Goal: Information Seeking & Learning: Learn about a topic

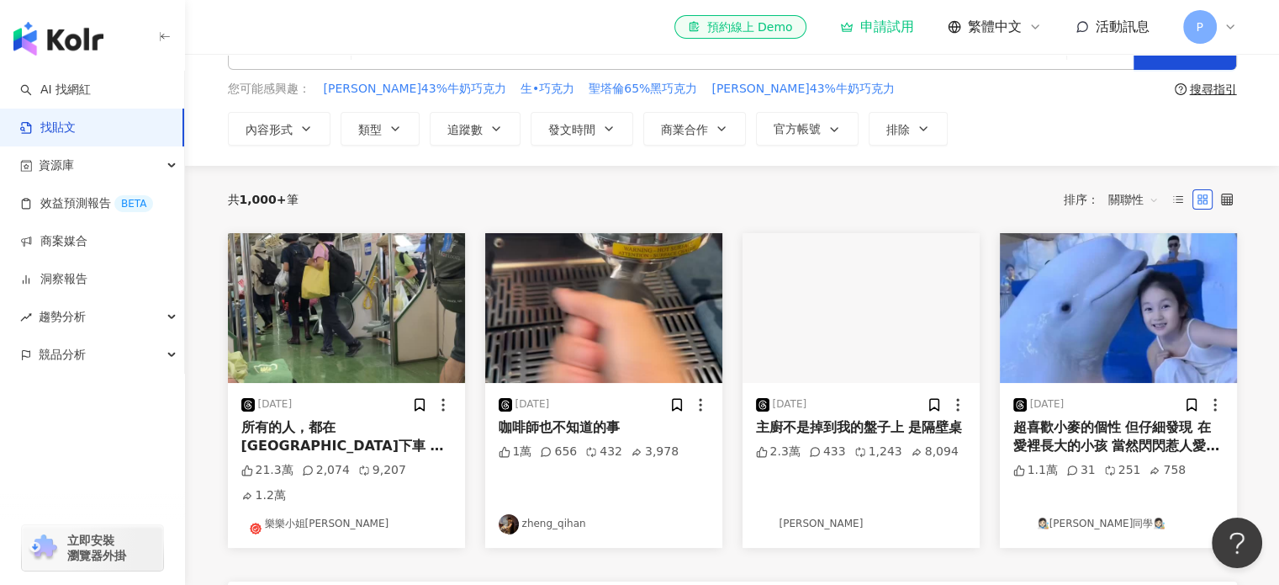
scroll to position [84, 0]
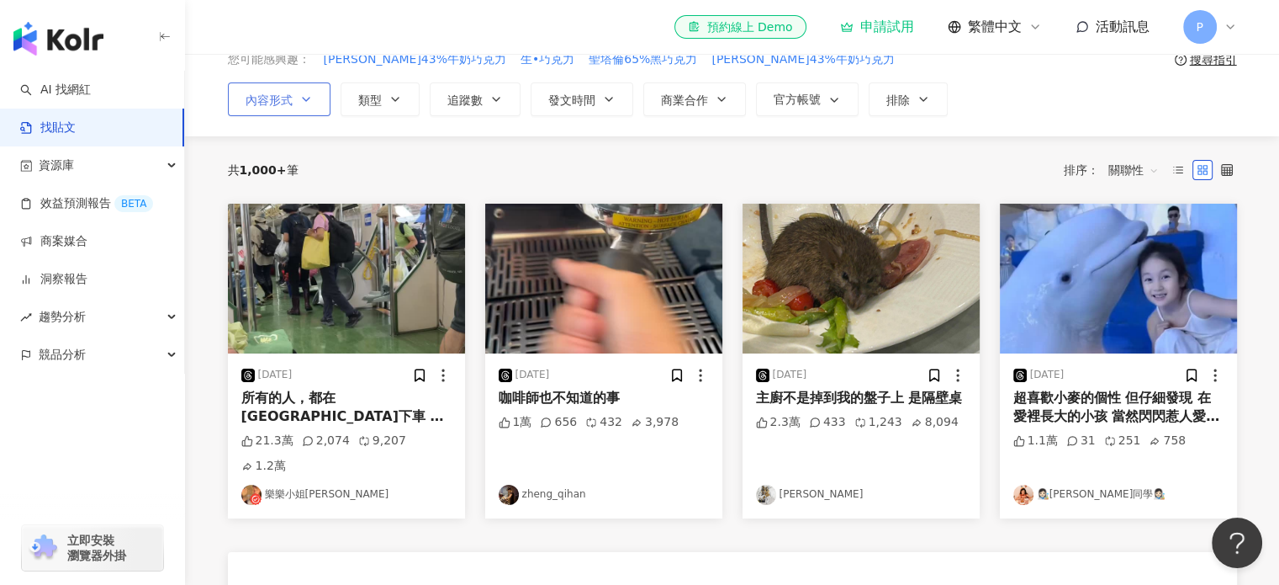
click at [265, 93] on span "內容形式" at bounding box center [269, 99] width 47 height 13
click at [131, 195] on link "效益預測報告 BETA" at bounding box center [86, 203] width 133 height 17
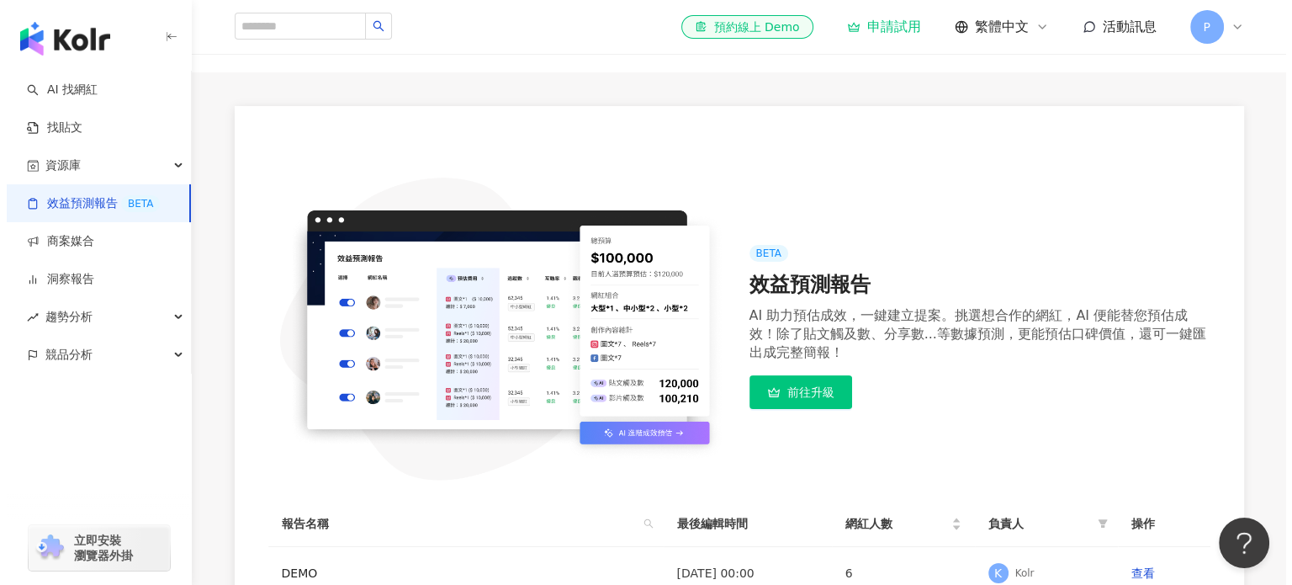
scroll to position [320, 0]
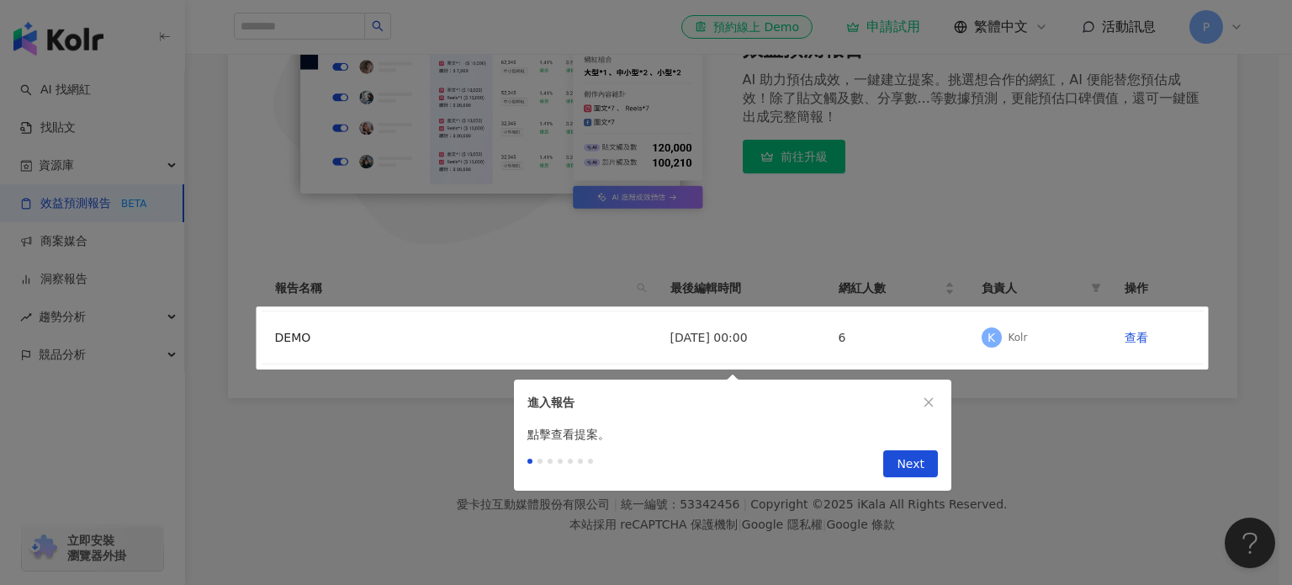
click at [124, 172] on div at bounding box center [646, 292] width 1292 height 585
click at [919, 469] on span "Next" at bounding box center [911, 464] width 28 height 27
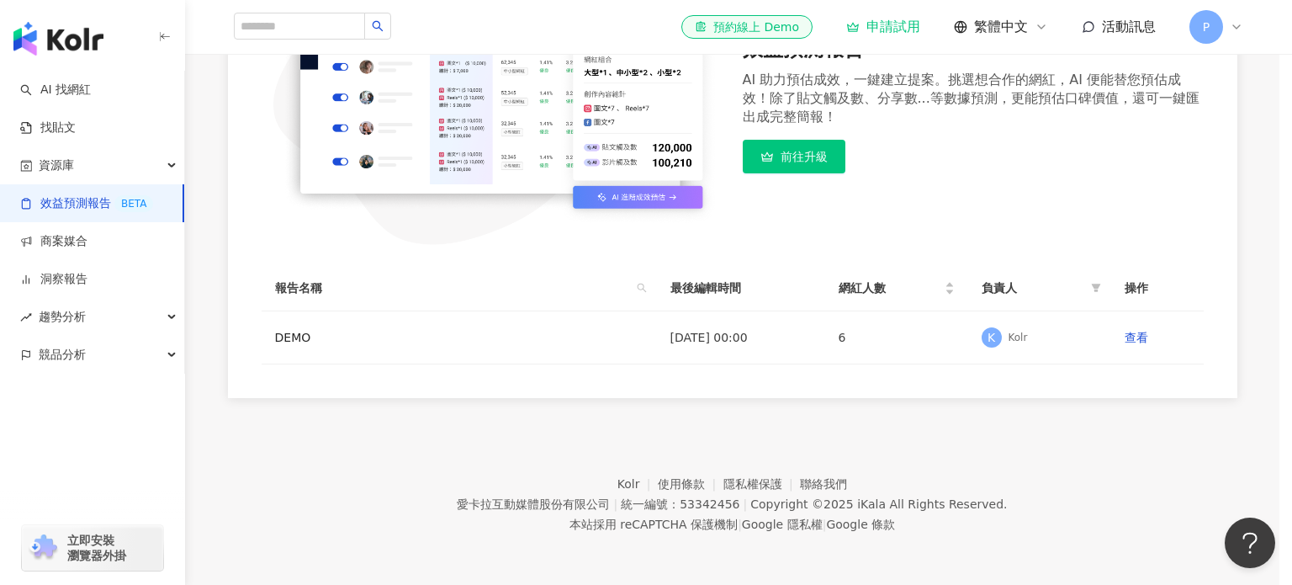
click at [919, 469] on div at bounding box center [646, 292] width 1292 height 585
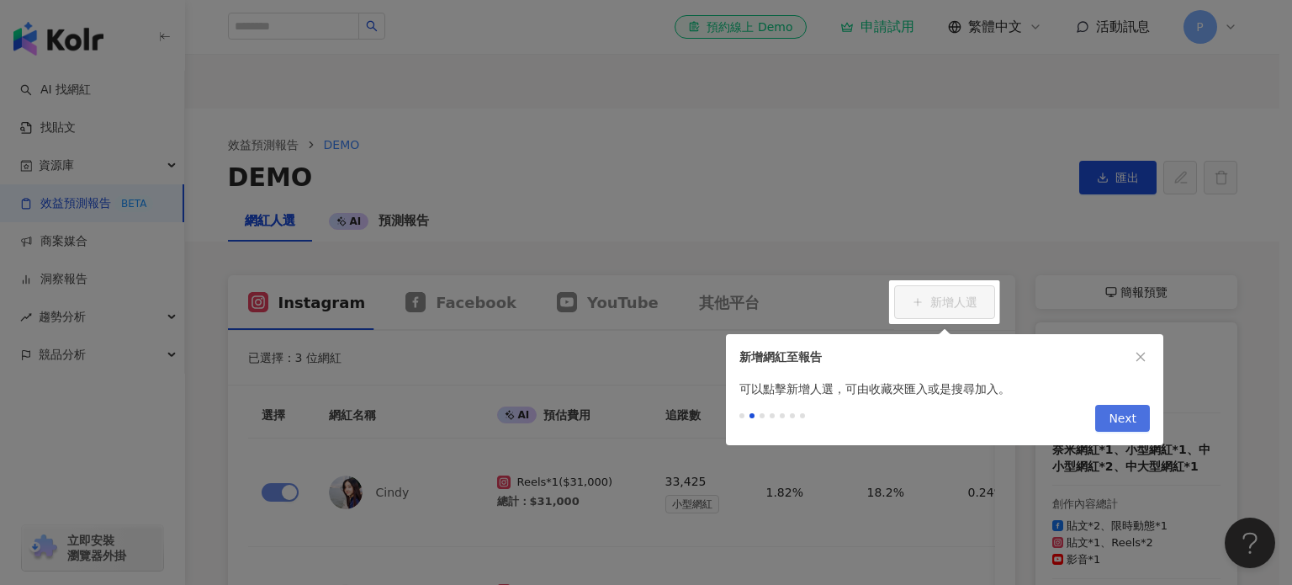
click at [1126, 416] on span "Next" at bounding box center [1123, 418] width 28 height 27
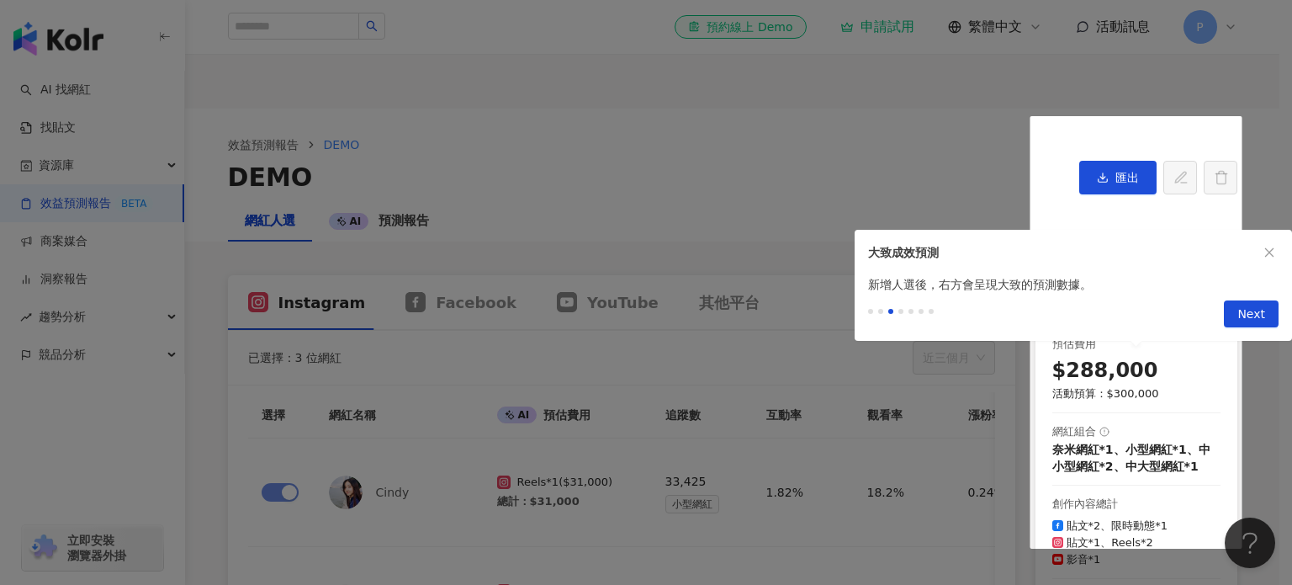
scroll to position [240, 0]
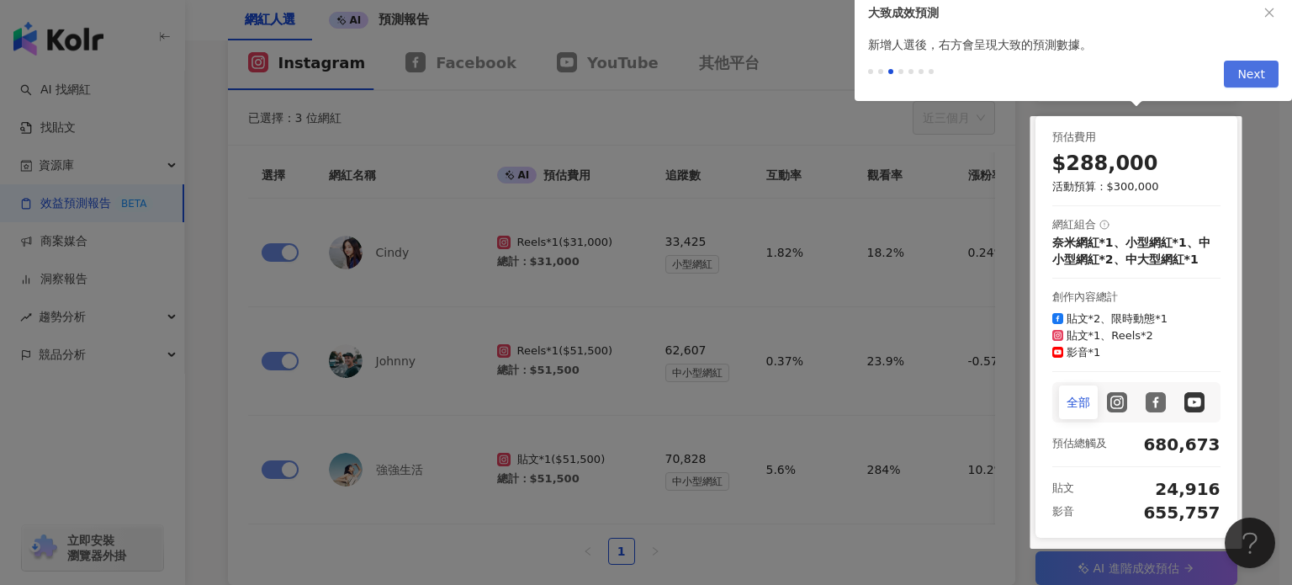
click at [1256, 72] on span "Next" at bounding box center [1251, 74] width 28 height 27
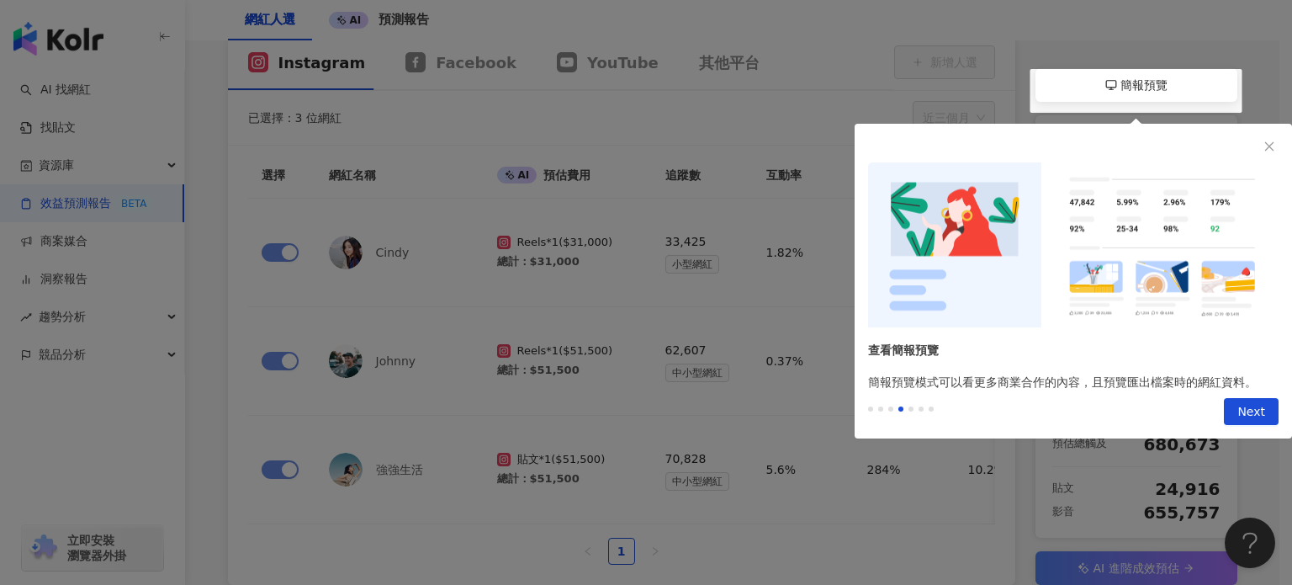
click at [1260, 133] on div at bounding box center [1073, 226] width 437 height 204
click at [1268, 404] on button "Next" at bounding box center [1251, 411] width 55 height 27
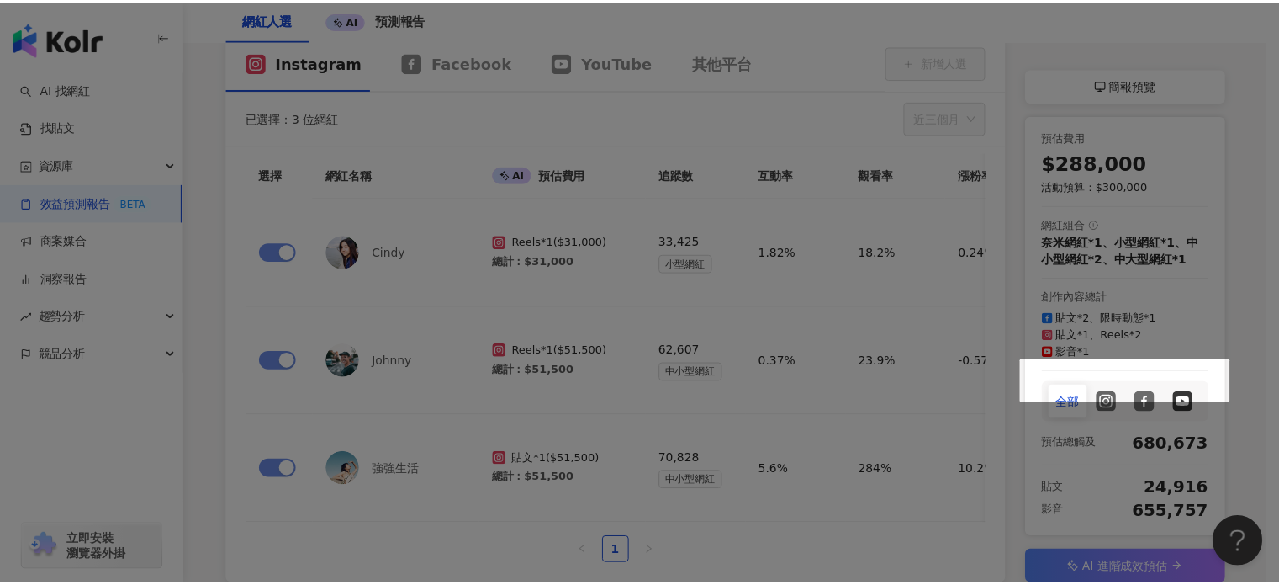
scroll to position [437, 0]
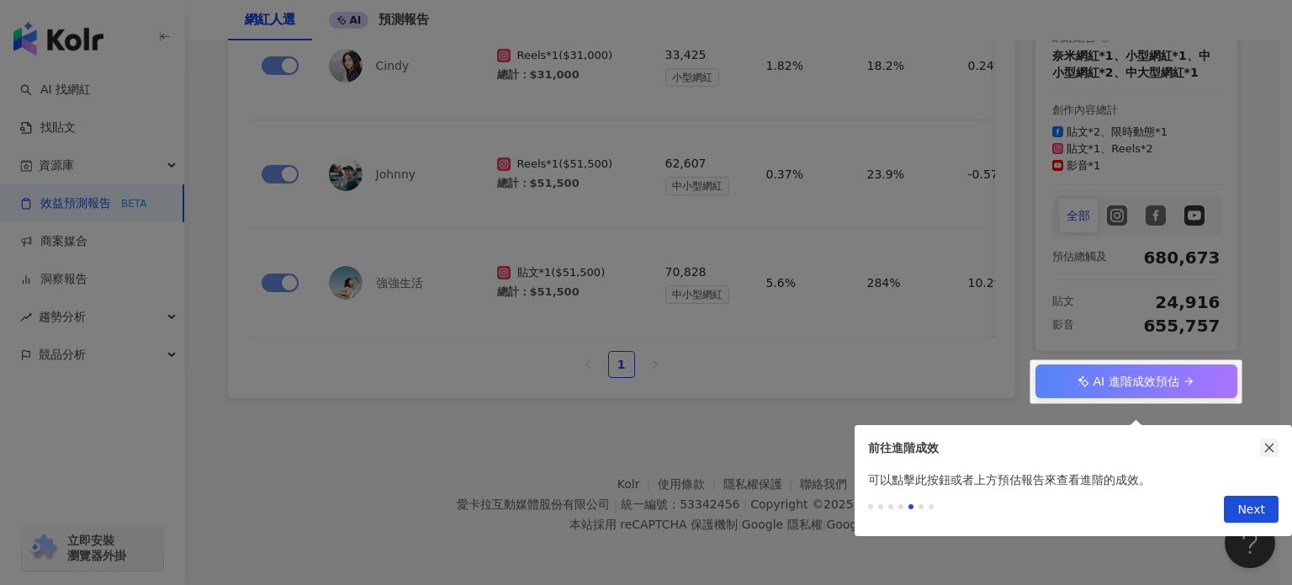
click at [1269, 442] on icon "close" at bounding box center [1269, 448] width 12 height 12
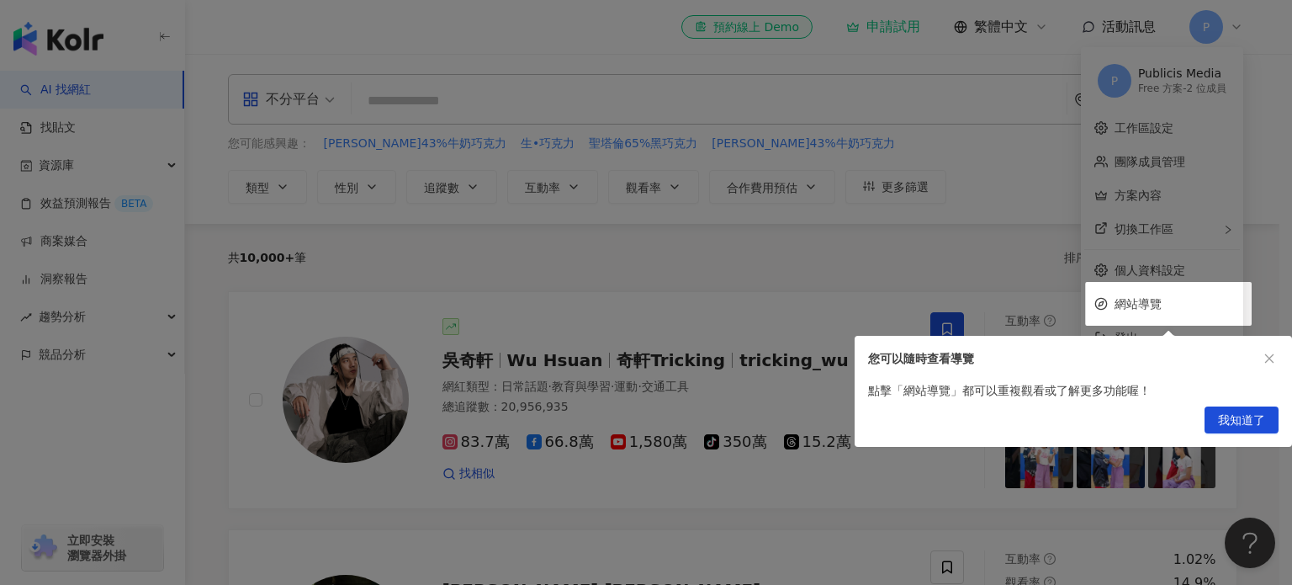
click at [750, 255] on div at bounding box center [646, 292] width 1292 height 585
click at [1279, 358] on div "您可以隨時查看導覽" at bounding box center [1073, 358] width 437 height 45
click at [1271, 359] on icon "close" at bounding box center [1269, 358] width 12 height 12
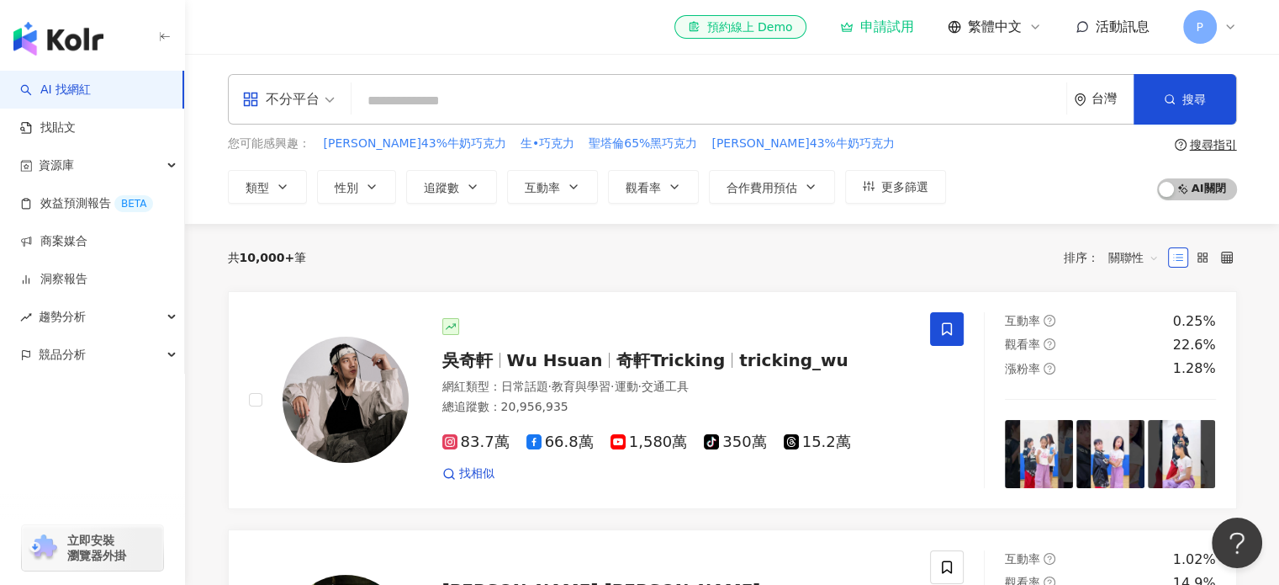
click at [424, 97] on input "search" at bounding box center [709, 101] width 702 height 32
type input "*"
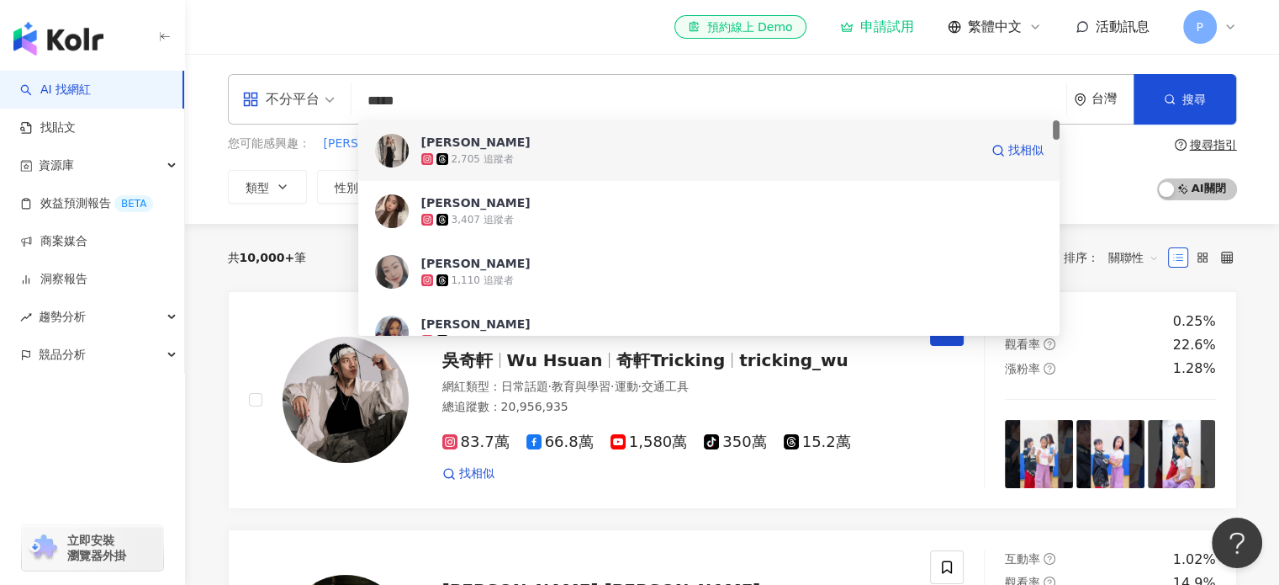
type input "****"
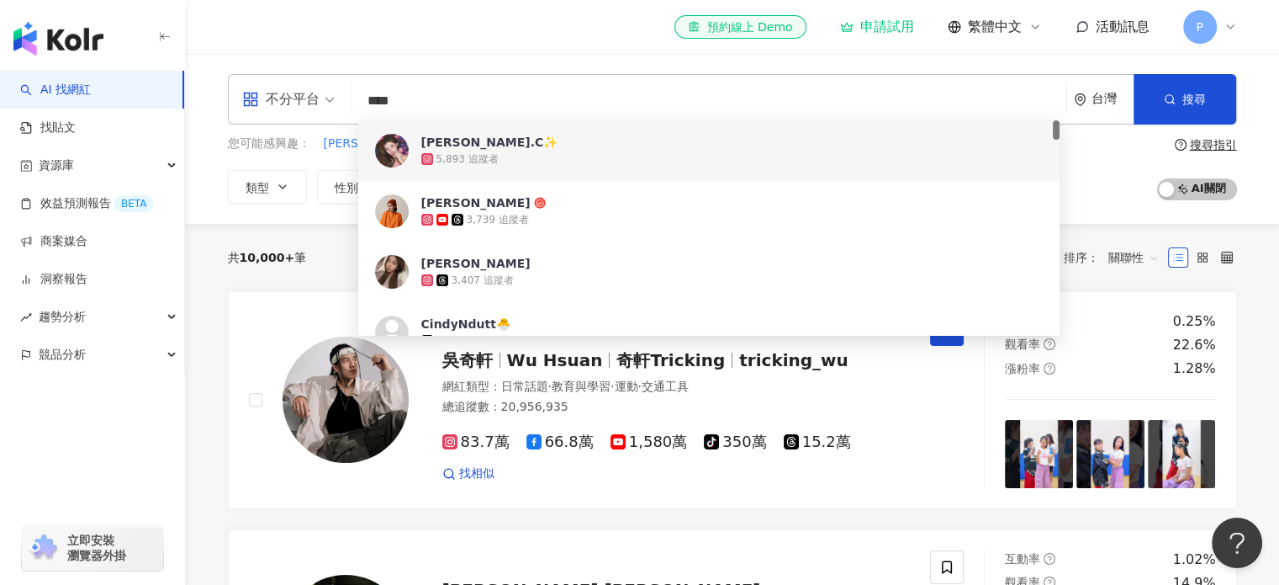
click at [483, 157] on div "5,893 追蹤者" at bounding box center [468, 159] width 62 height 14
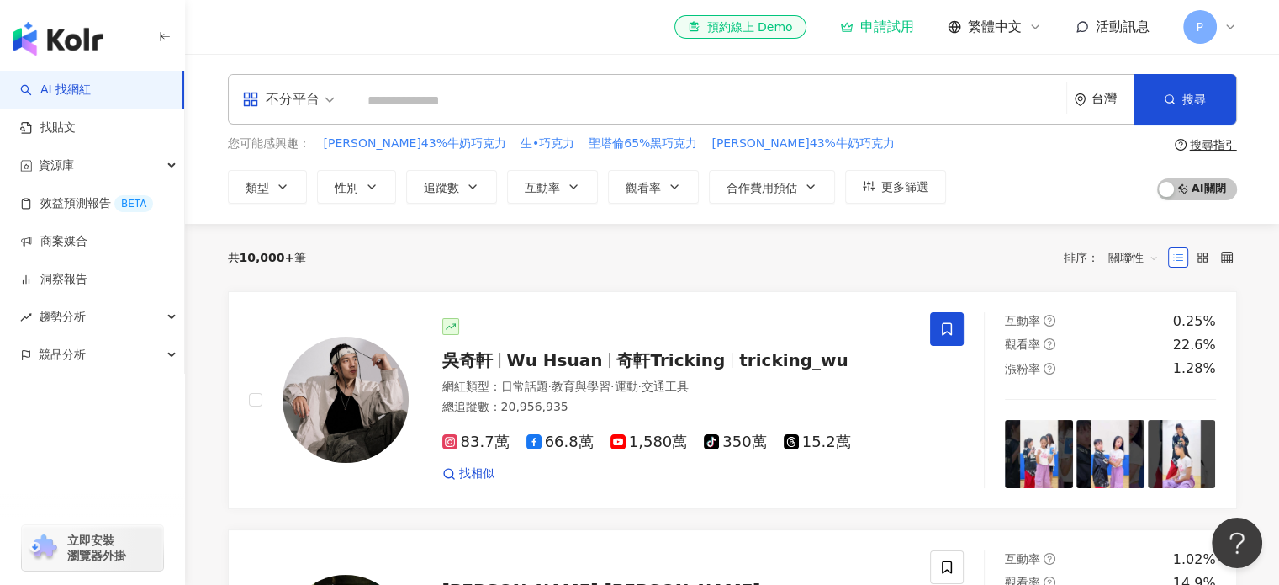
click at [450, 93] on input "search" at bounding box center [709, 101] width 702 height 32
click at [345, 183] on span "性別" at bounding box center [347, 187] width 24 height 13
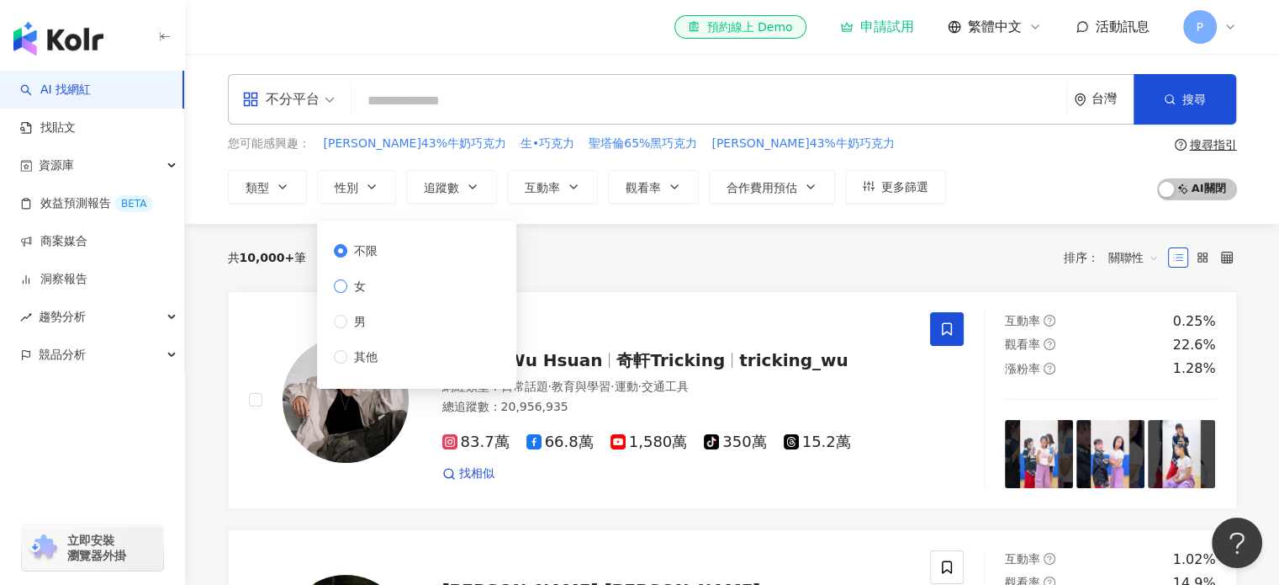
click at [384, 288] on label "女" at bounding box center [359, 286] width 50 height 19
click at [618, 275] on div "共 10,000+ 筆 排序： 關聯性" at bounding box center [732, 257] width 1009 height 67
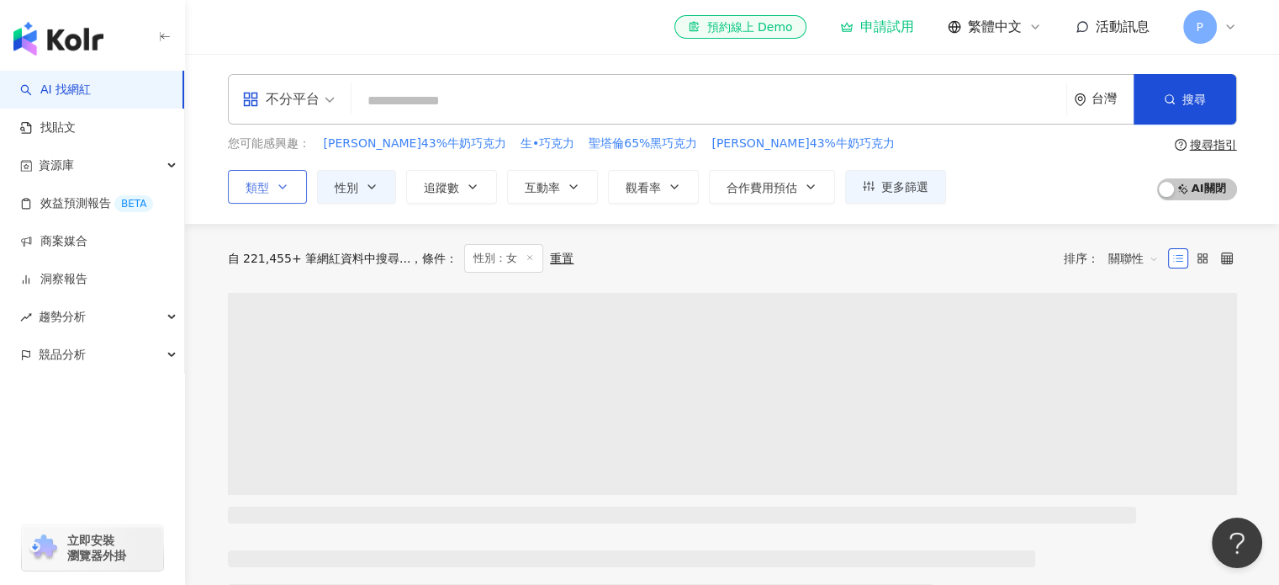
click at [279, 188] on icon "button" at bounding box center [282, 186] width 13 height 13
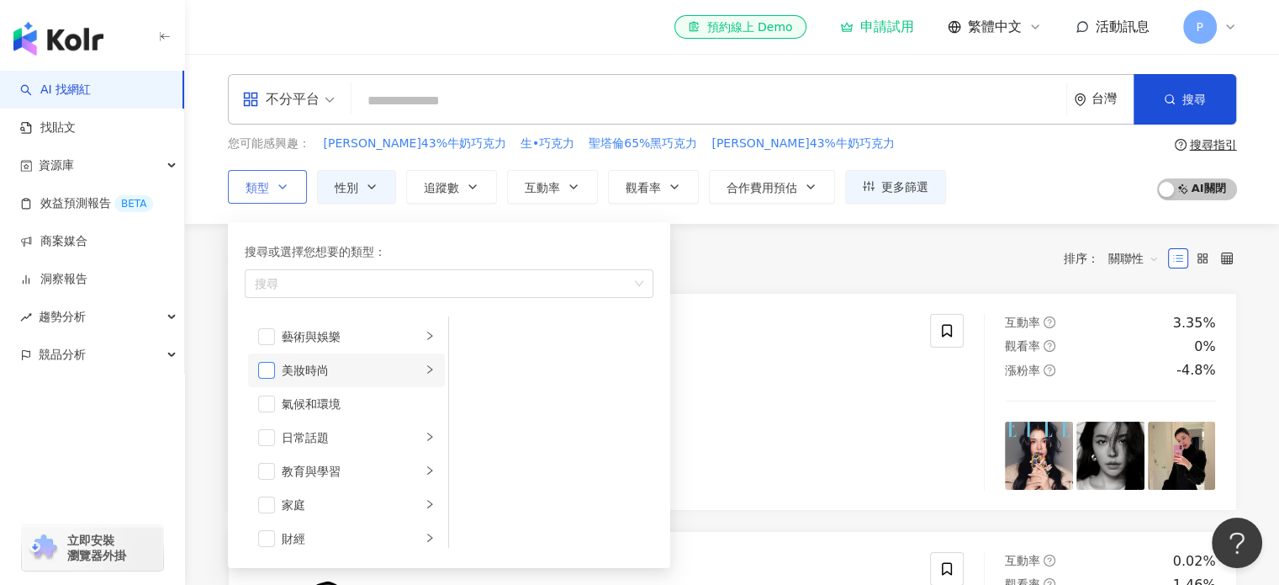
click at [262, 368] on span "button" at bounding box center [266, 370] width 17 height 17
click at [758, 273] on div "共 10,000+ 筆 條件 ： 性別：女 重置 排序： 關聯性" at bounding box center [732, 258] width 1009 height 69
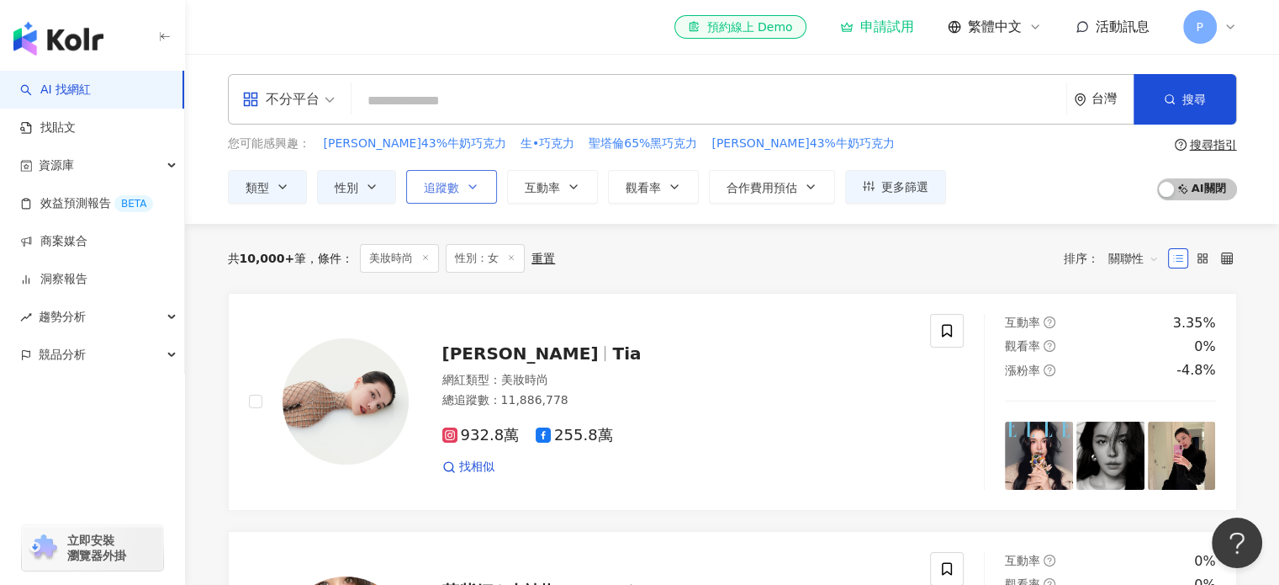
click at [459, 189] on button "追蹤數" at bounding box center [451, 187] width 91 height 34
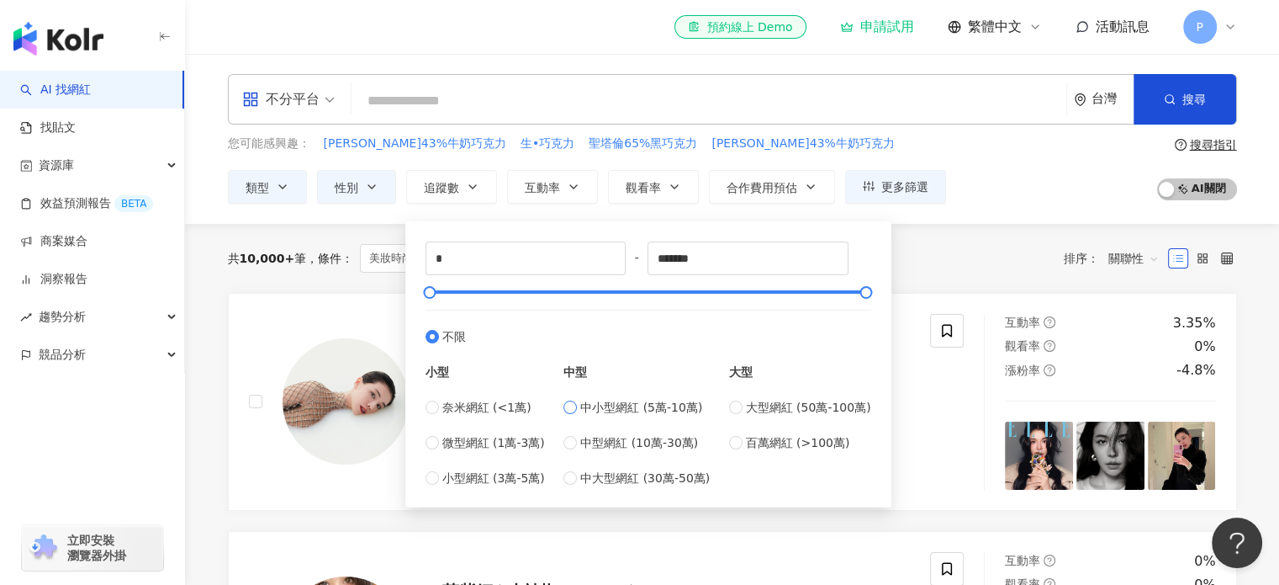
click at [633, 410] on span "中小型網紅 (5萬-10萬)" at bounding box center [641, 407] width 122 height 19
type input "*****"
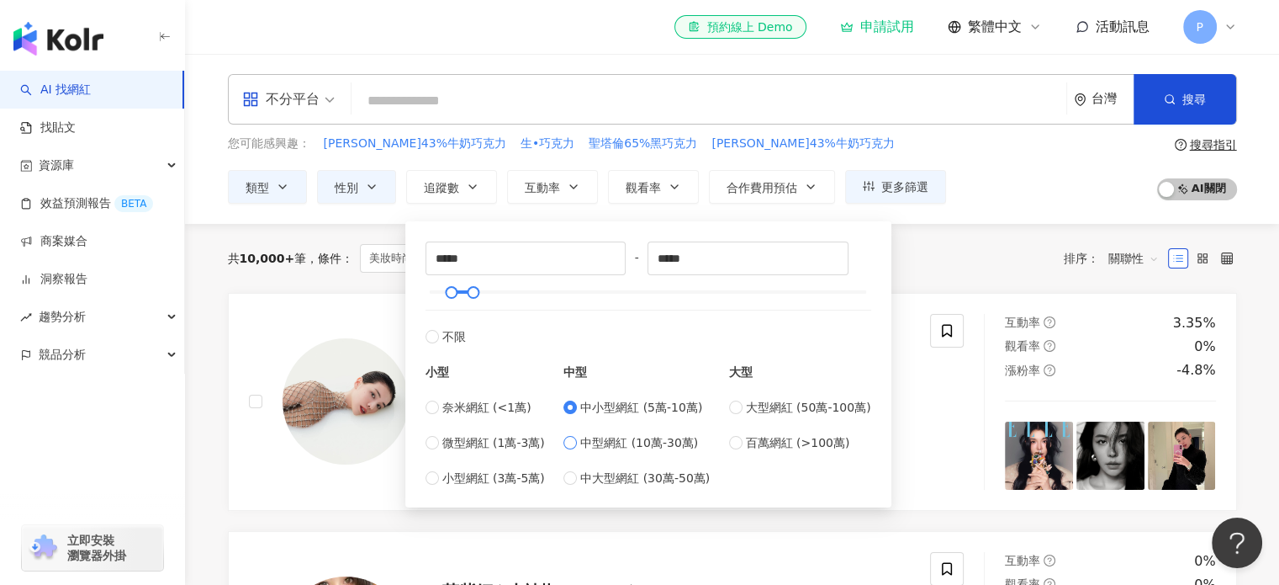
click at [637, 448] on span "中型網紅 (10萬-30萬)" at bounding box center [639, 442] width 118 height 19
type input "******"
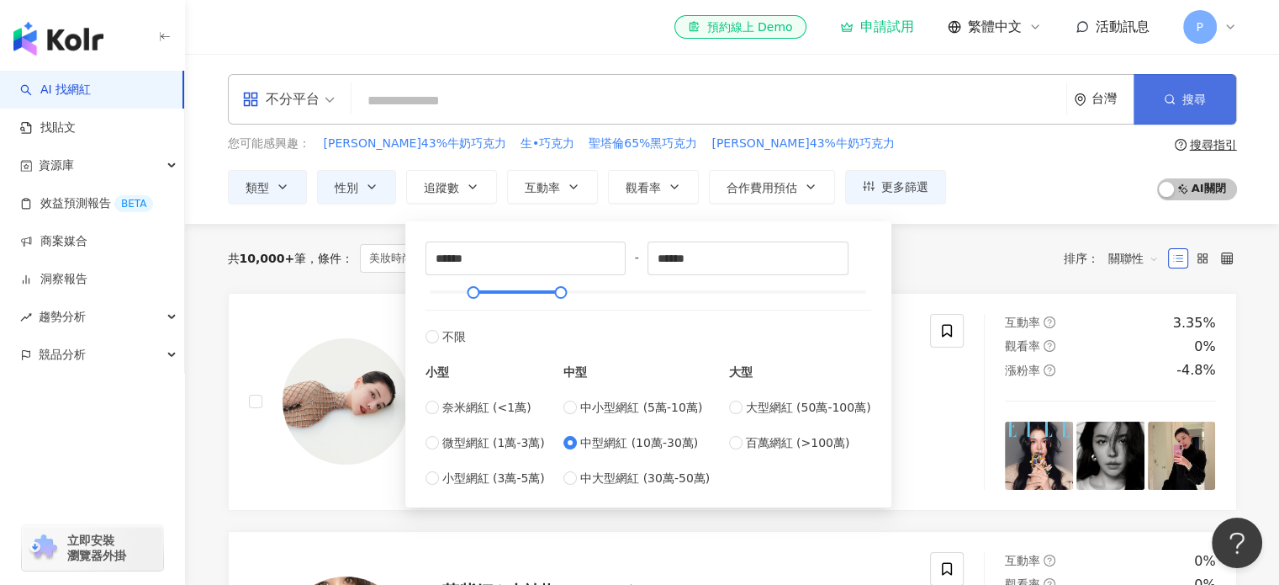
click at [1173, 98] on circle "button" at bounding box center [1169, 99] width 8 height 8
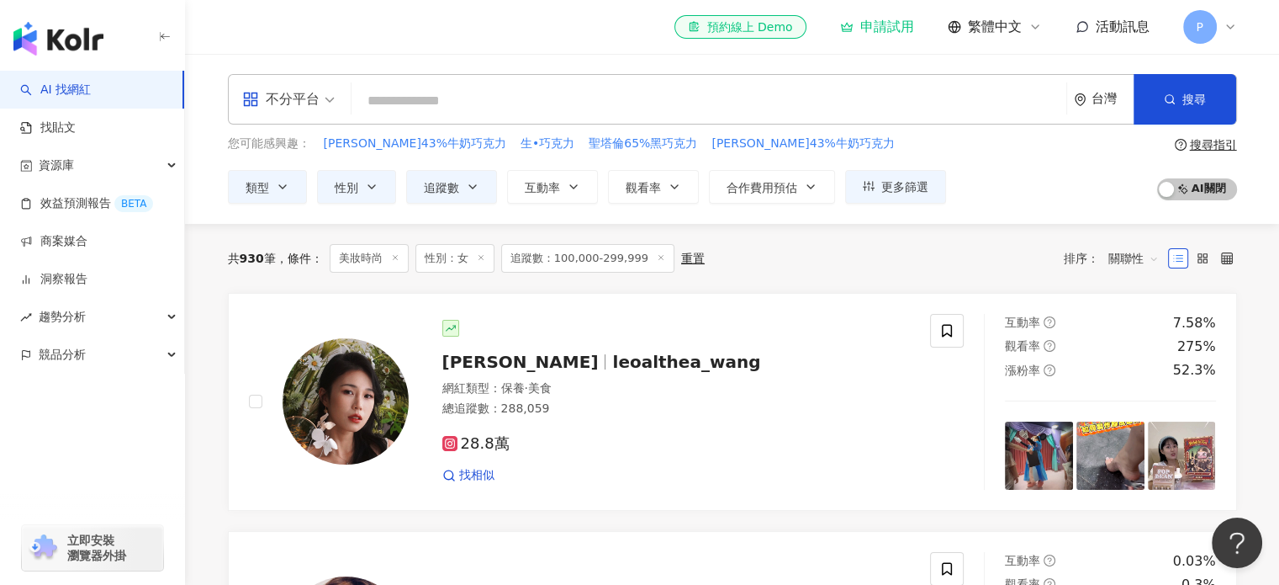
click at [594, 257] on span "追蹤數：100,000-299,999" at bounding box center [587, 258] width 173 height 29
click at [654, 259] on span "追蹤數：100,000-299,999" at bounding box center [587, 258] width 173 height 29
click at [474, 188] on icon "button" at bounding box center [472, 186] width 13 height 13
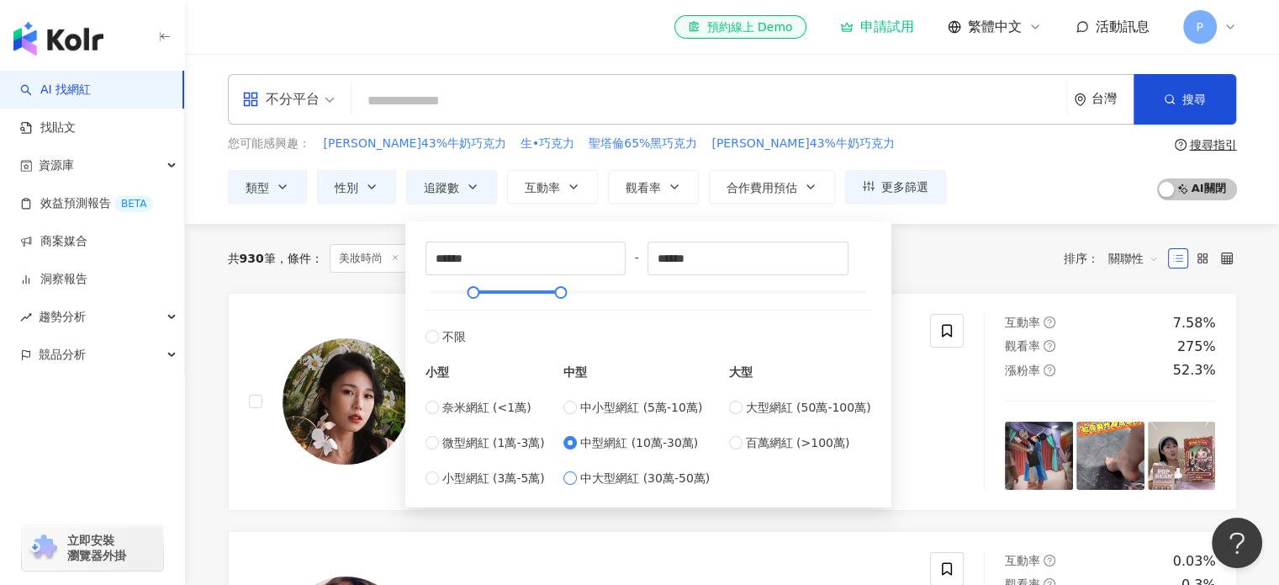
click at [609, 472] on span "中大型網紅 (30萬-50萬)" at bounding box center [645, 478] width 130 height 19
type input "******"
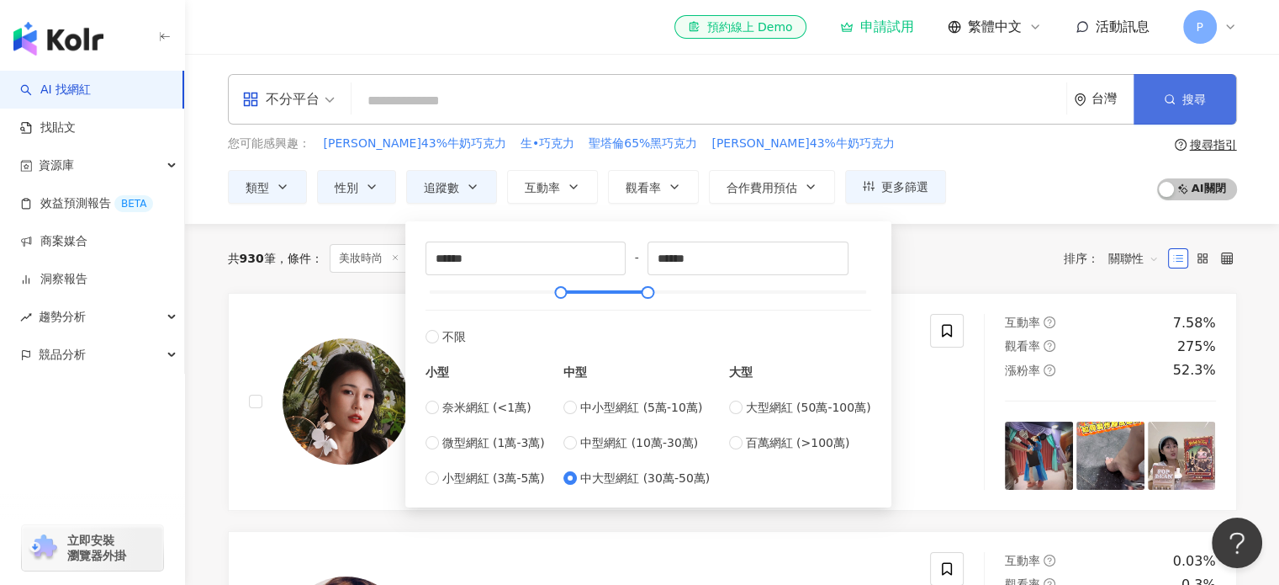
click at [1176, 112] on button "搜尋" at bounding box center [1185, 99] width 103 height 50
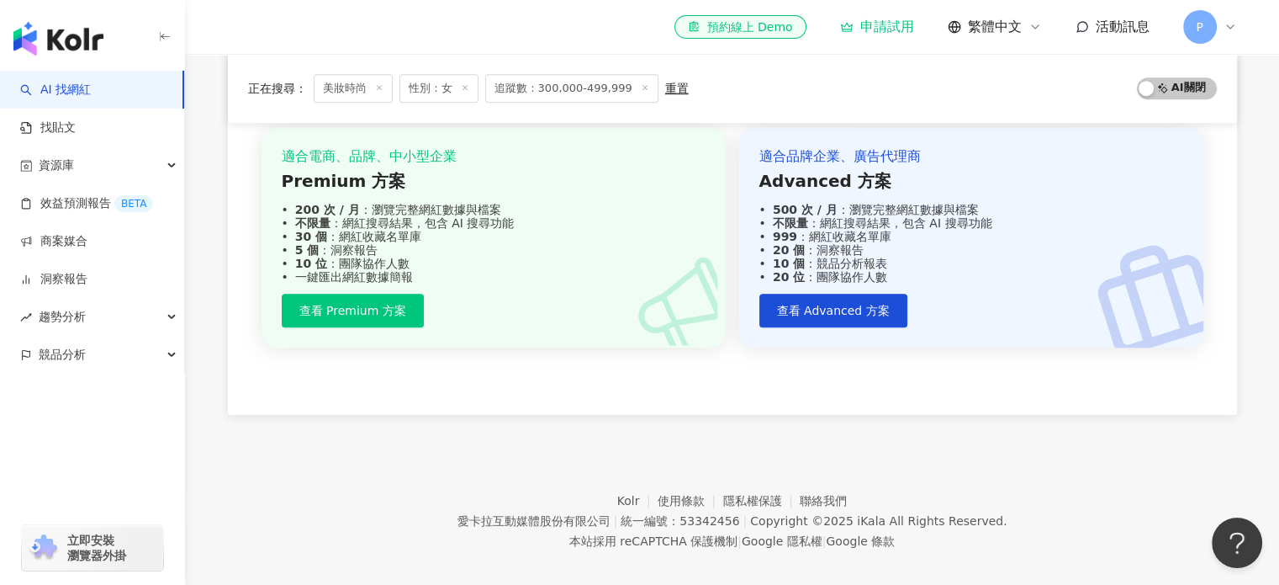
scroll to position [1385, 0]
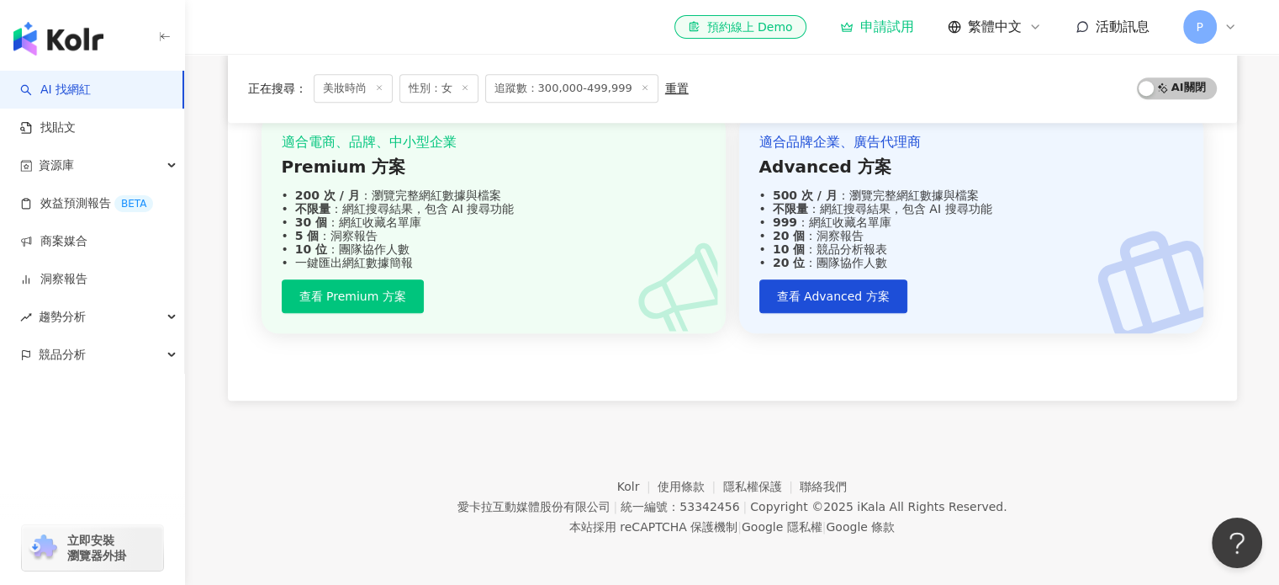
click at [641, 87] on icon at bounding box center [645, 87] width 8 height 8
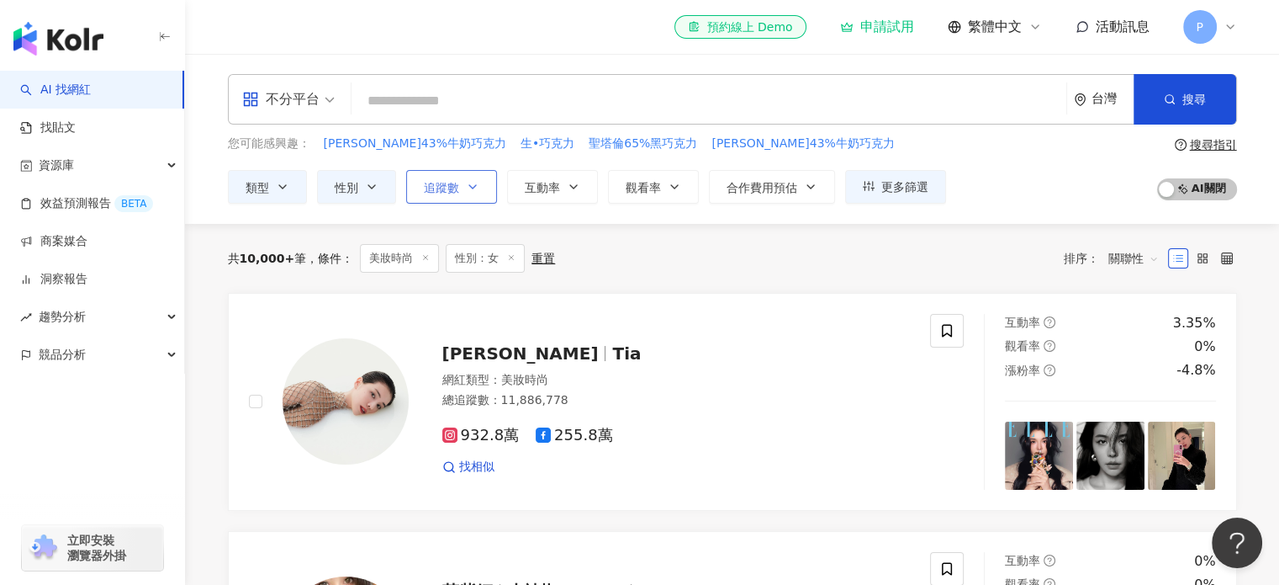
click at [443, 181] on span "追蹤數" at bounding box center [441, 187] width 35 height 13
type input "*"
type input "*******"
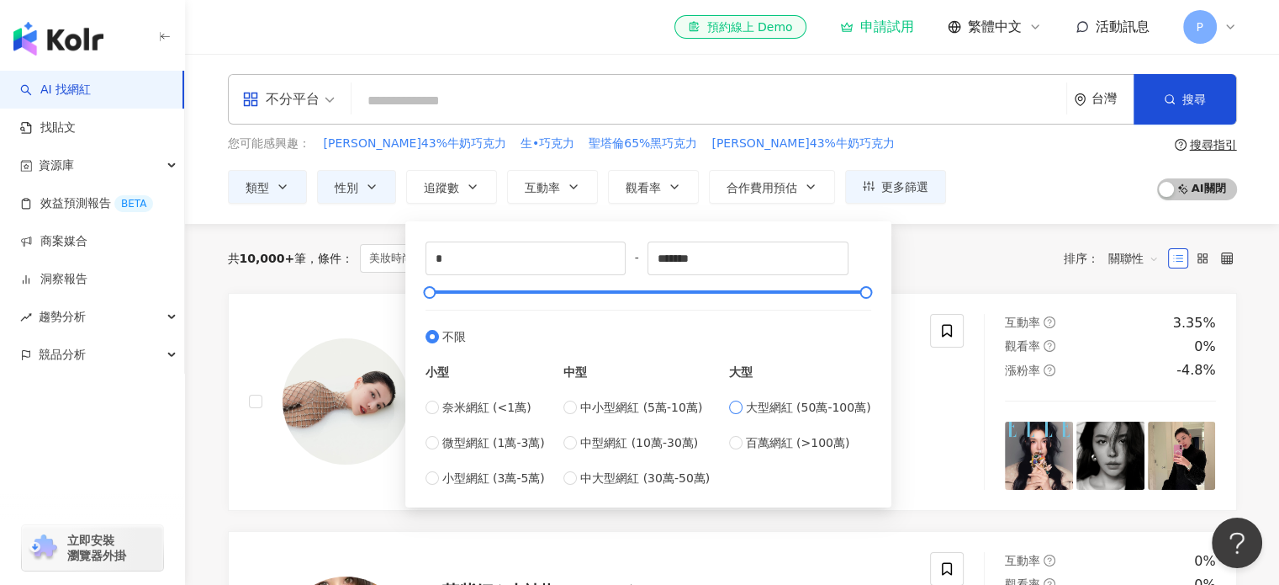
click at [807, 408] on span "大型網紅 (50萬-100萬)" at bounding box center [808, 407] width 125 height 19
type input "******"
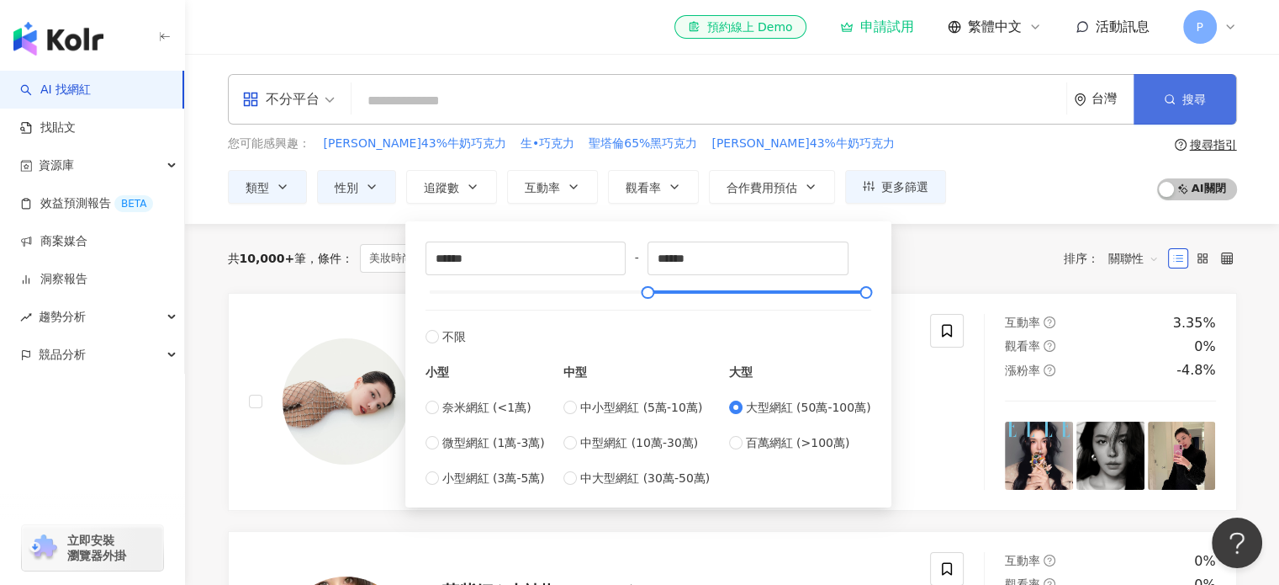
click at [1182, 95] on button "搜尋" at bounding box center [1185, 99] width 103 height 50
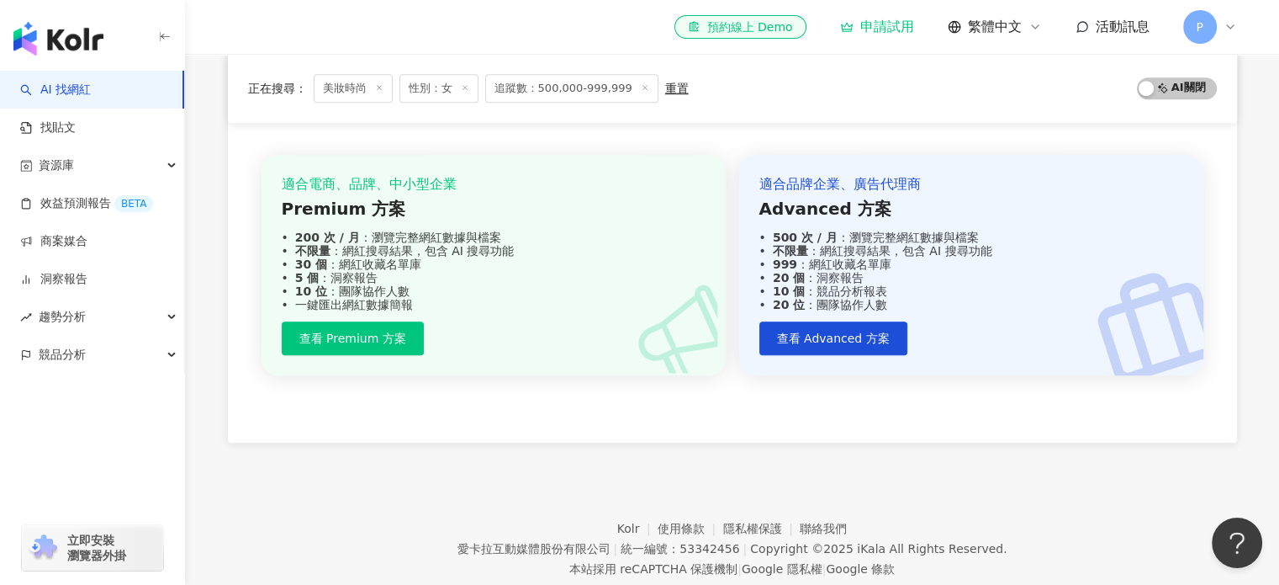
scroll to position [1346, 0]
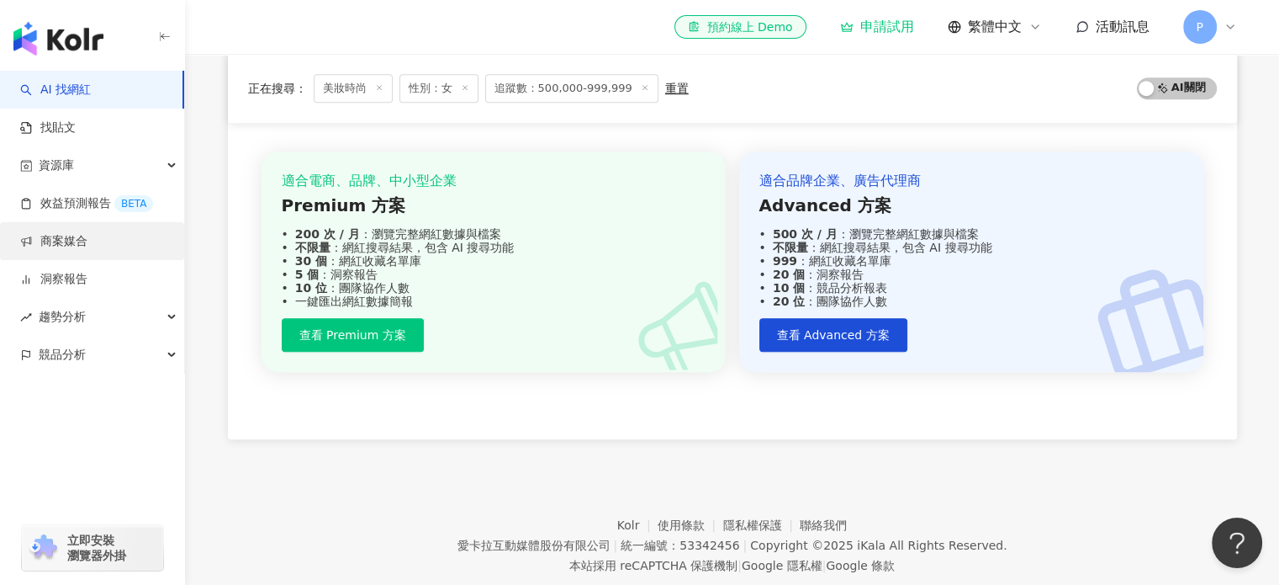
click at [64, 238] on link "商案媒合" at bounding box center [53, 241] width 67 height 17
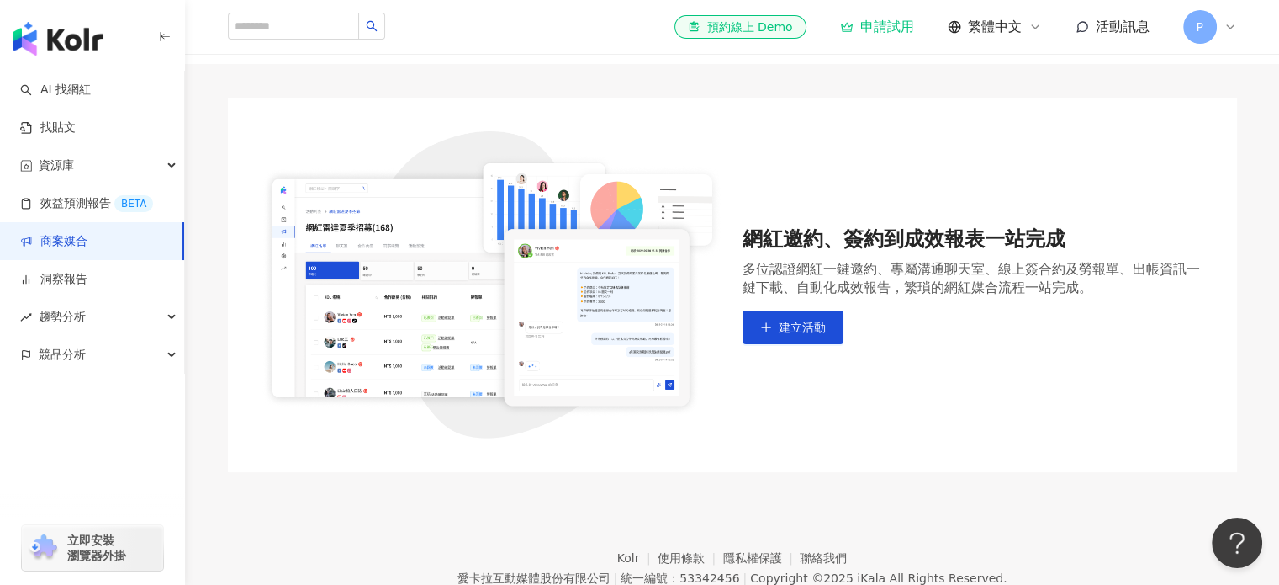
scroll to position [167, 0]
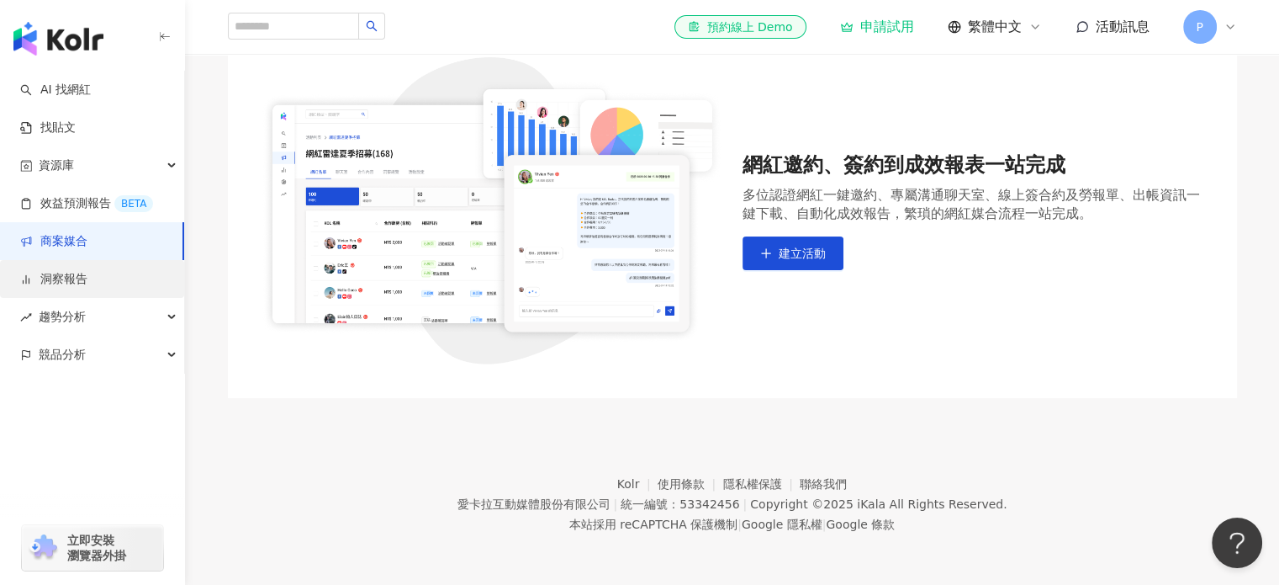
click at [87, 275] on link "洞察報告" at bounding box center [53, 279] width 67 height 17
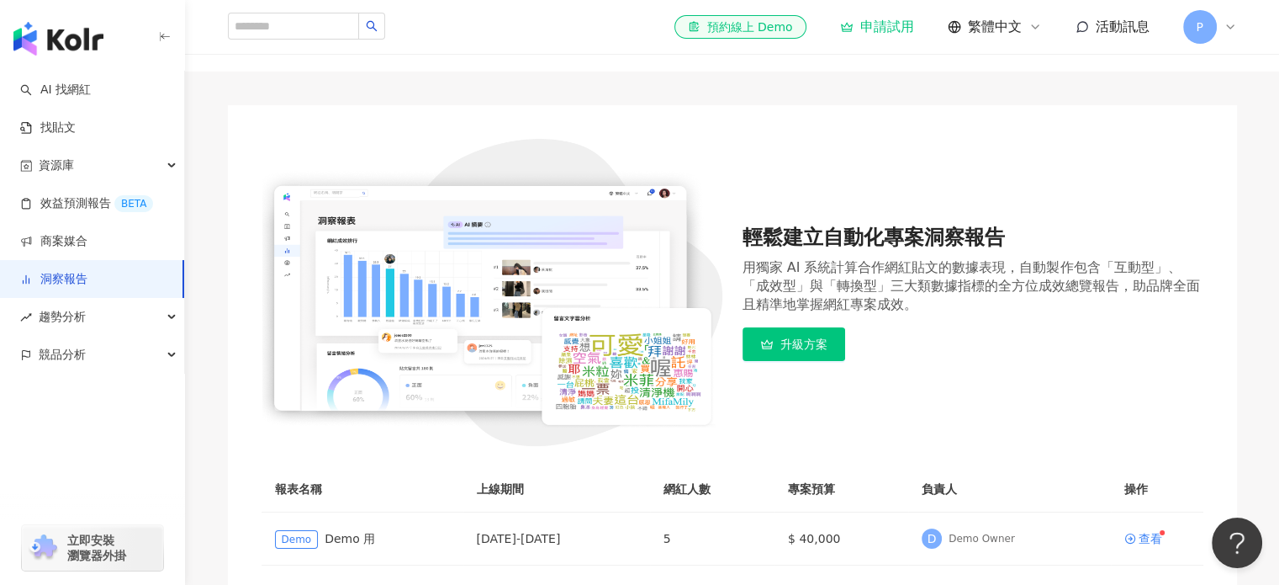
scroll to position [286, 0]
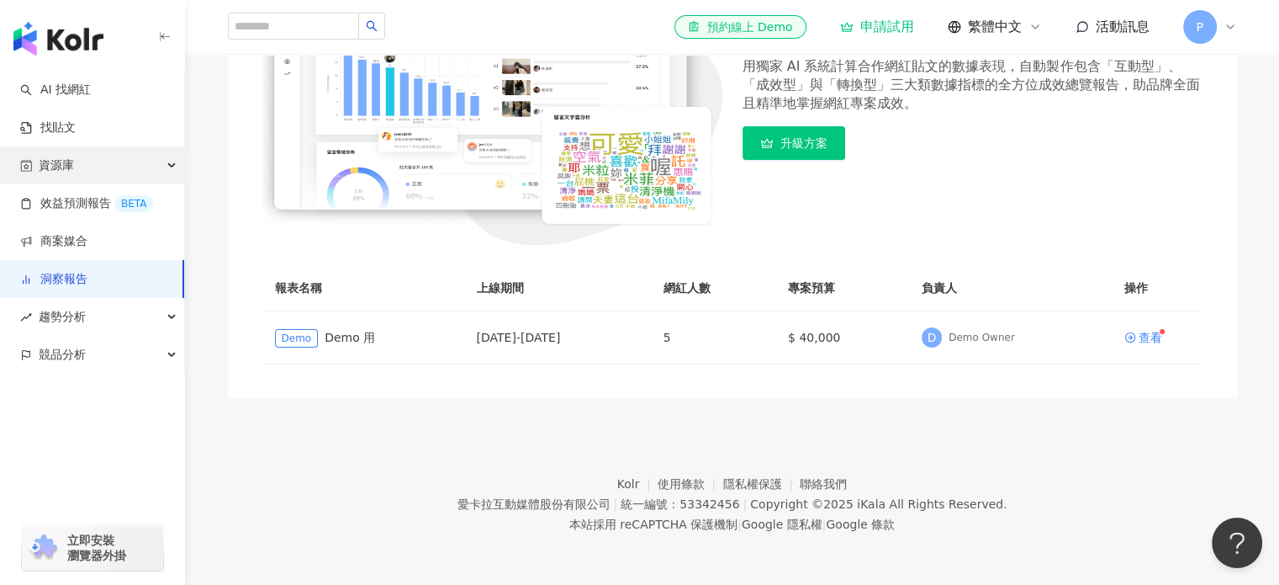
click at [87, 166] on div "資源庫" at bounding box center [92, 165] width 184 height 38
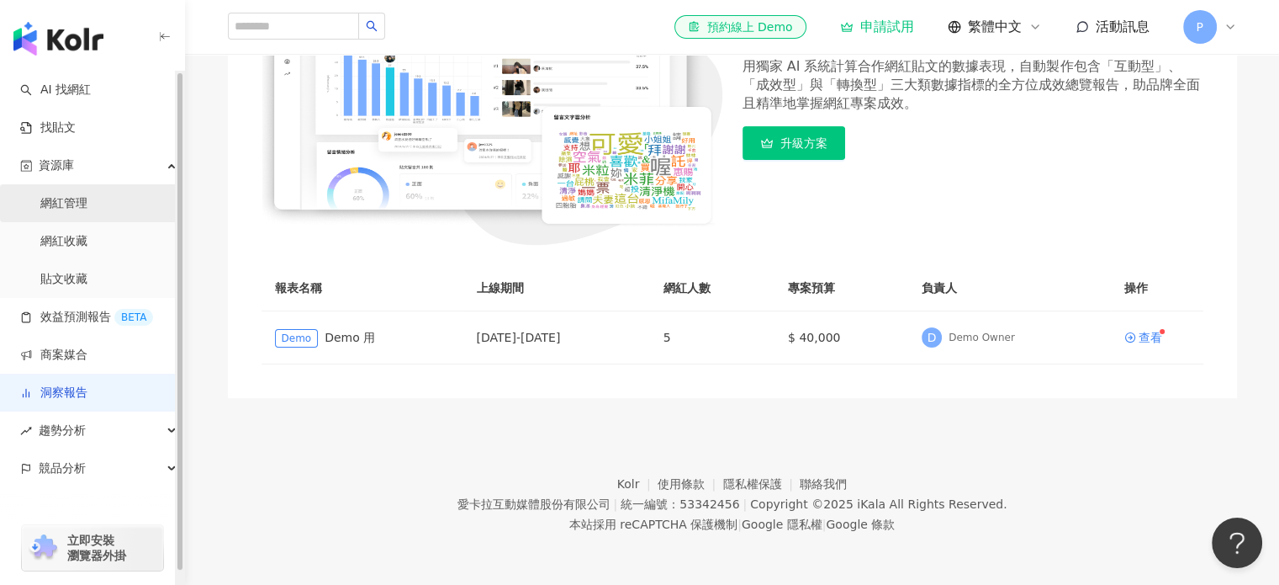
click at [82, 201] on link "網紅管理" at bounding box center [63, 203] width 47 height 17
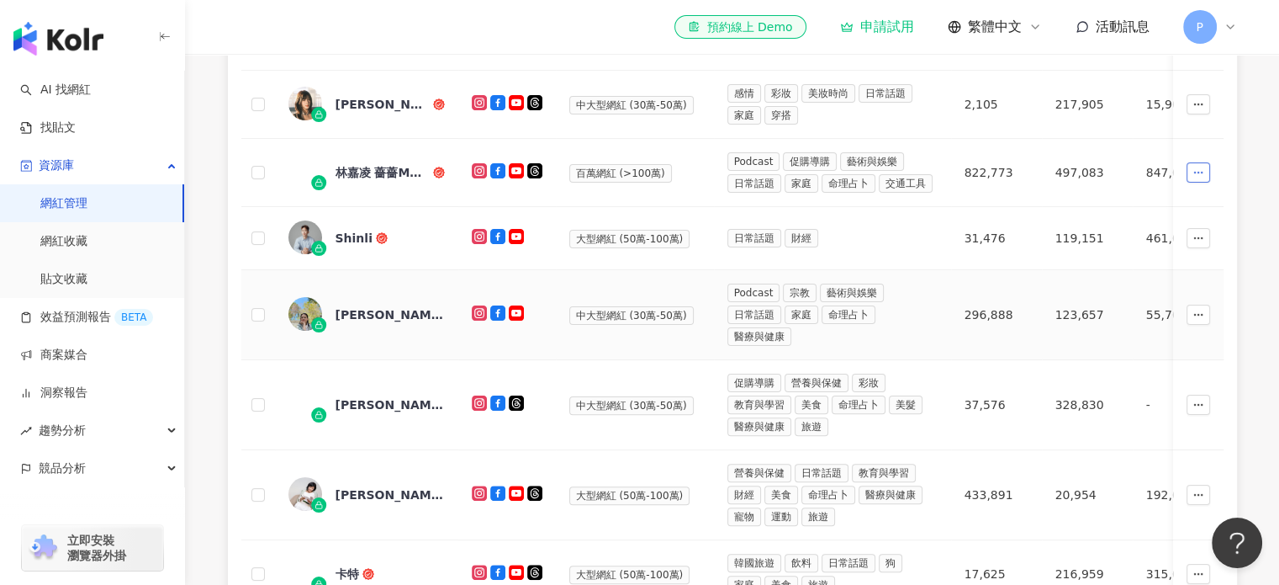
scroll to position [421, 0]
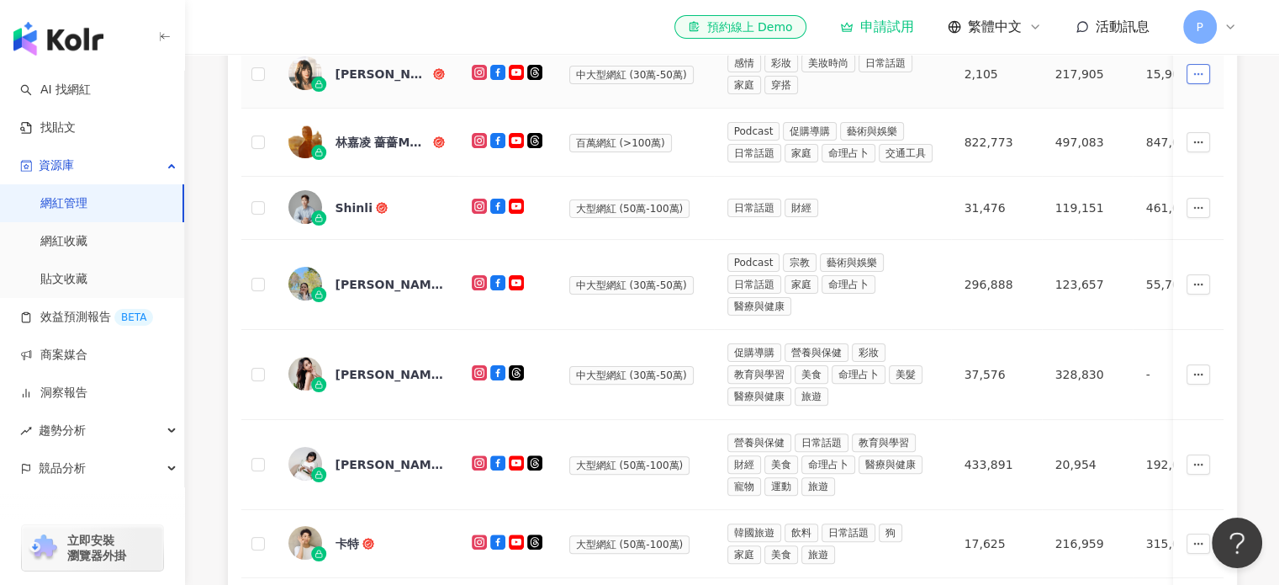
click at [1200, 75] on icon "button" at bounding box center [1199, 74] width 12 height 12
click at [1235, 108] on div "網紅名稱 社群平台 網紅量級 網紅類型 追蹤數 追蹤數 追蹤數 tiktok-icon 追蹤數 成長趨勢 操作 [PERSON_NAME]大型網紅 (30萬-…" at bounding box center [732, 456] width 1009 height 951
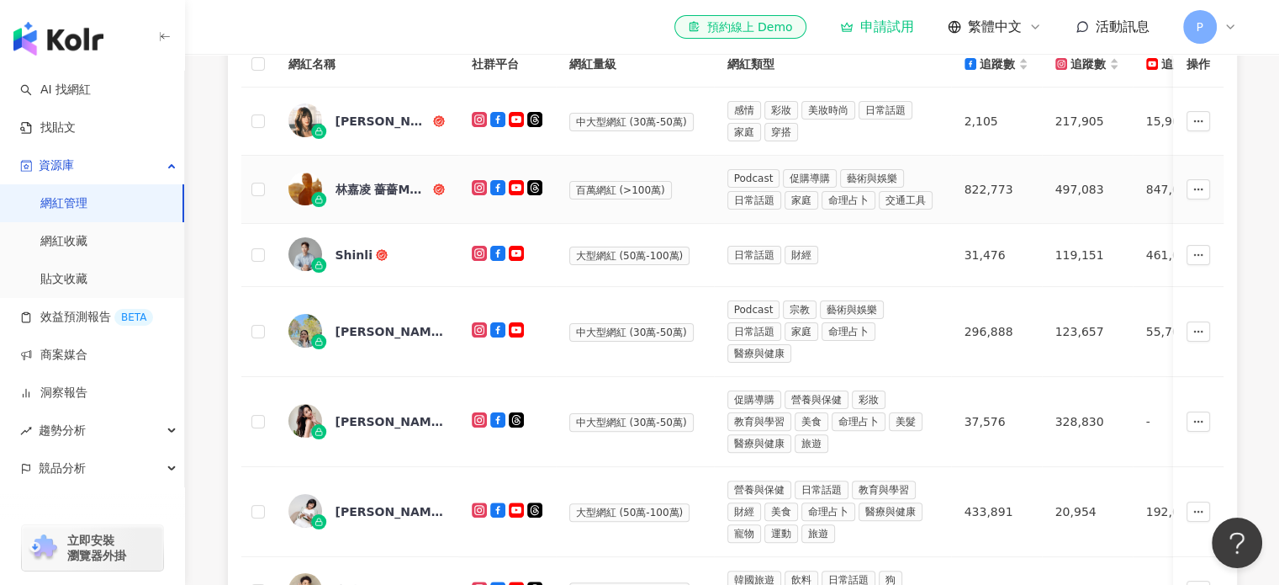
scroll to position [336, 0]
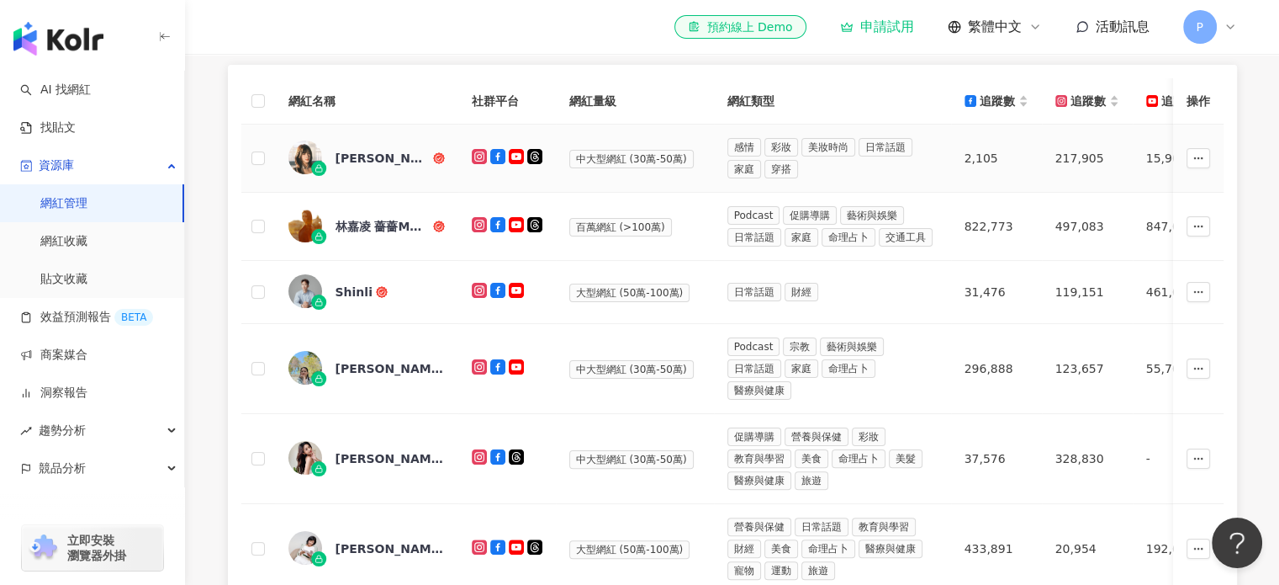
click at [317, 156] on img at bounding box center [306, 157] width 34 height 34
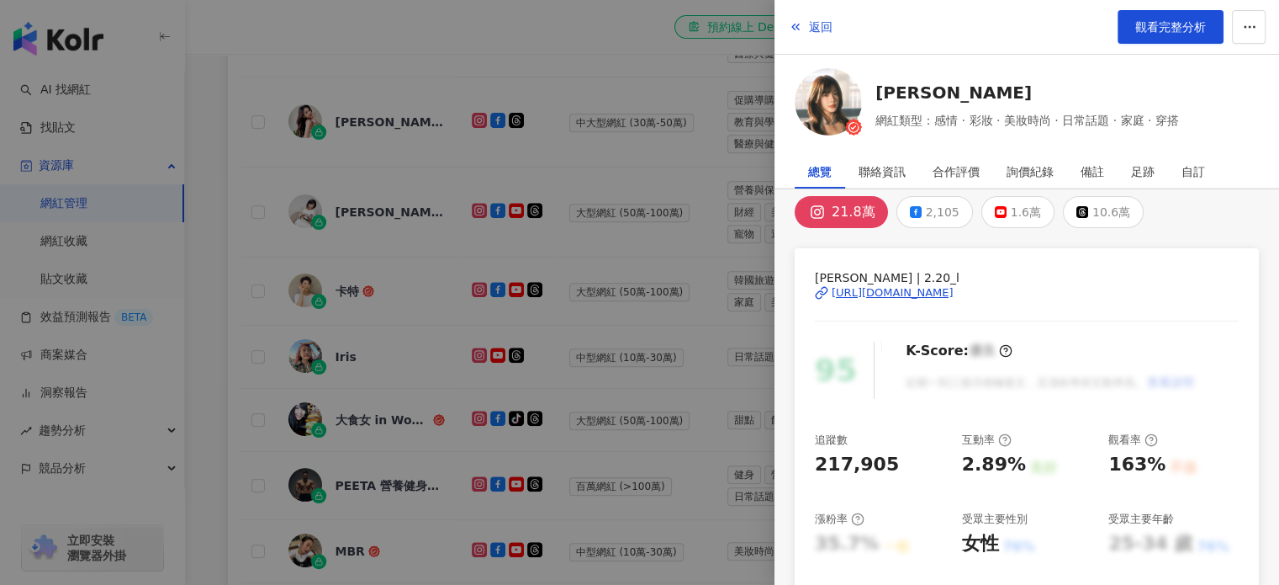
scroll to position [0, 0]
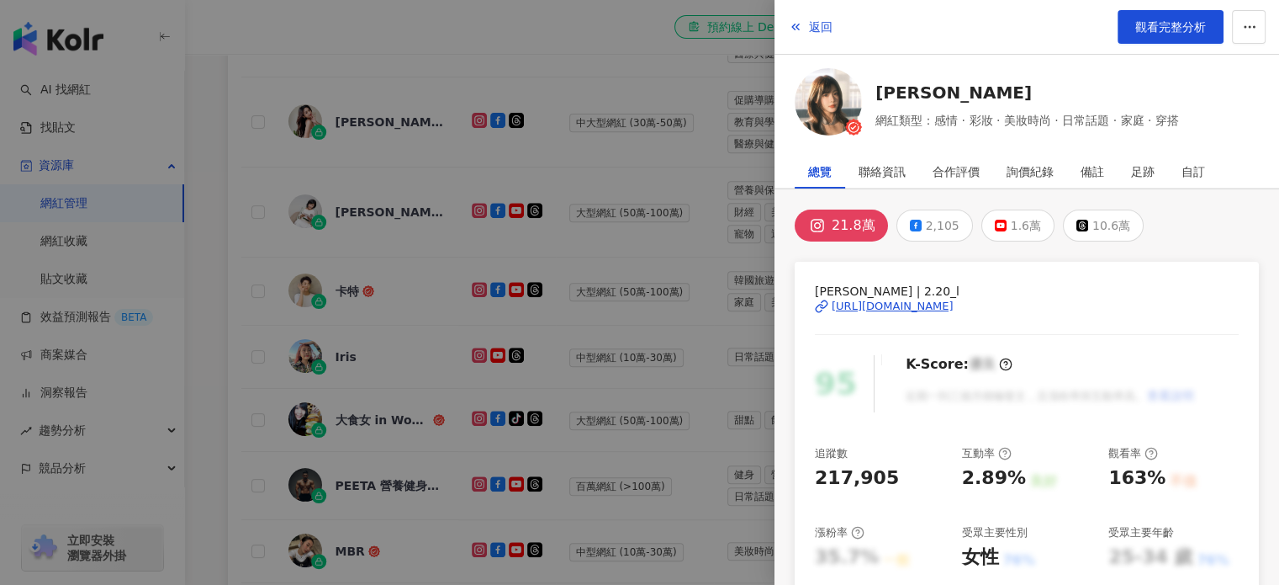
click at [626, 162] on div at bounding box center [639, 292] width 1279 height 585
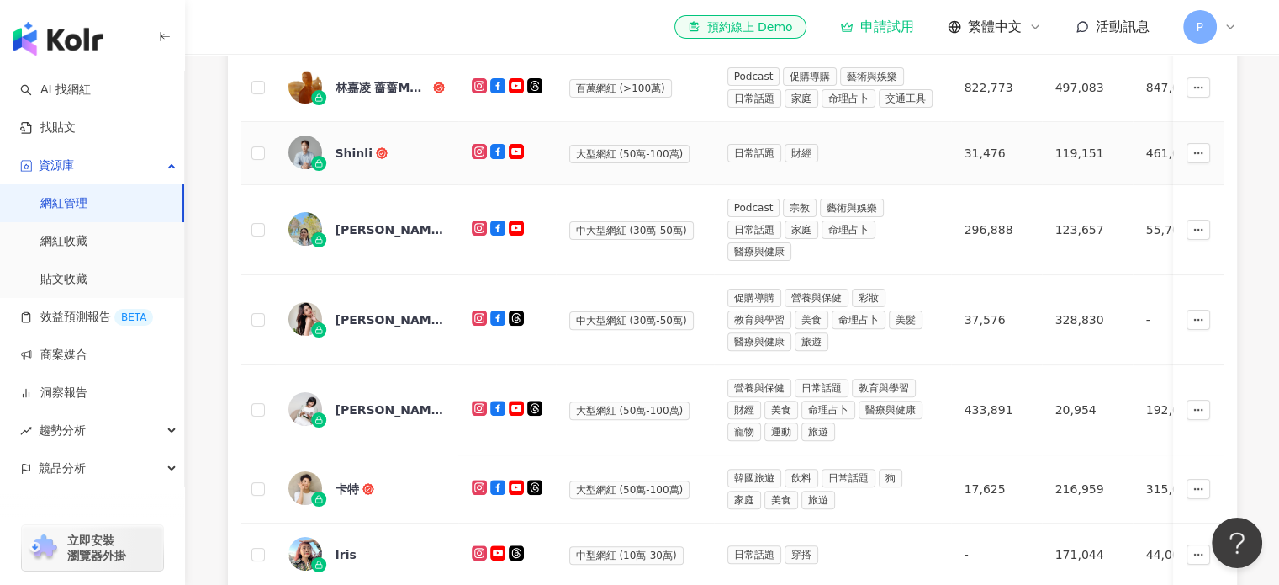
scroll to position [505, 0]
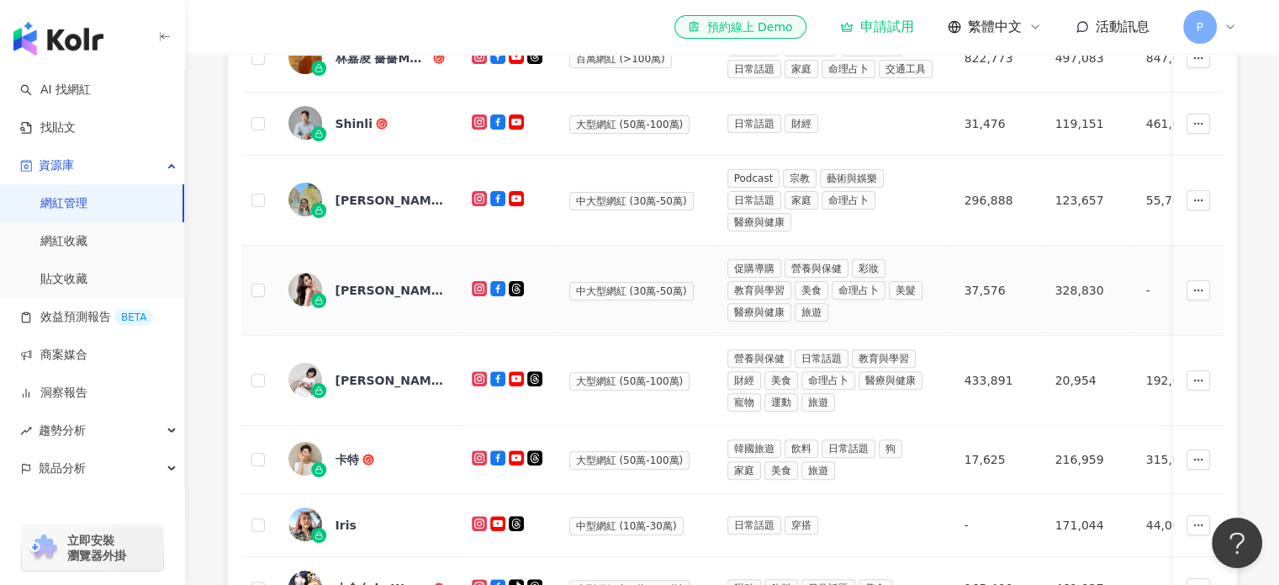
click at [389, 265] on td "[PERSON_NAME]" at bounding box center [366, 291] width 183 height 90
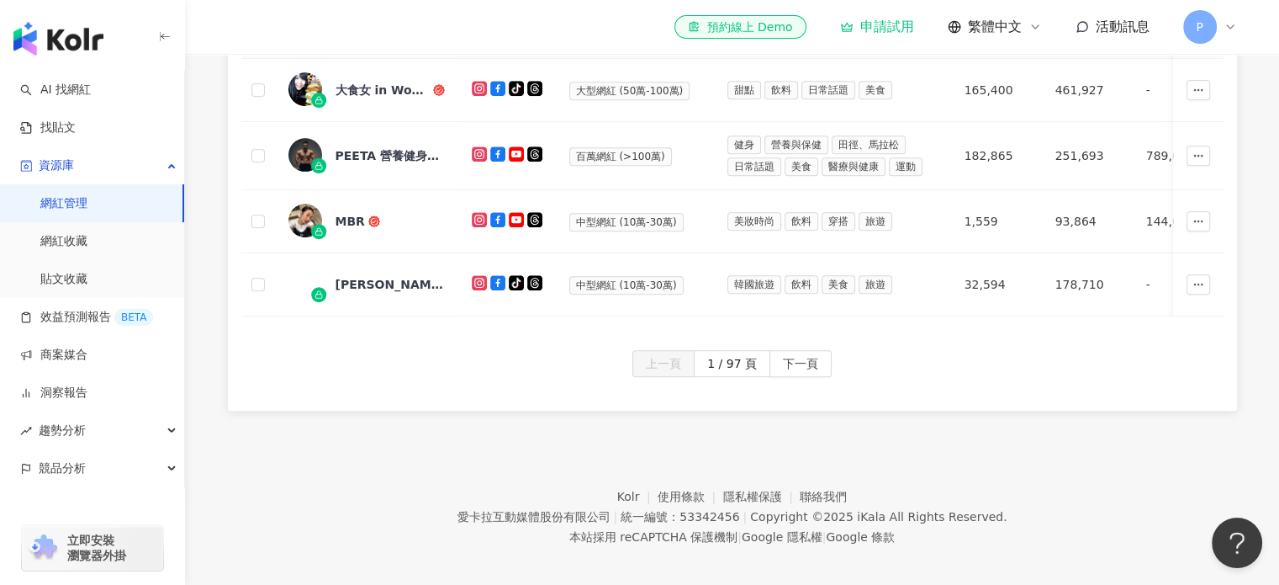
scroll to position [1016, 0]
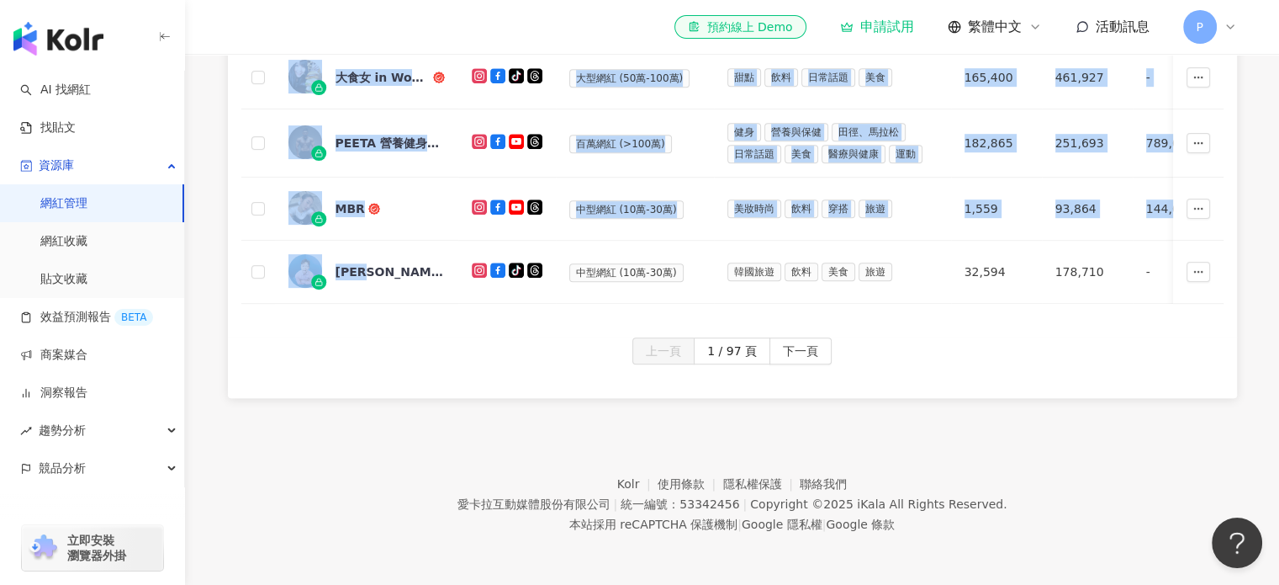
drag, startPoint x: 385, startPoint y: 289, endPoint x: 585, endPoint y: 326, distance: 202.8
click at [806, 362] on span "下一頁" at bounding box center [800, 351] width 35 height 27
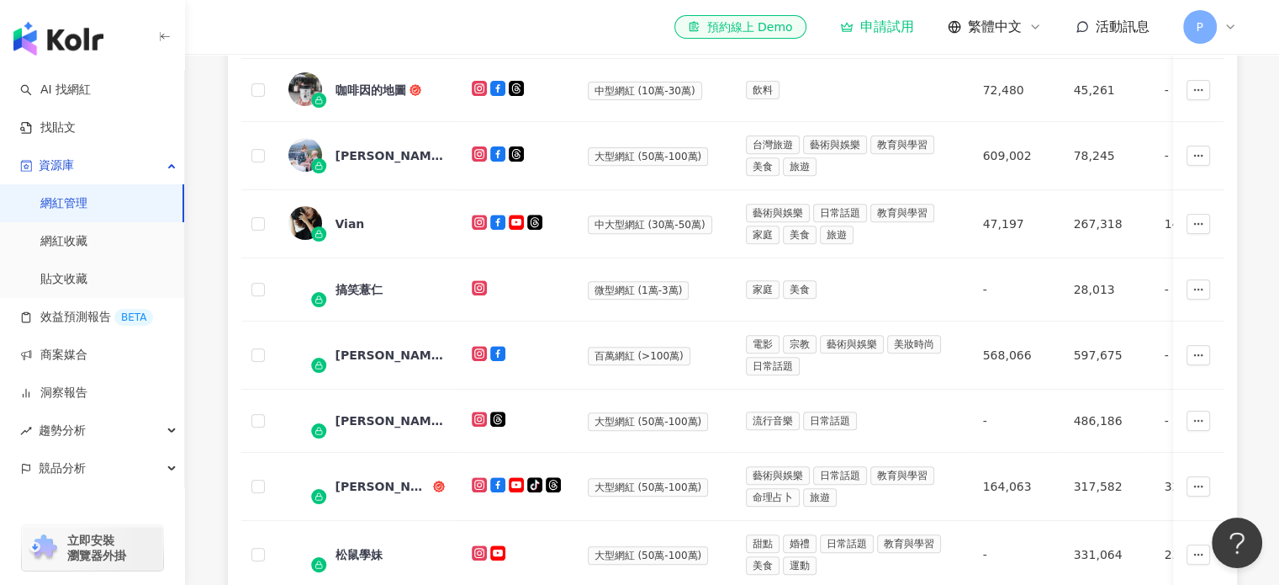
scroll to position [831, 0]
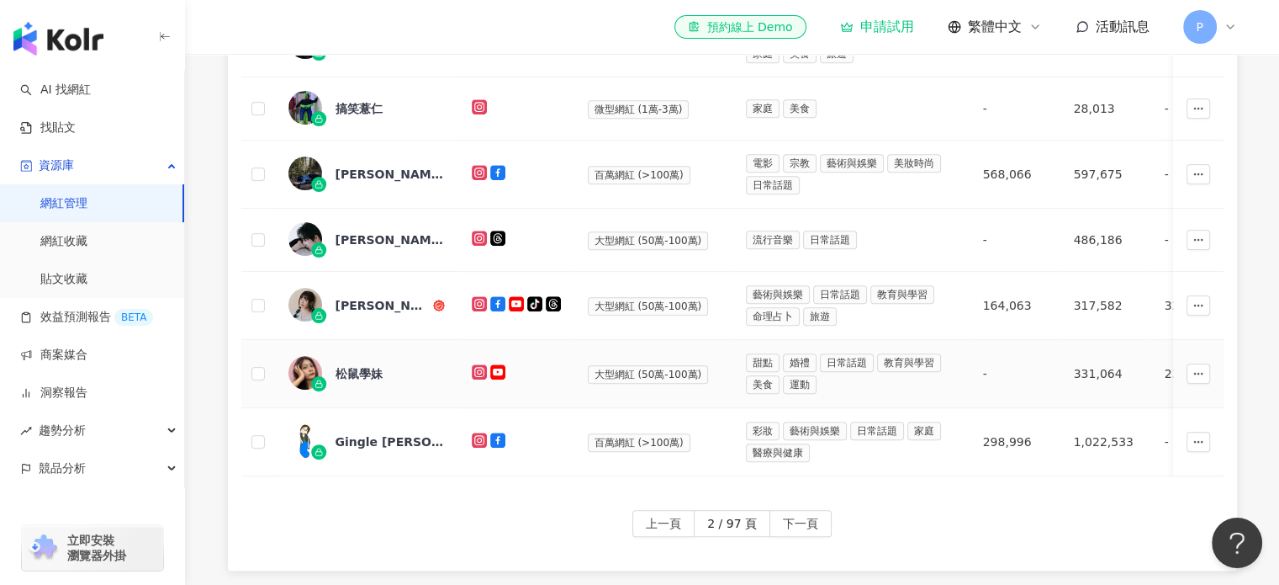
click at [342, 365] on div "松鼠學妹" at bounding box center [359, 373] width 47 height 17
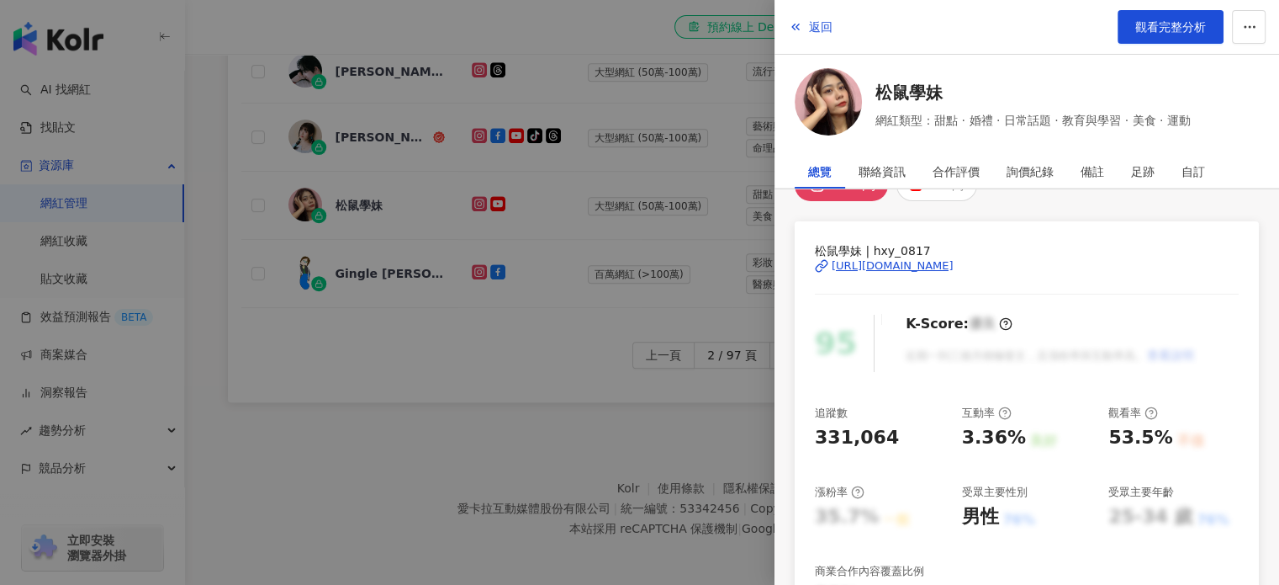
scroll to position [0, 0]
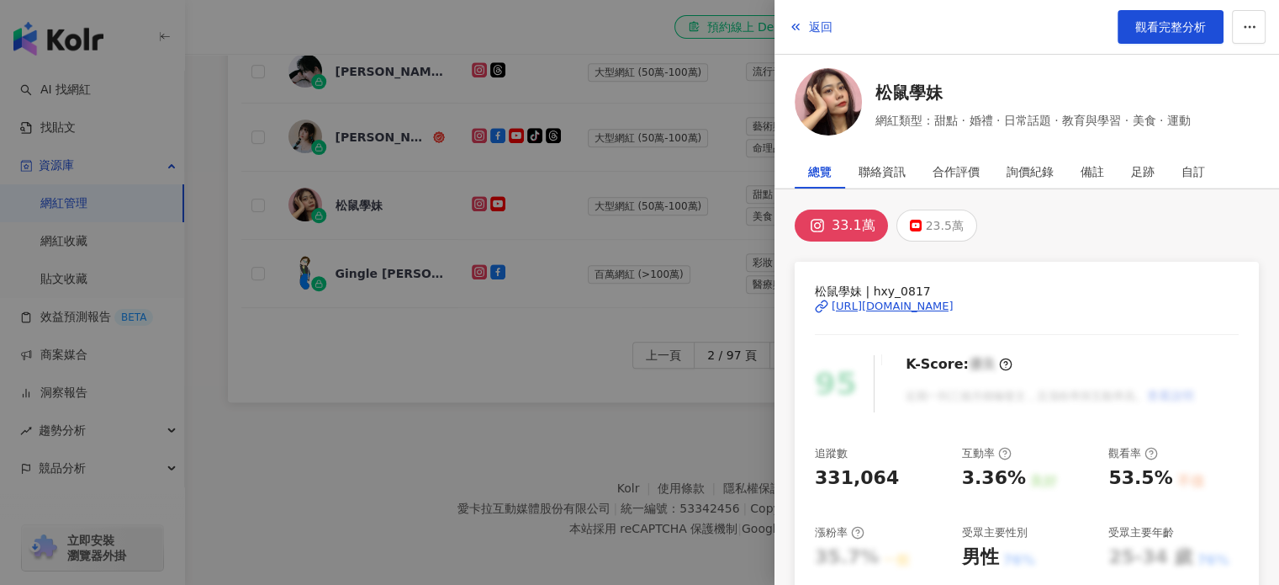
click at [514, 395] on div at bounding box center [639, 292] width 1279 height 585
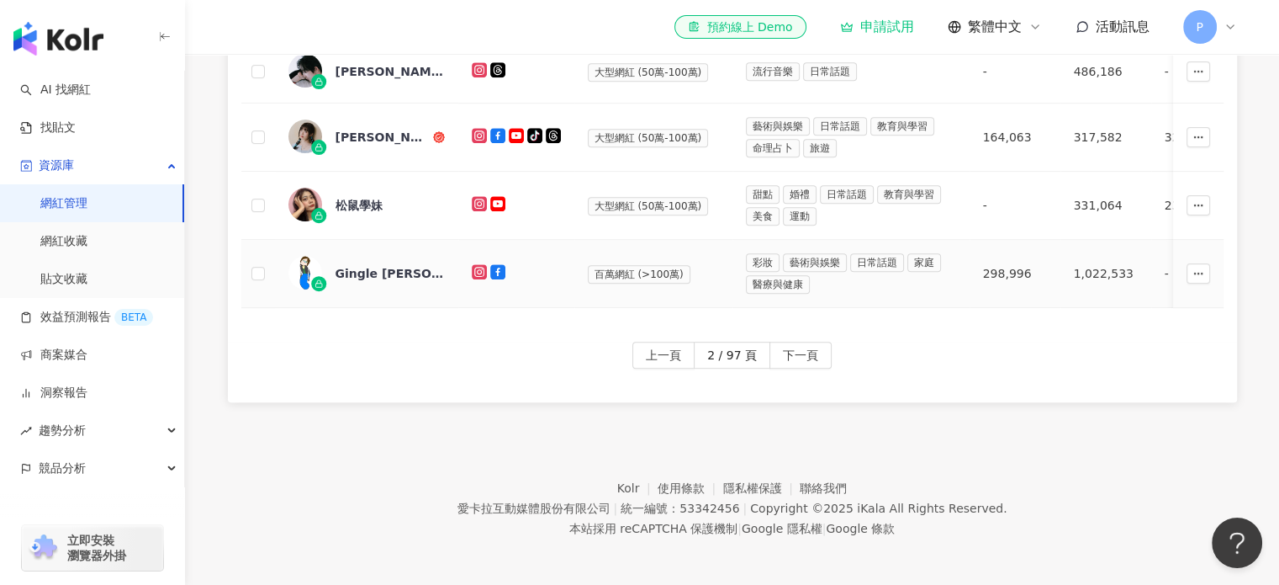
click at [353, 256] on div "Gingle [PERSON_NAME]" at bounding box center [367, 273] width 156 height 35
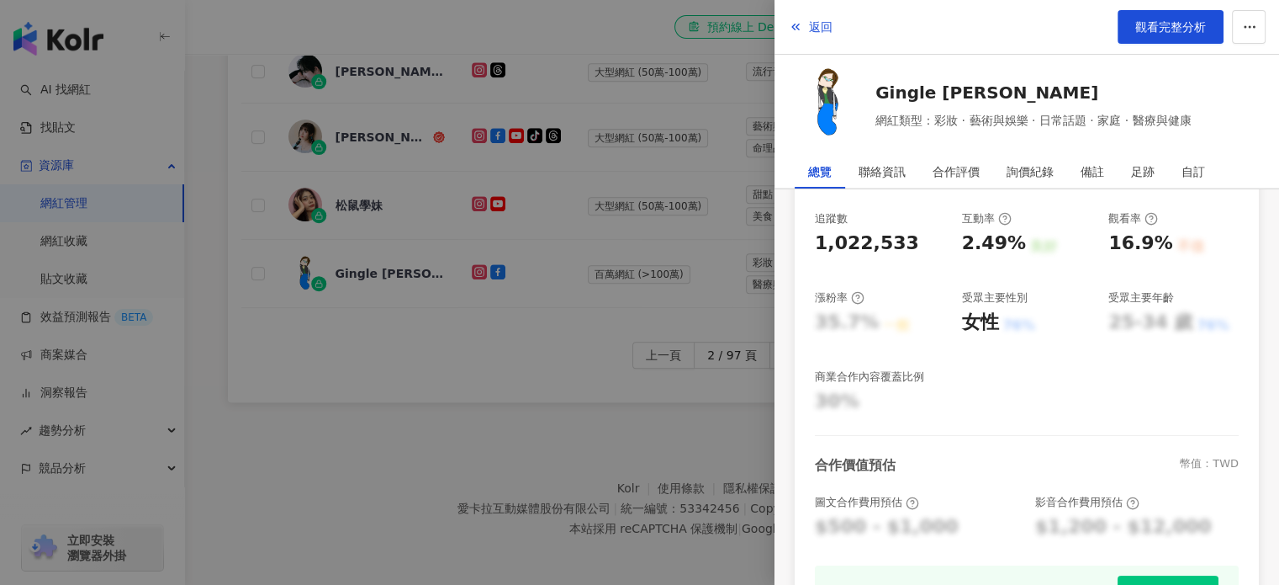
scroll to position [252, 0]
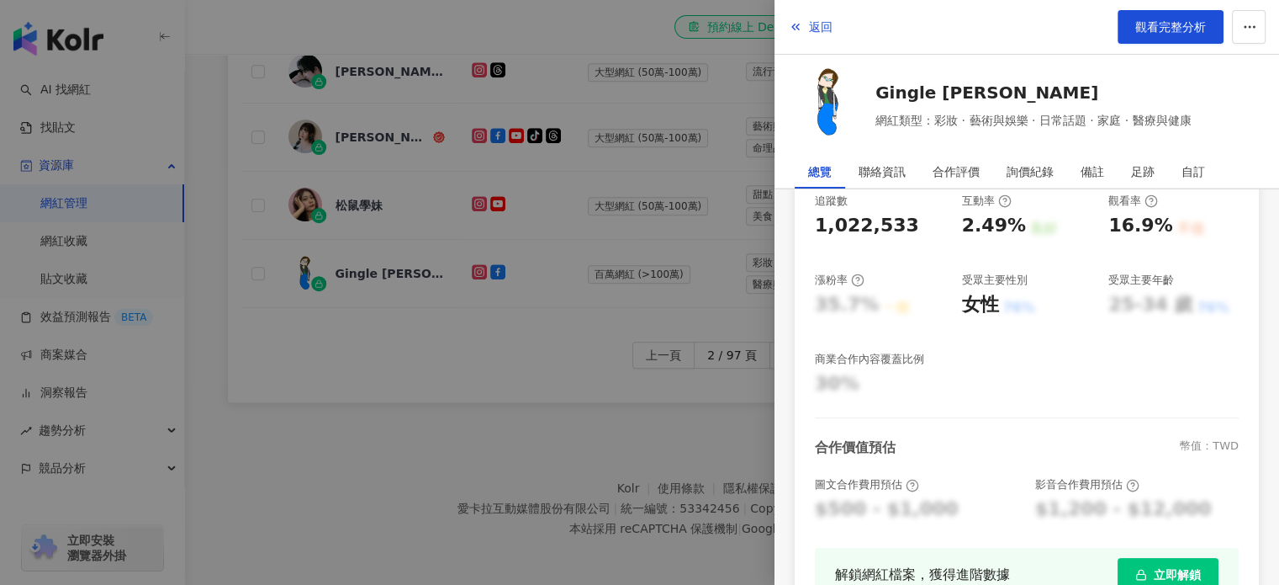
click at [668, 375] on div at bounding box center [639, 292] width 1279 height 585
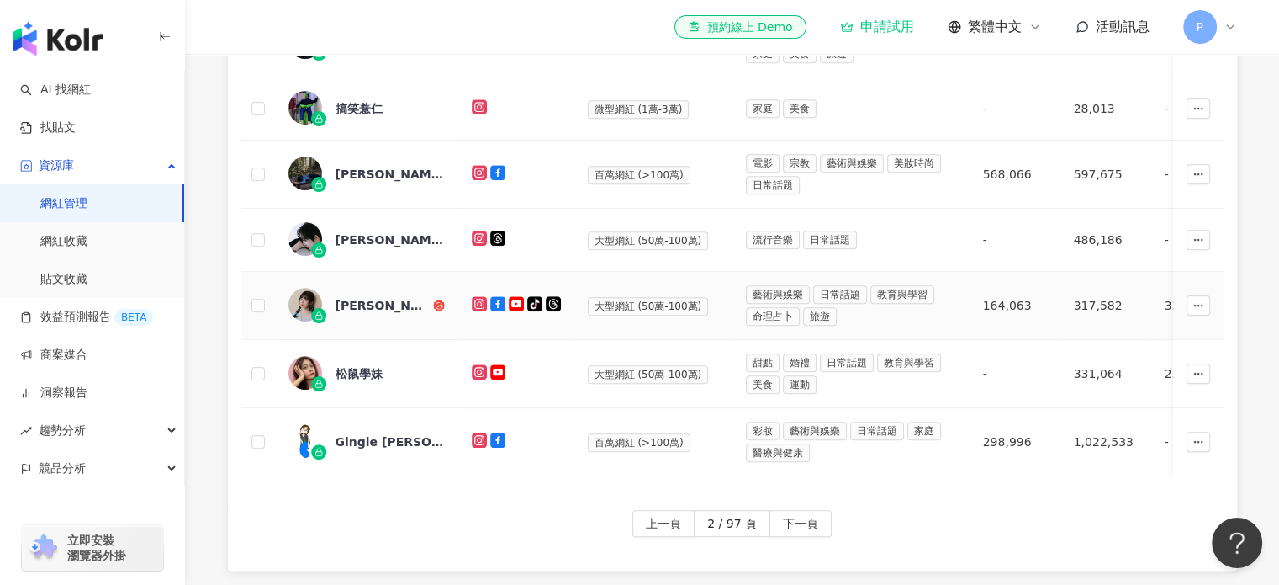
scroll to position [411, 0]
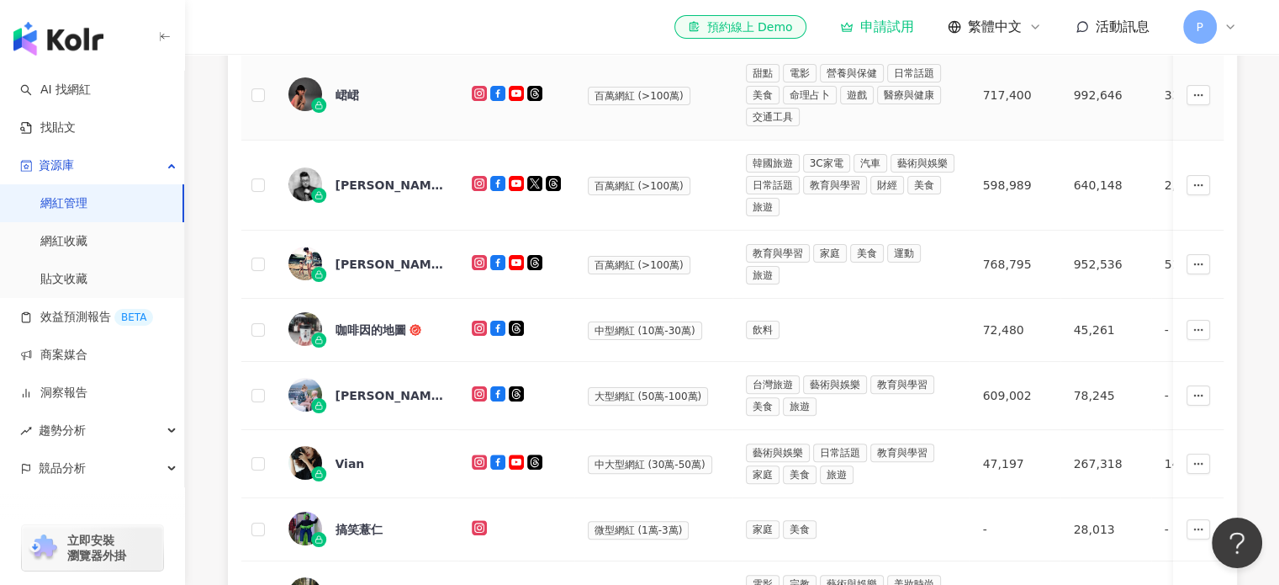
click at [355, 94] on div "峮峮" at bounding box center [348, 95] width 24 height 17
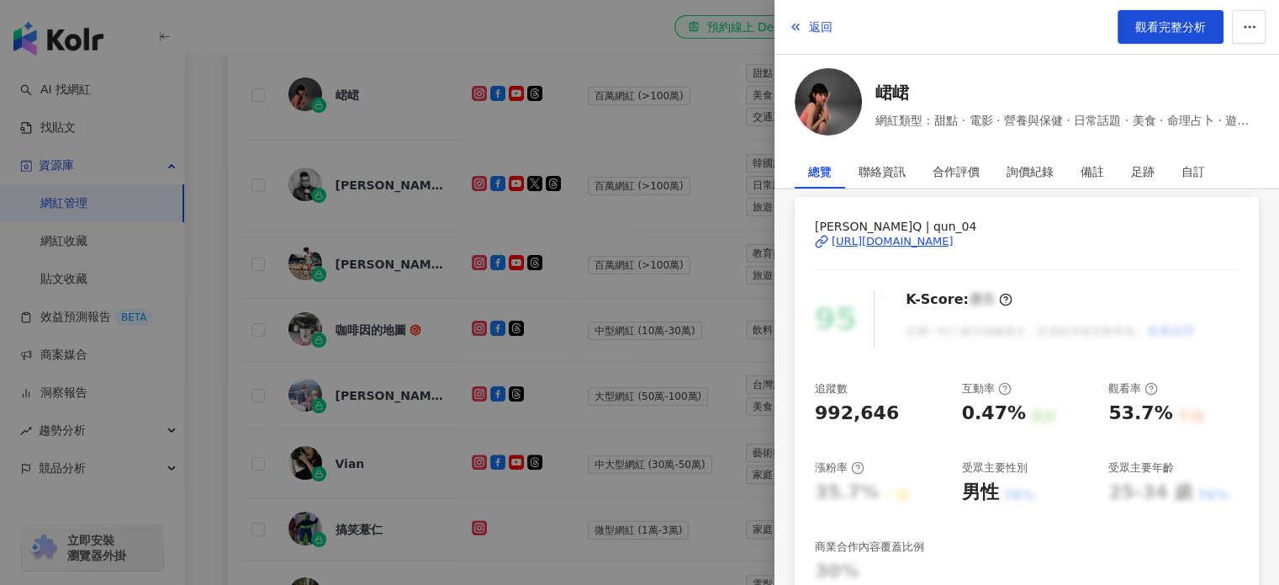
scroll to position [168, 0]
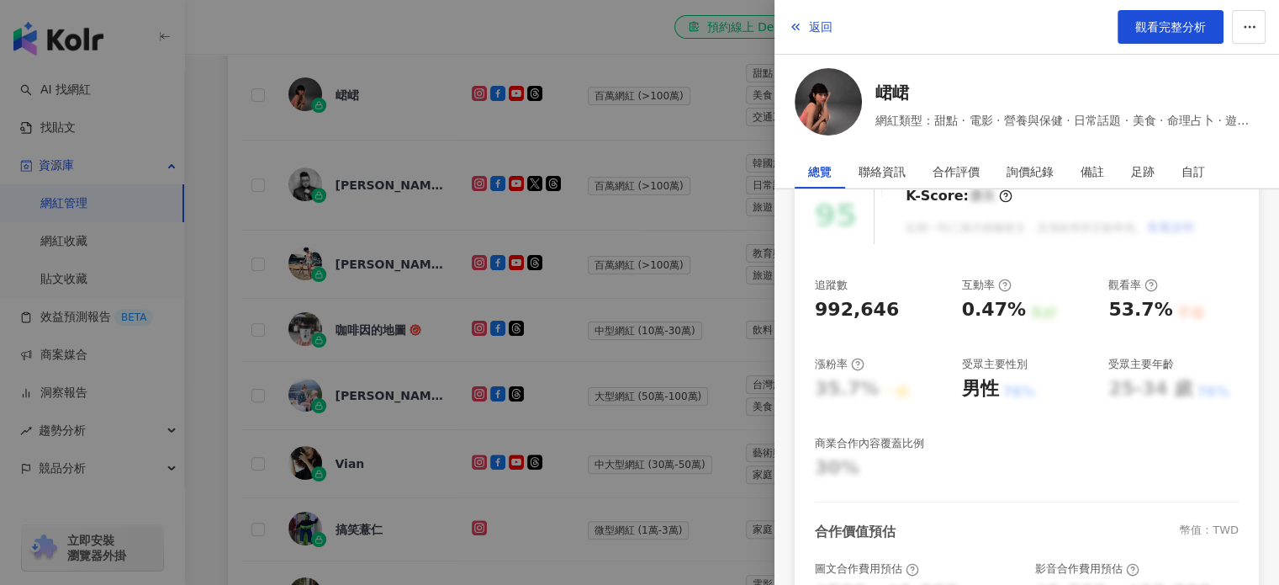
click at [360, 171] on div at bounding box center [639, 292] width 1279 height 585
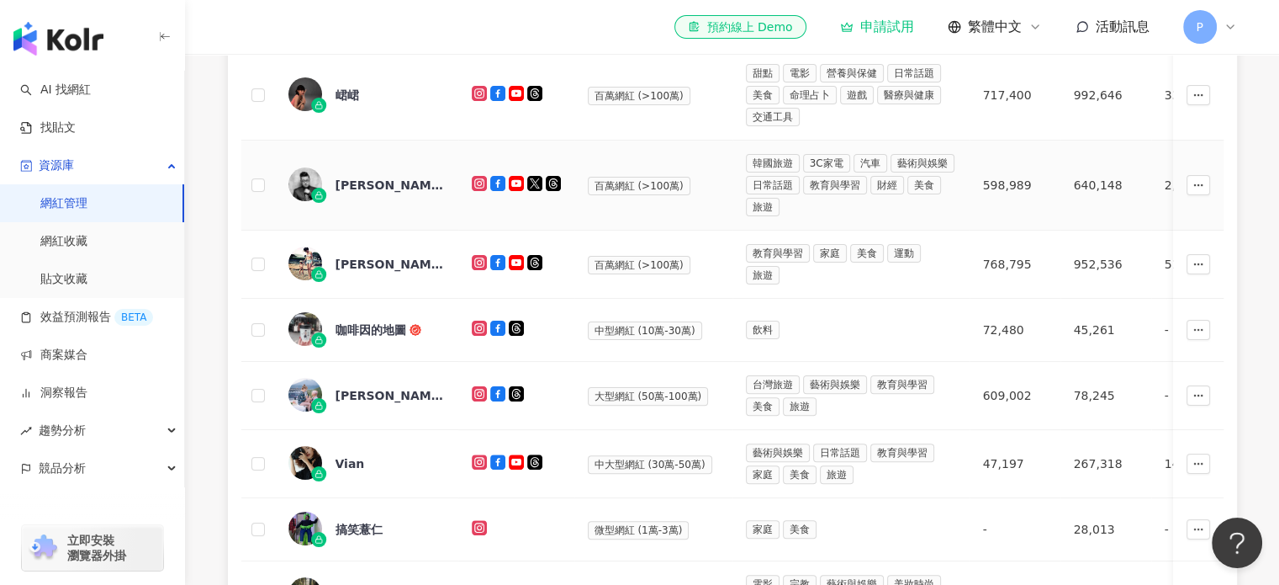
click at [358, 189] on div "[PERSON_NAME]" at bounding box center [390, 185] width 109 height 17
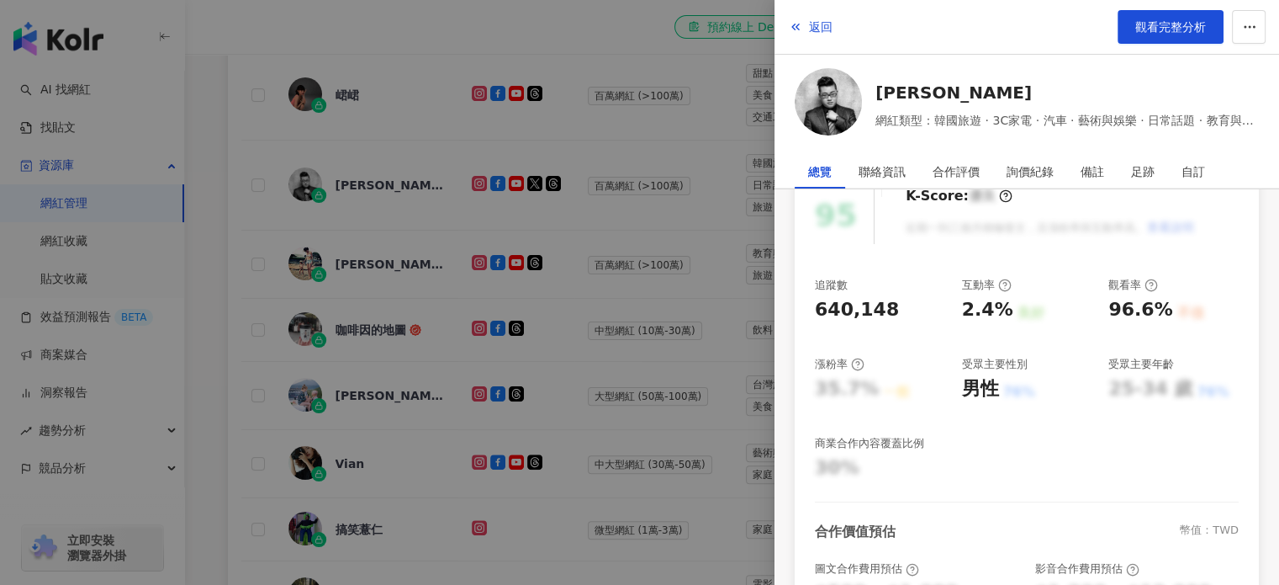
click at [707, 328] on div at bounding box center [639, 292] width 1279 height 585
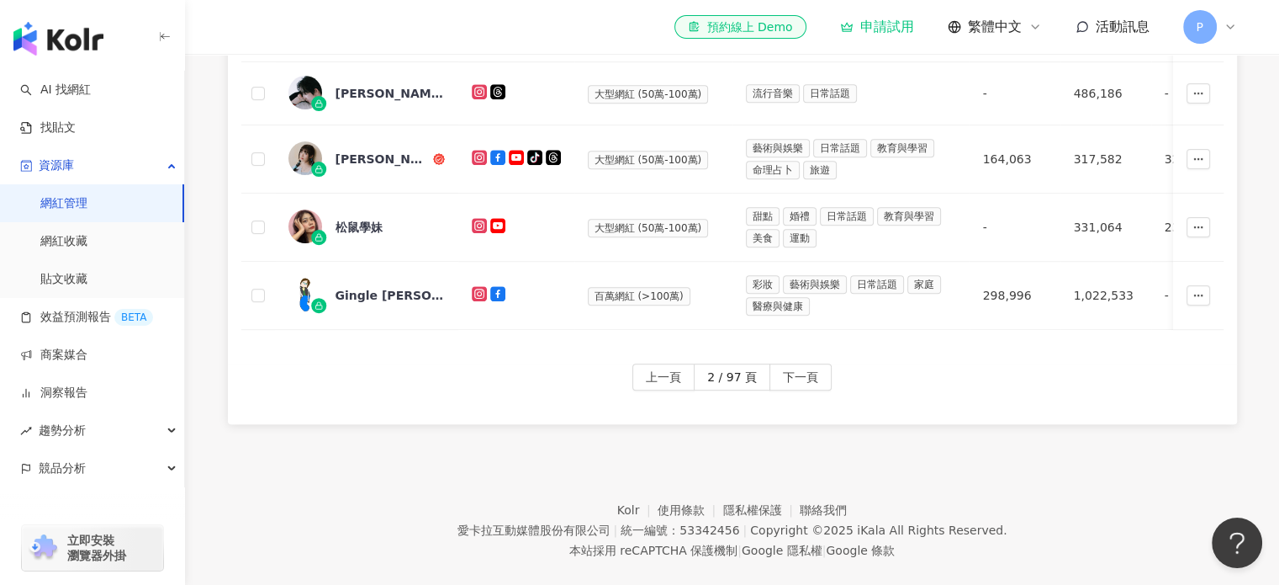
scroll to position [999, 0]
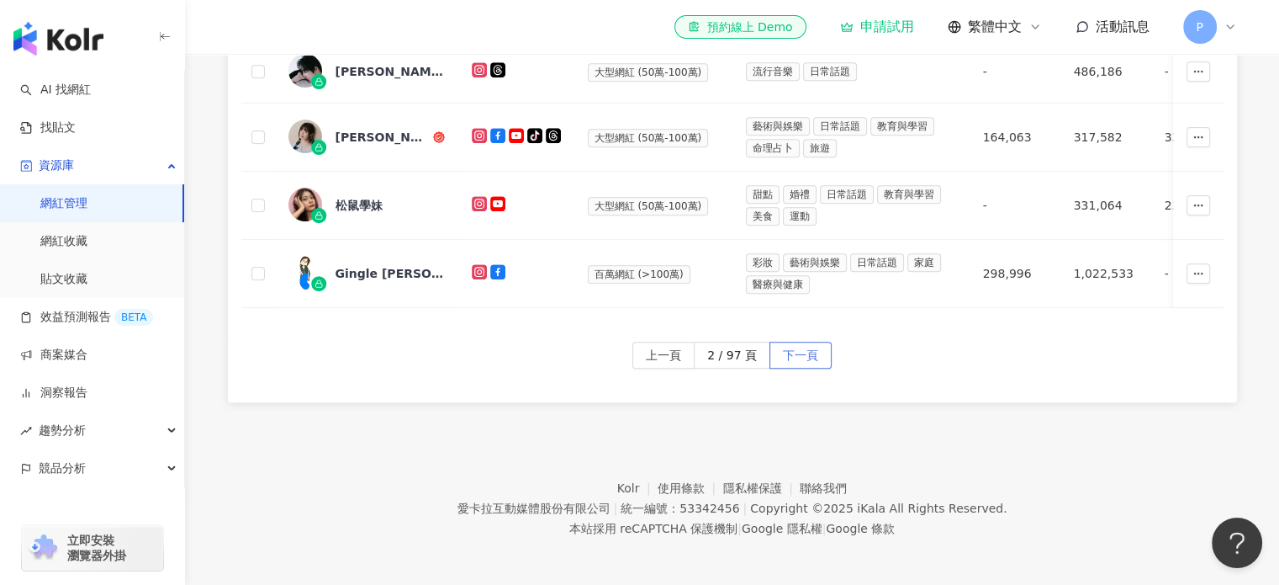
click at [805, 344] on span "下一頁" at bounding box center [800, 355] width 35 height 27
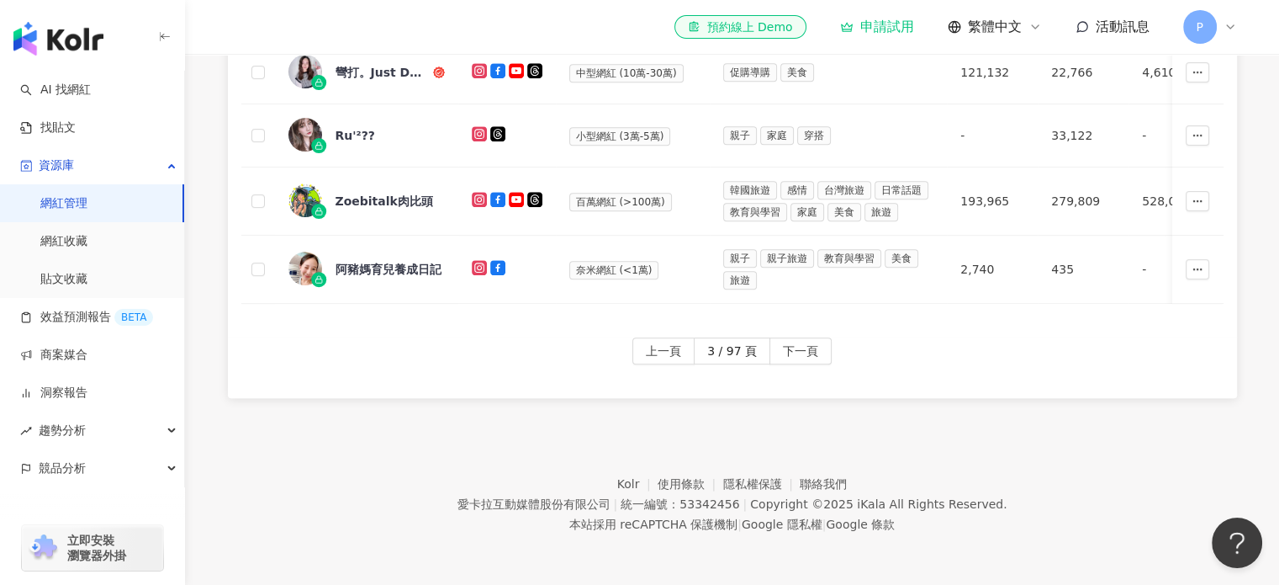
scroll to position [995, 0]
click at [401, 127] on span "Ru'²??" at bounding box center [390, 135] width 109 height 17
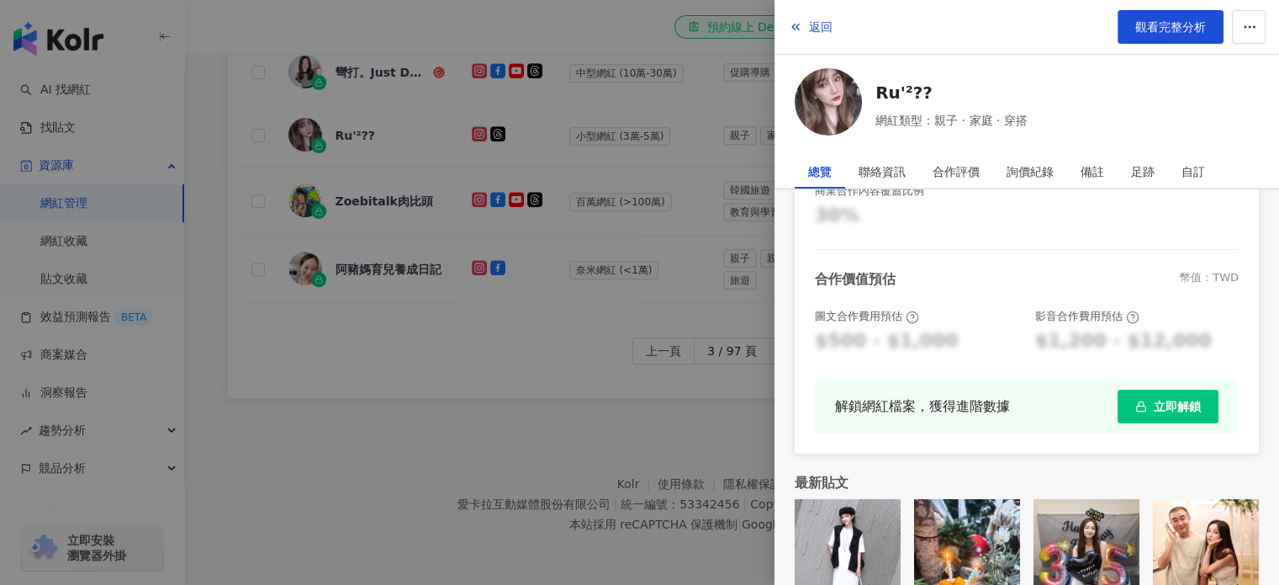
scroll to position [461, 0]
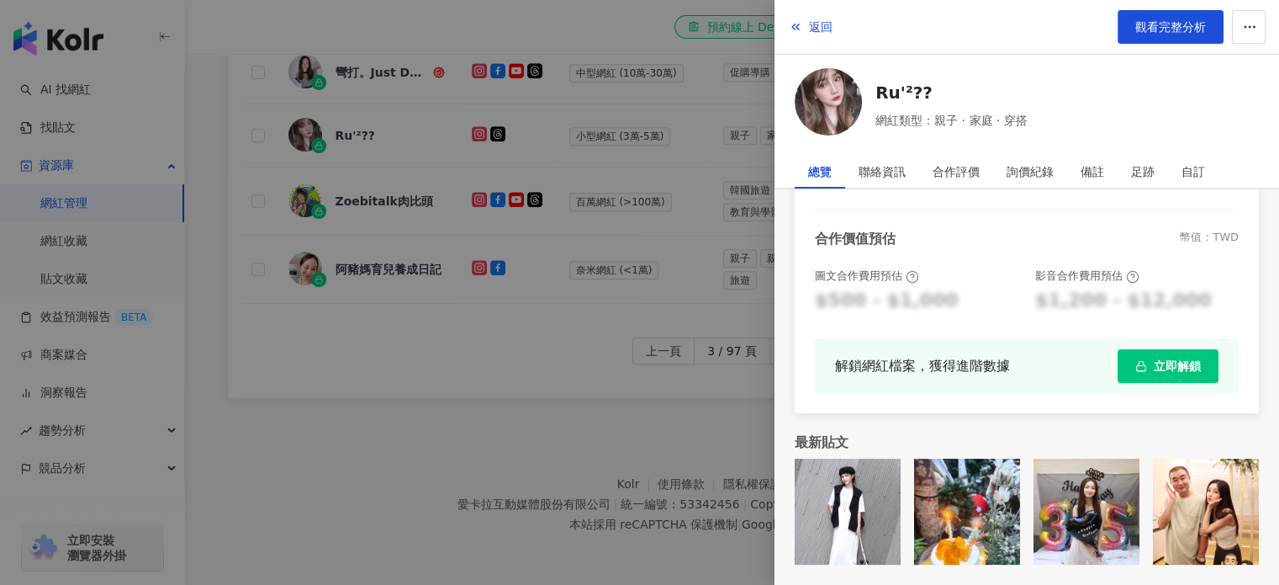
click at [673, 252] on div at bounding box center [639, 292] width 1279 height 585
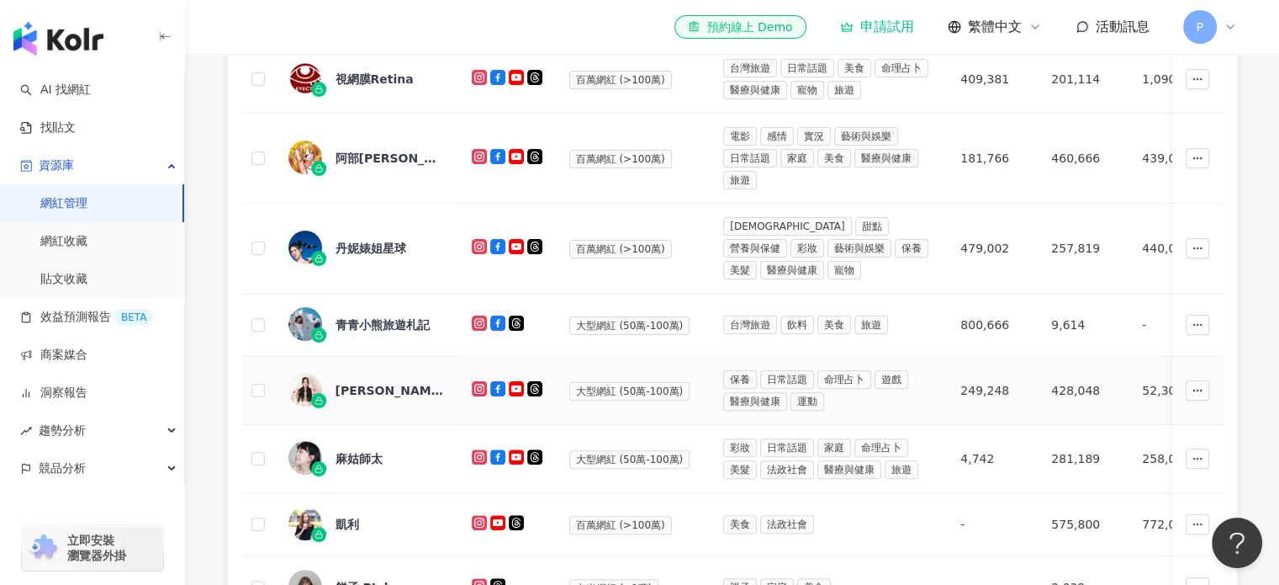
scroll to position [406, 0]
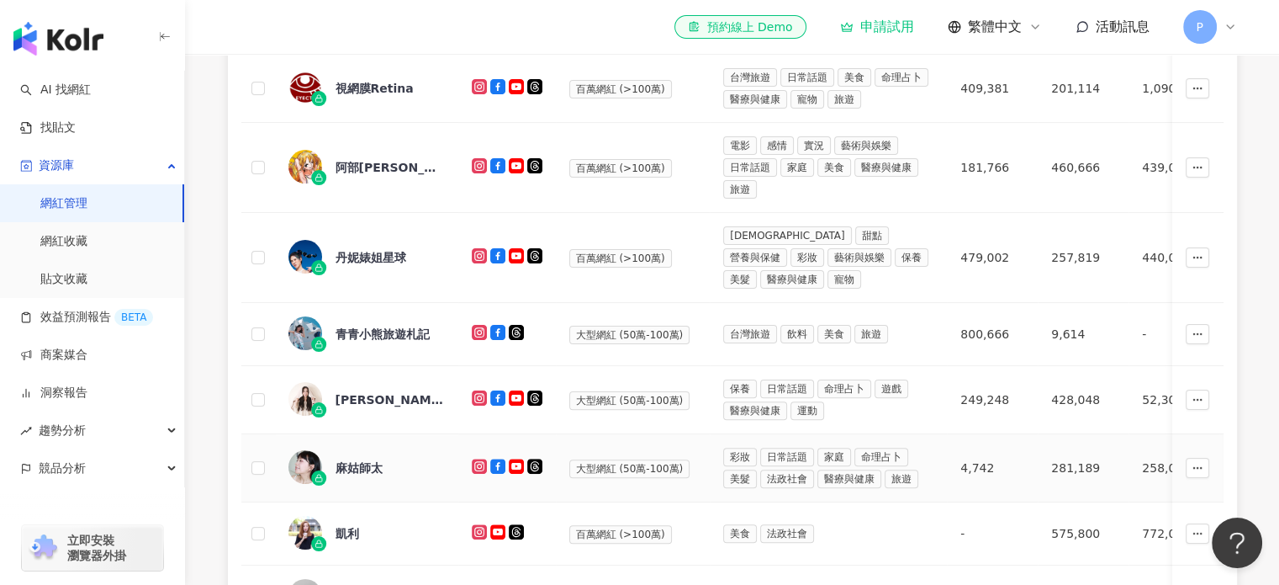
click at [373, 465] on div "麻姑師太" at bounding box center [359, 467] width 47 height 17
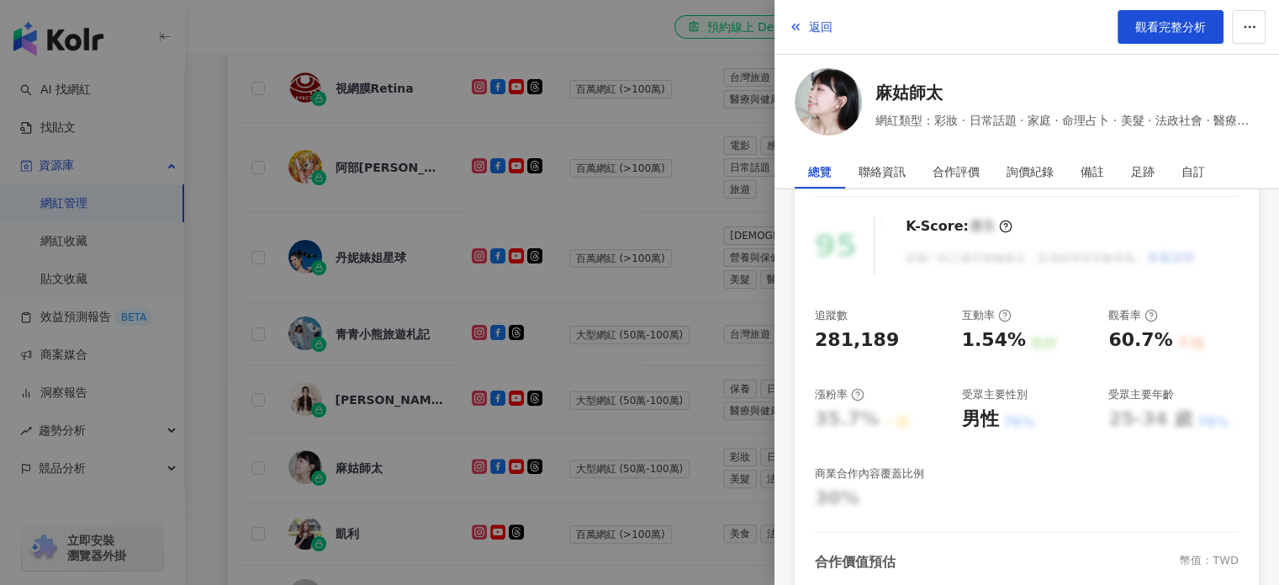
scroll to position [252, 0]
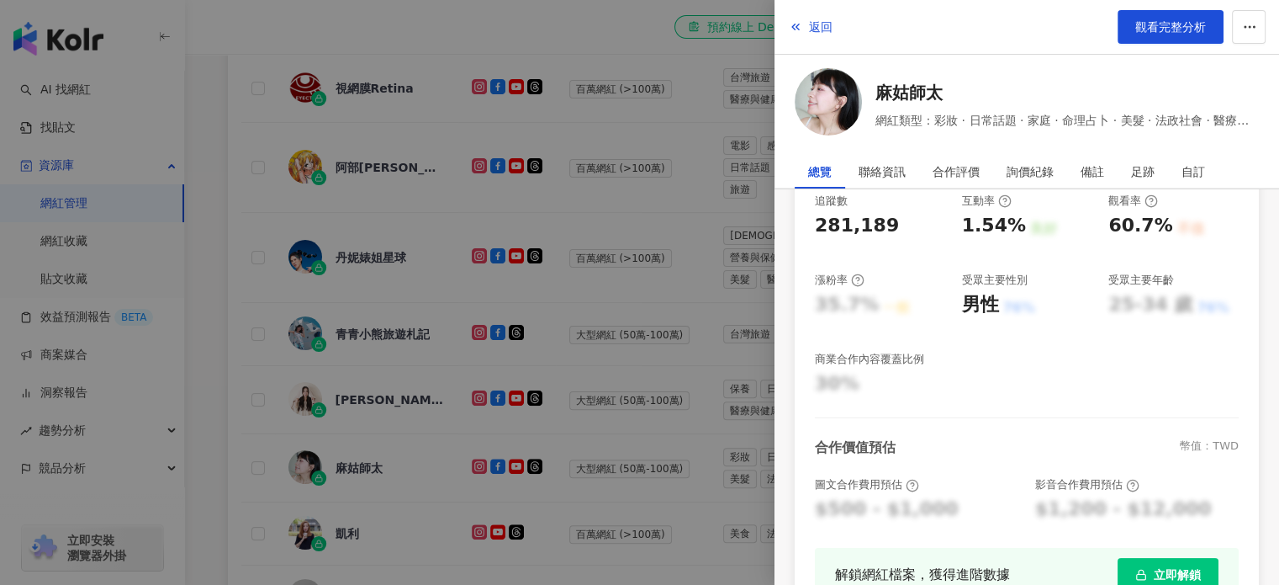
click at [334, 463] on div at bounding box center [639, 292] width 1279 height 585
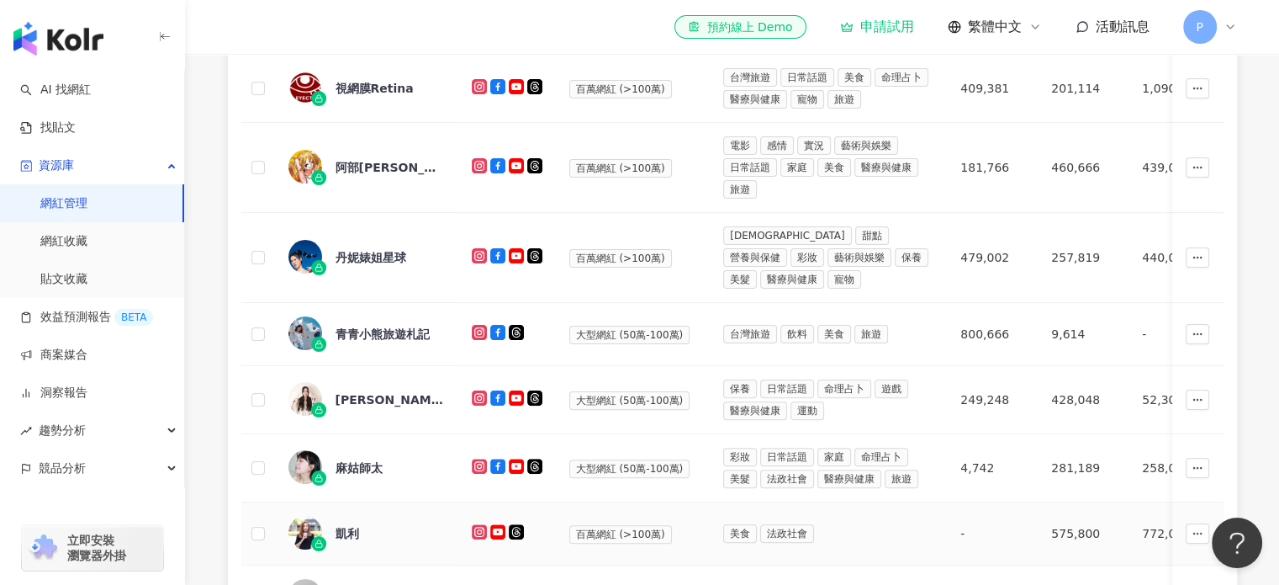
click at [364, 525] on span "凱利" at bounding box center [390, 533] width 109 height 17
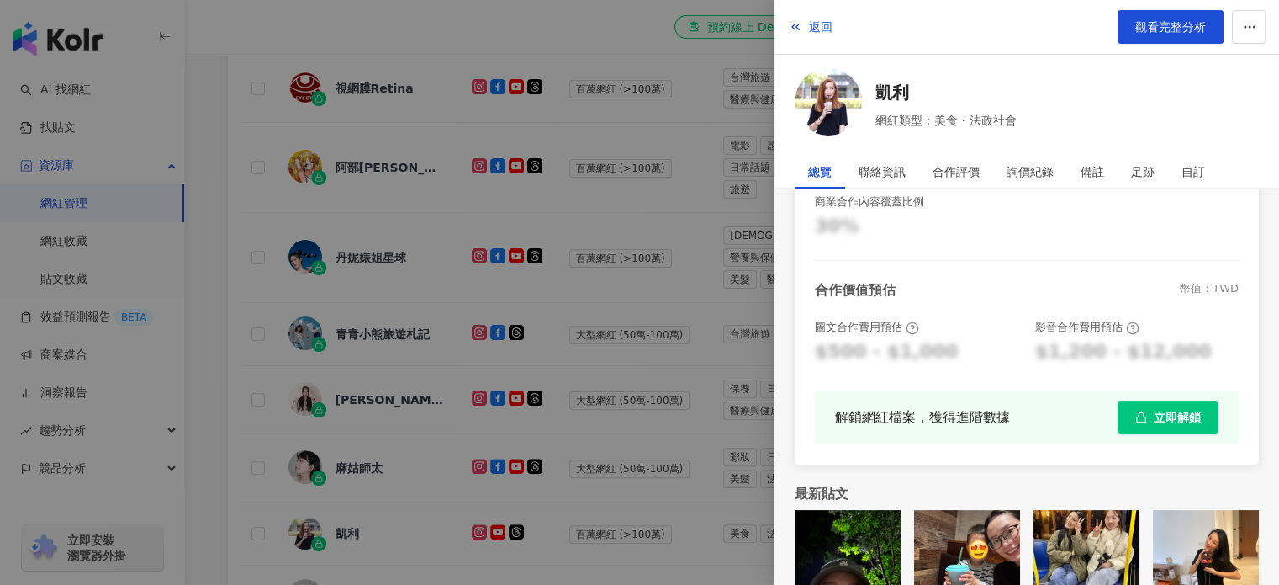
scroll to position [461, 0]
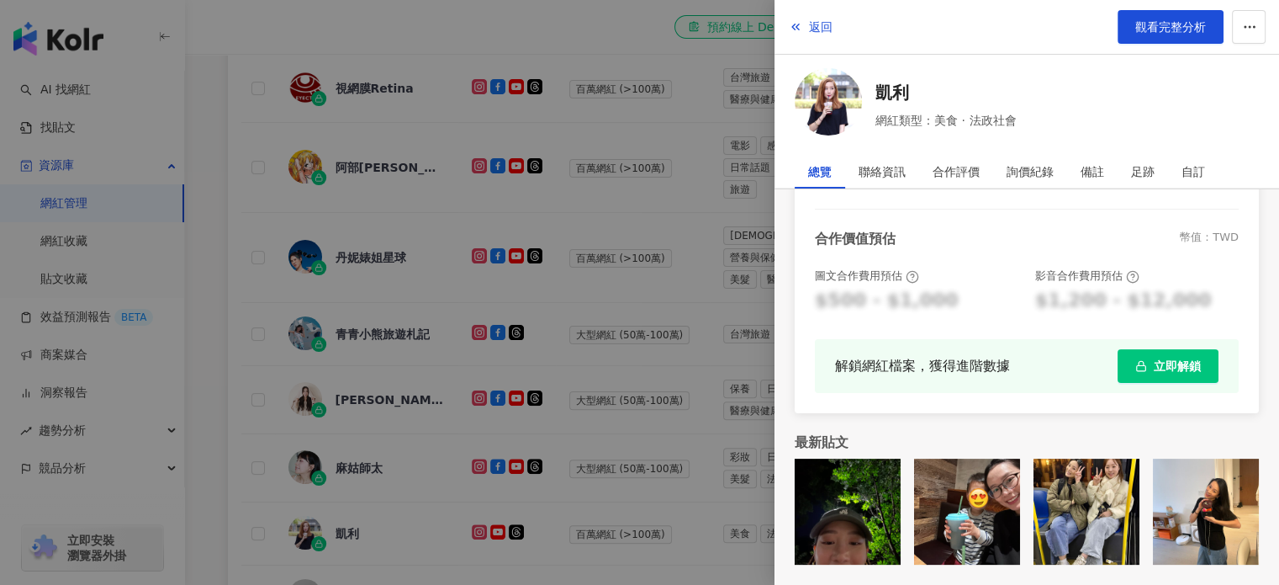
click at [692, 455] on div at bounding box center [639, 292] width 1279 height 585
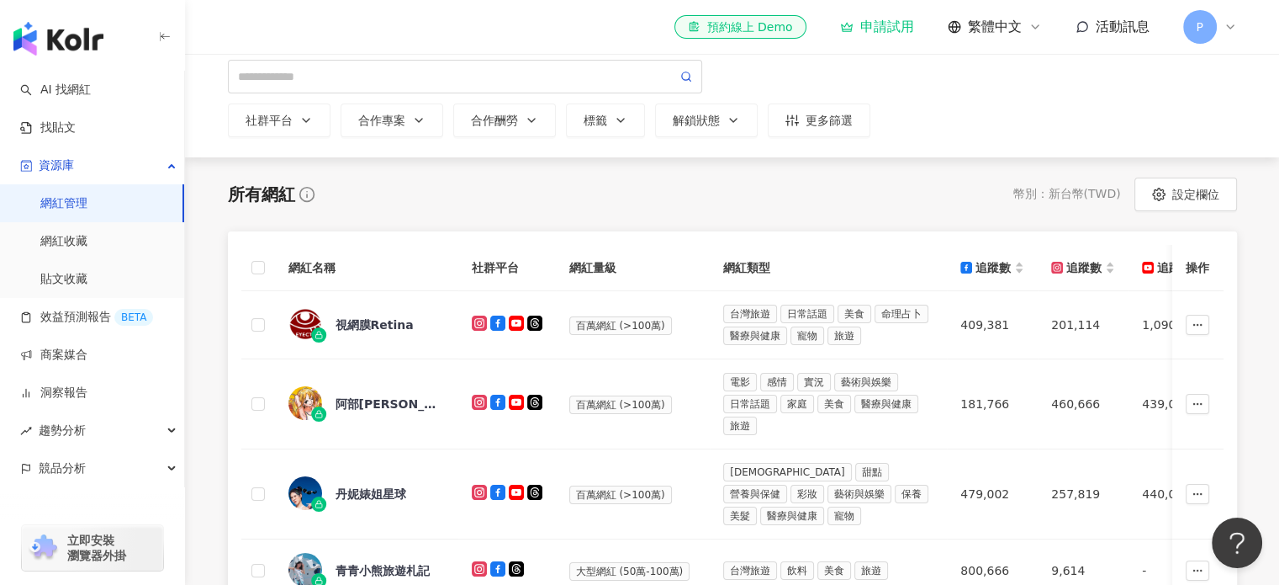
scroll to position [154, 0]
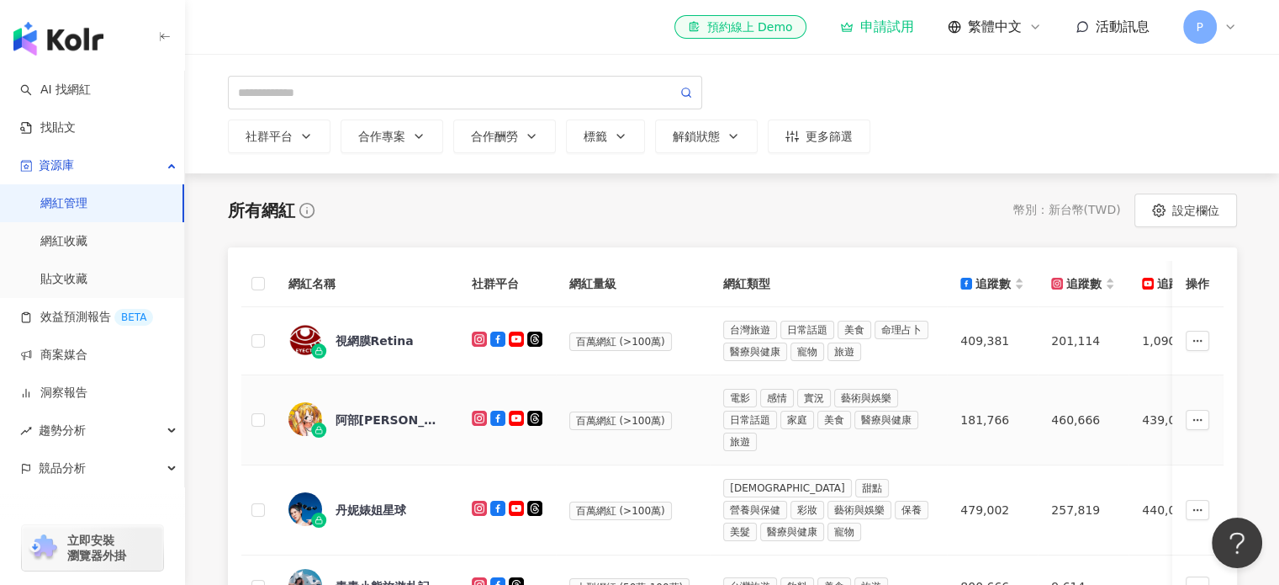
click at [371, 411] on div "阿部[PERSON_NAME]亞 [PERSON_NAME] Abe" at bounding box center [390, 419] width 109 height 17
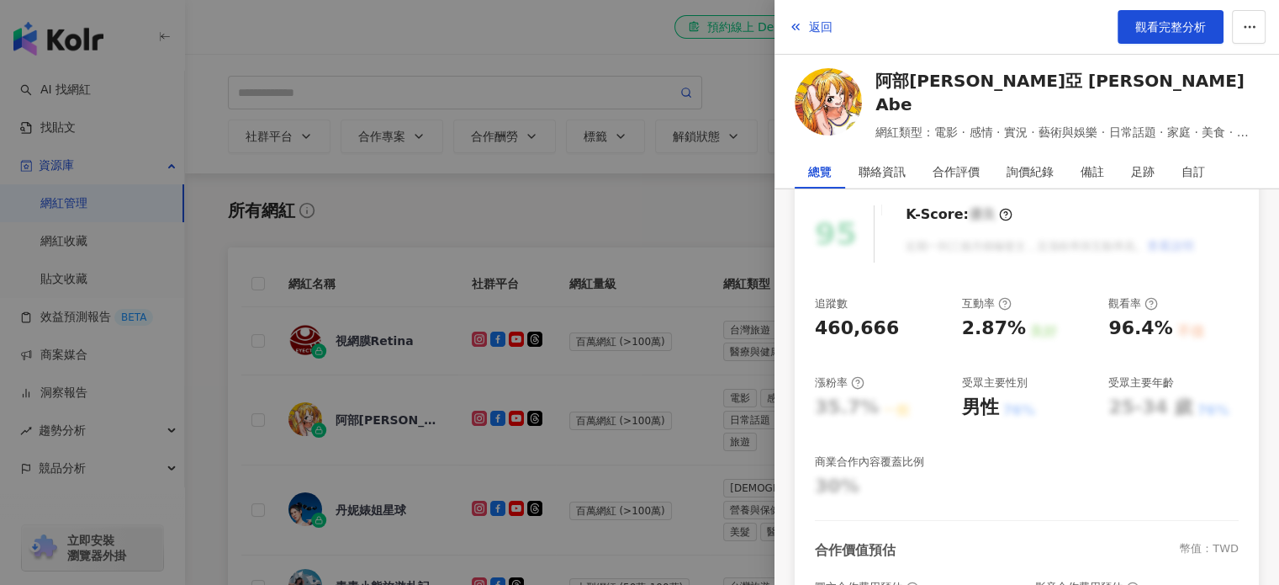
scroll to position [168, 0]
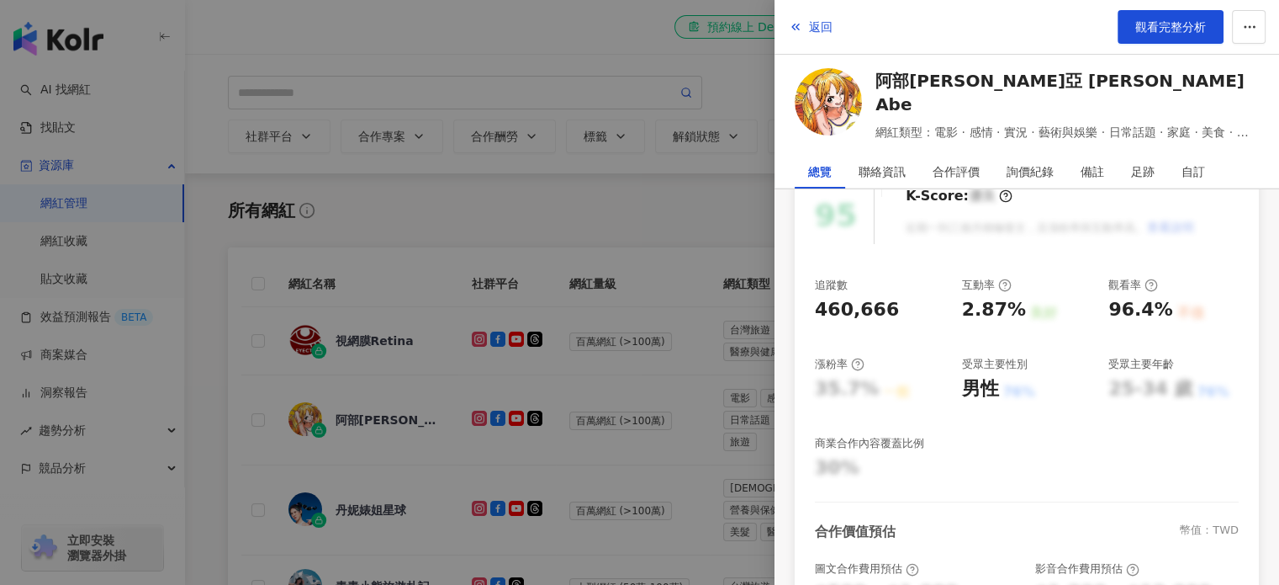
click at [381, 358] on div at bounding box center [639, 292] width 1279 height 585
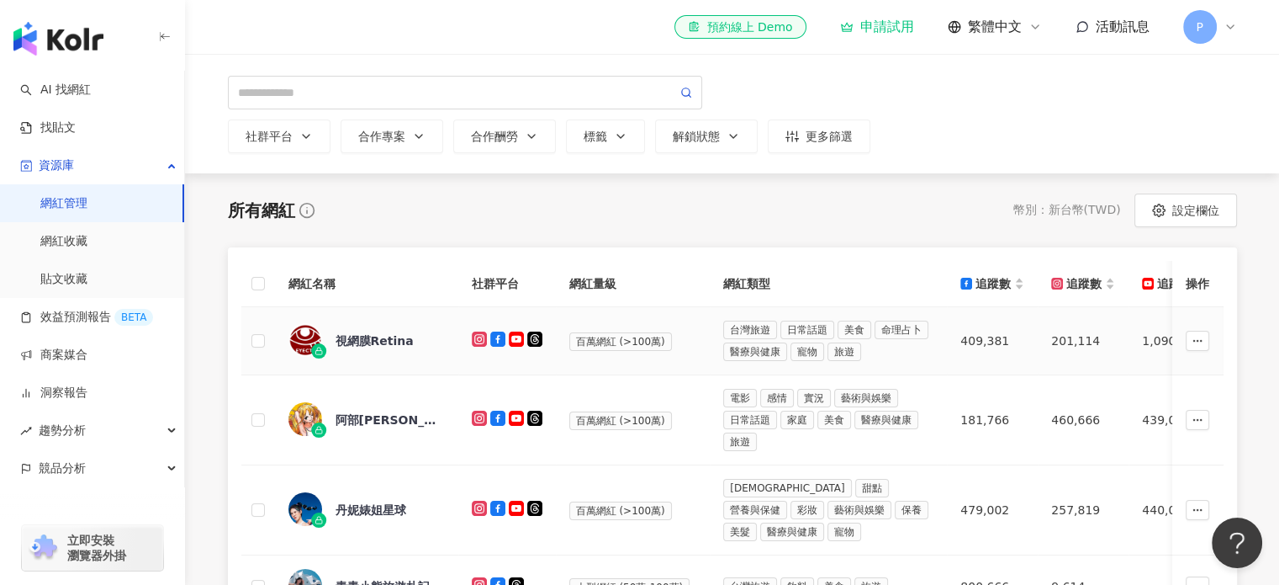
click at [383, 342] on div "視網膜Retina" at bounding box center [375, 340] width 78 height 17
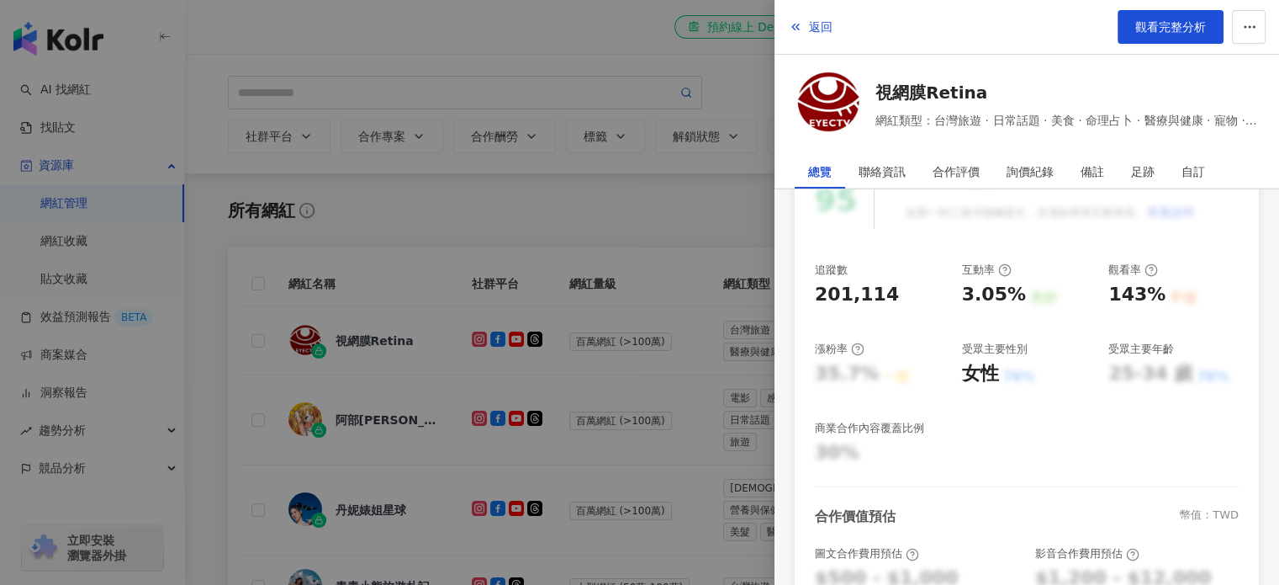
scroll to position [252, 0]
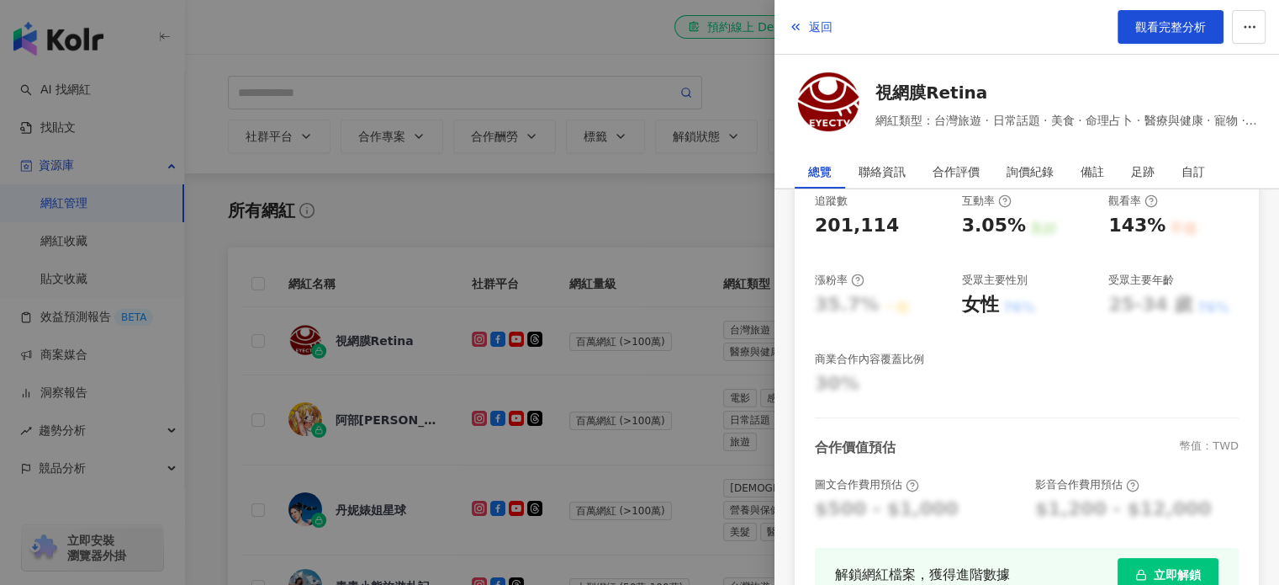
click at [622, 376] on div at bounding box center [639, 292] width 1279 height 585
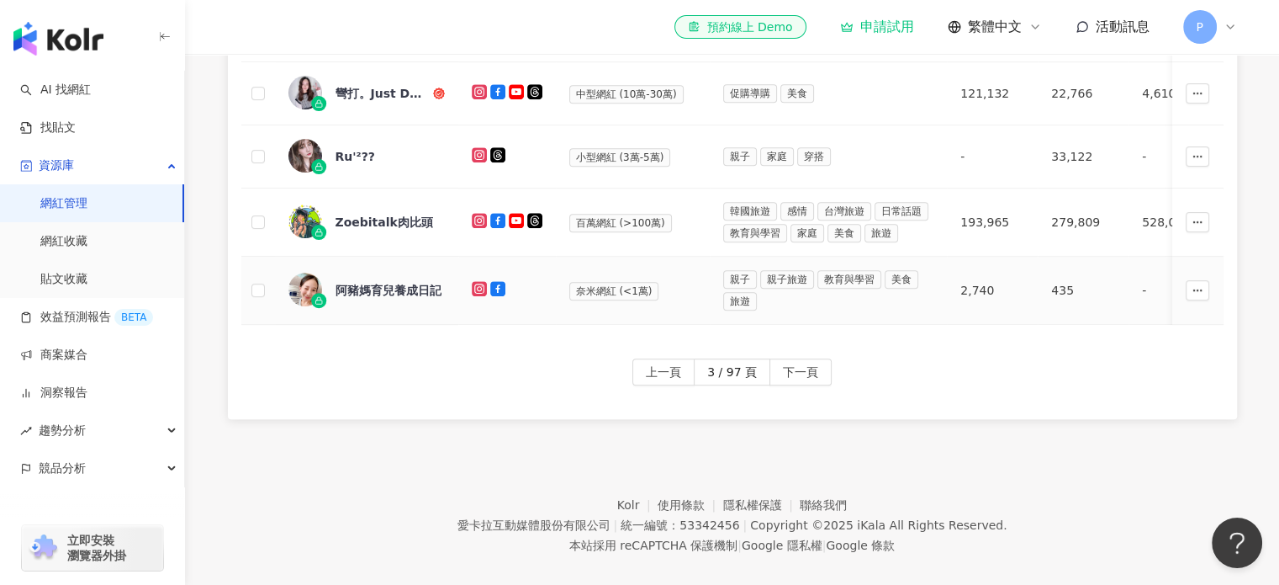
scroll to position [995, 0]
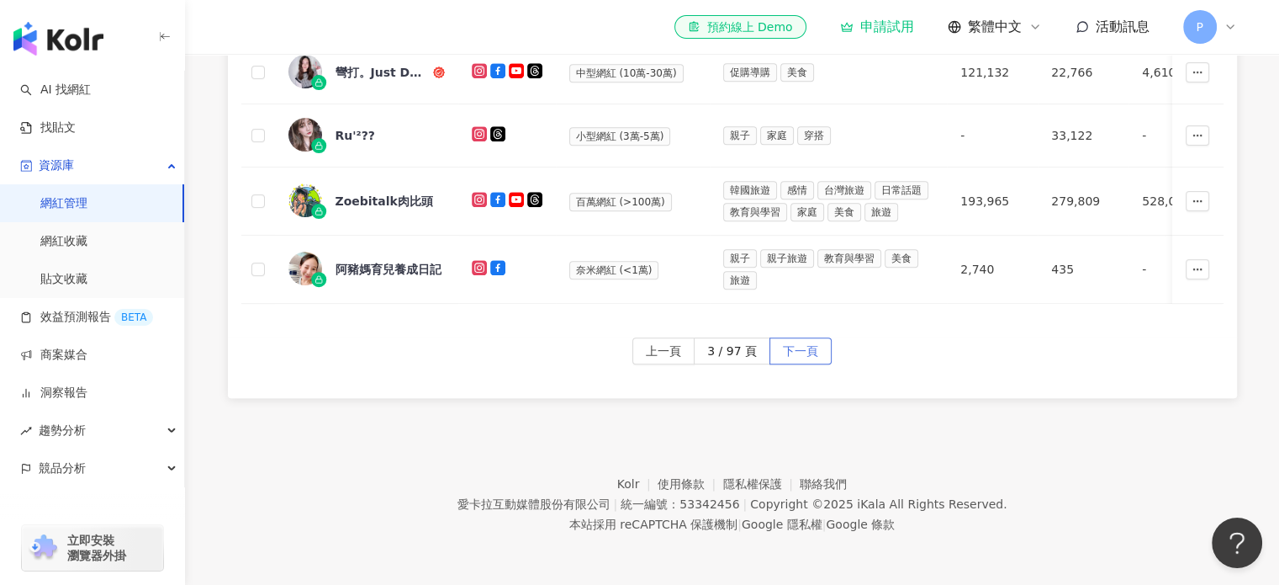
click at [788, 351] on span "下一頁" at bounding box center [800, 351] width 35 height 27
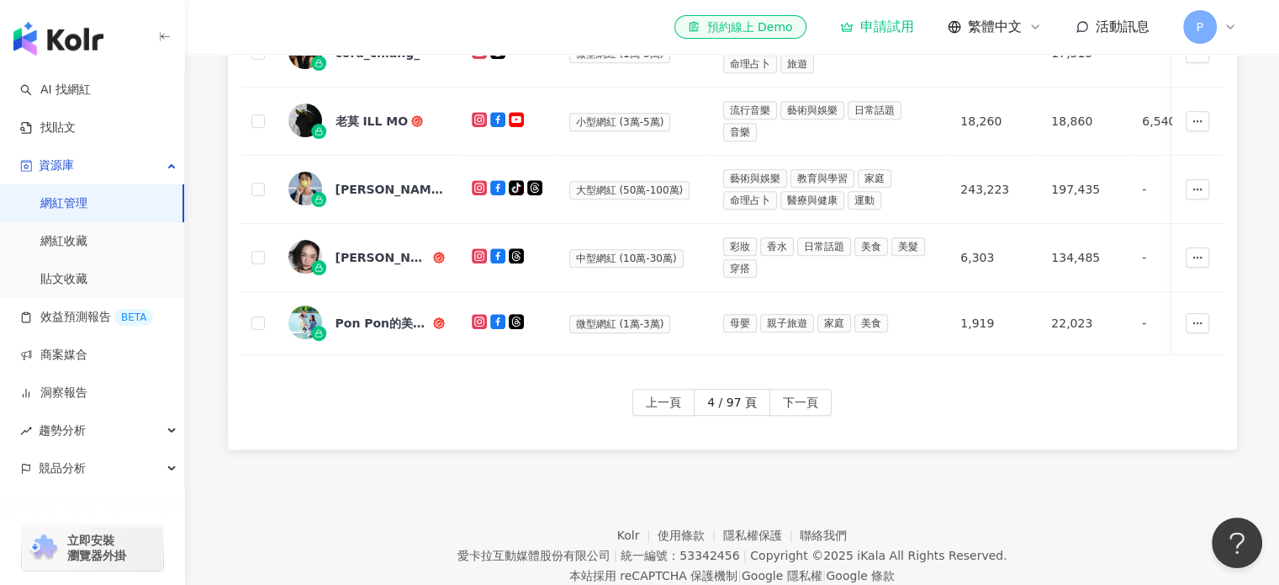
scroll to position [911, 0]
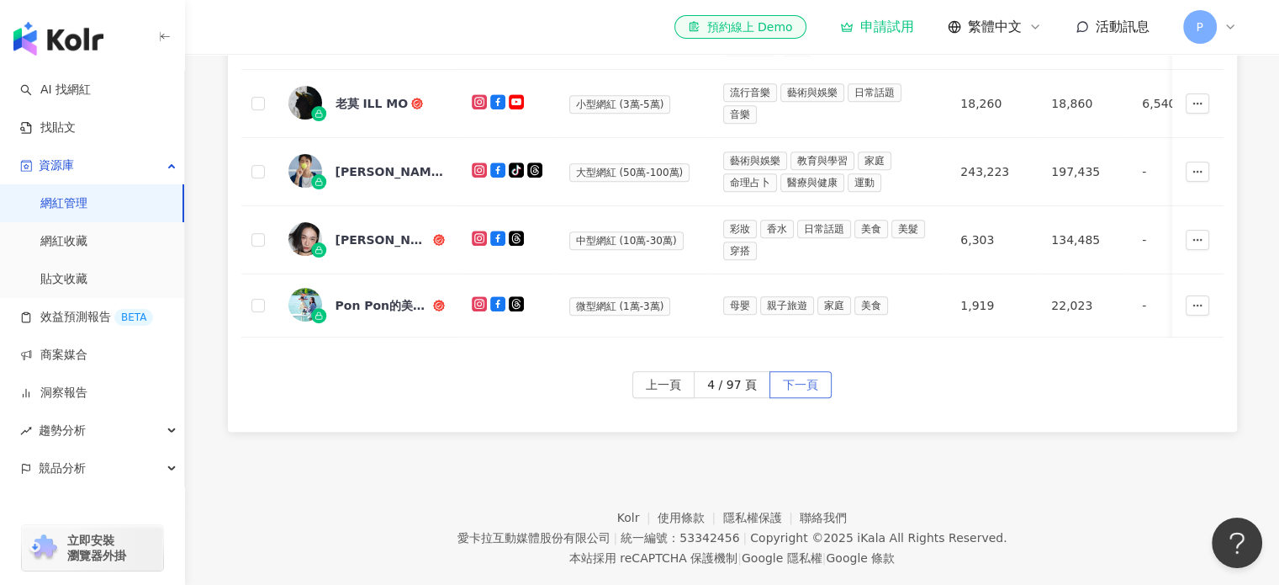
click at [787, 388] on span "下一頁" at bounding box center [800, 385] width 35 height 27
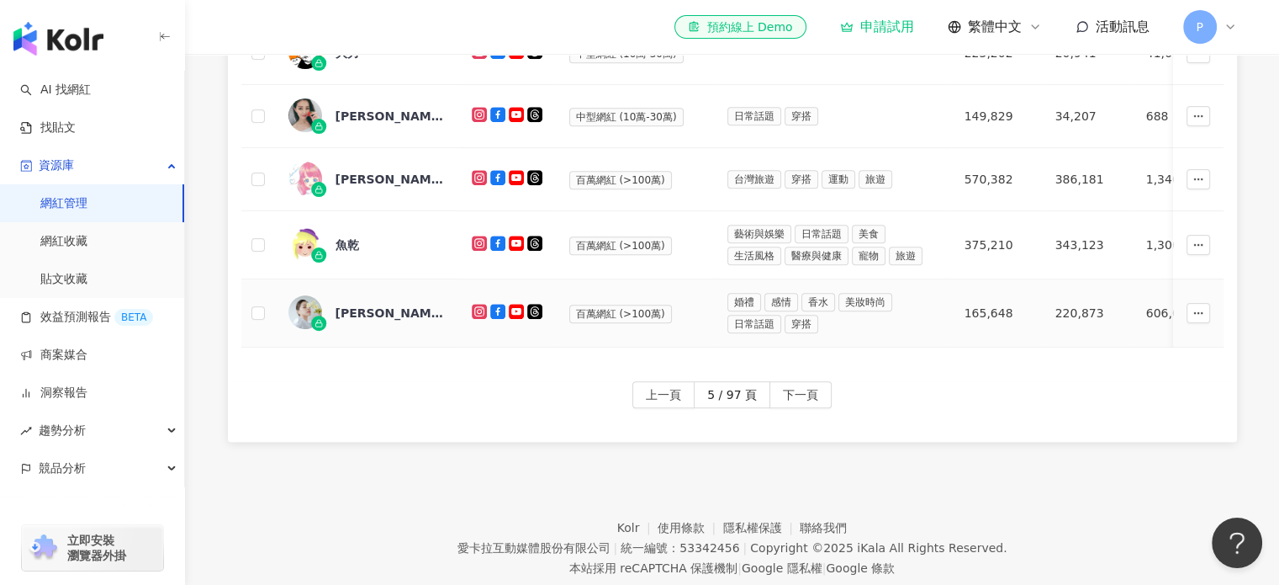
click at [368, 305] on div "[PERSON_NAME]左撇子" at bounding box center [390, 313] width 109 height 17
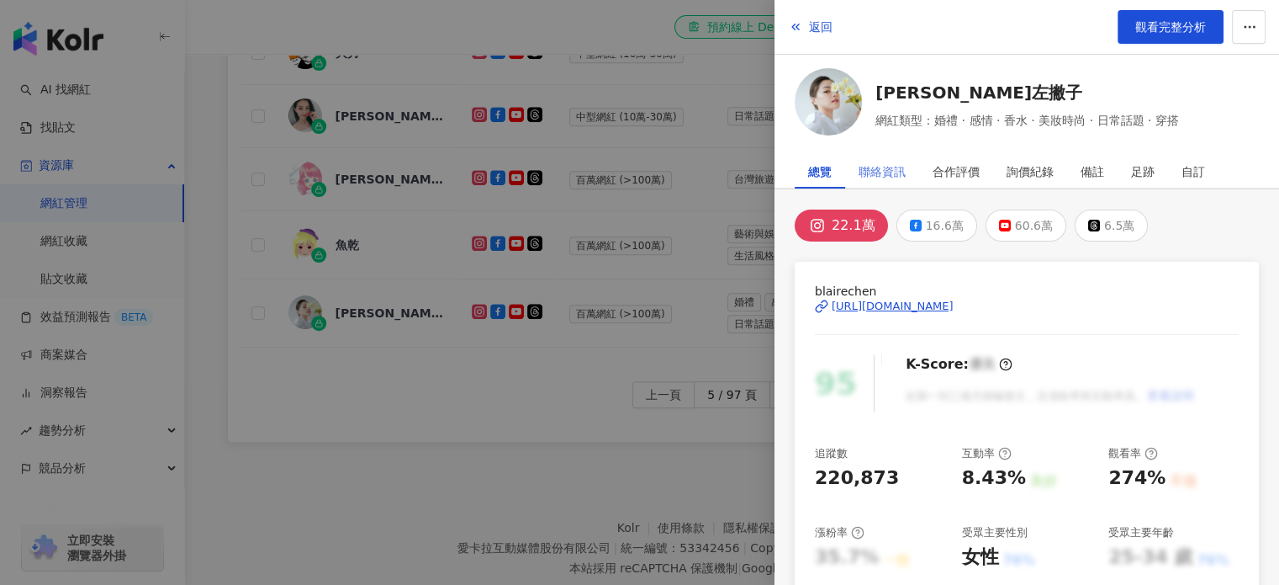
click at [908, 164] on div "聯絡資訊" at bounding box center [882, 172] width 74 height 34
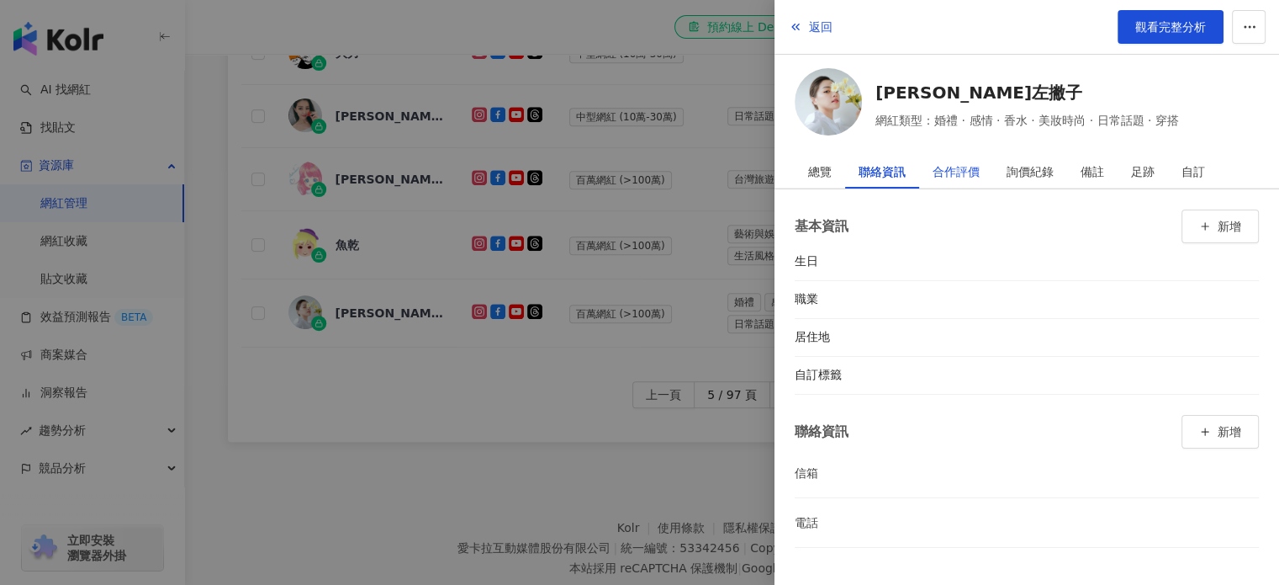
click at [969, 156] on div "合作評價" at bounding box center [956, 172] width 47 height 34
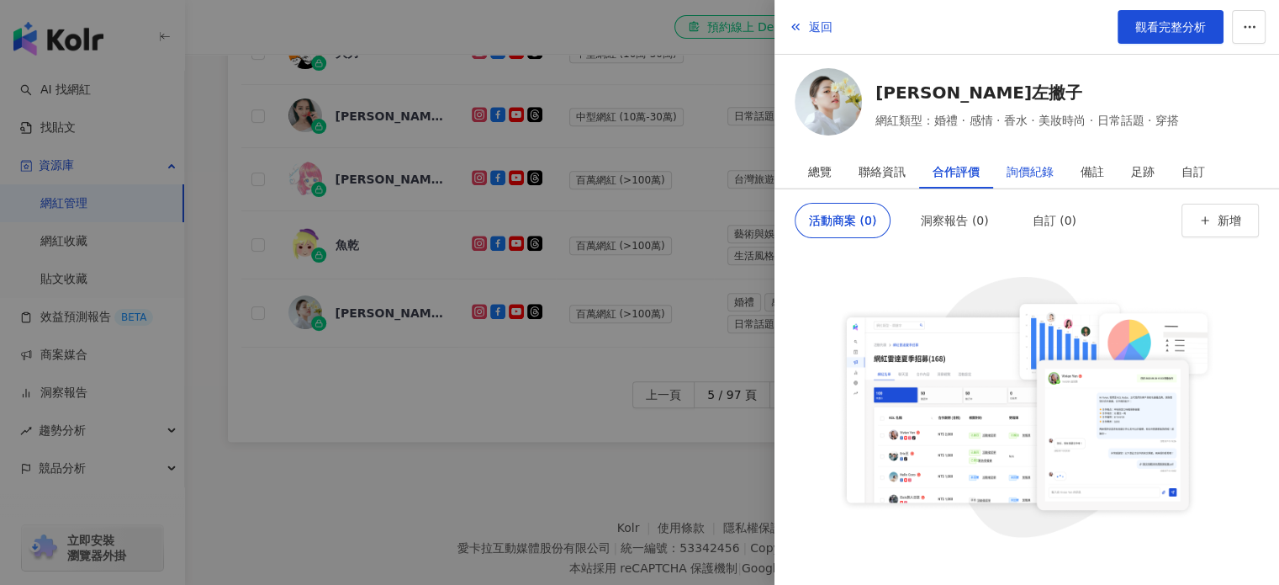
click at [1009, 164] on div "詢價紀錄" at bounding box center [1030, 172] width 47 height 34
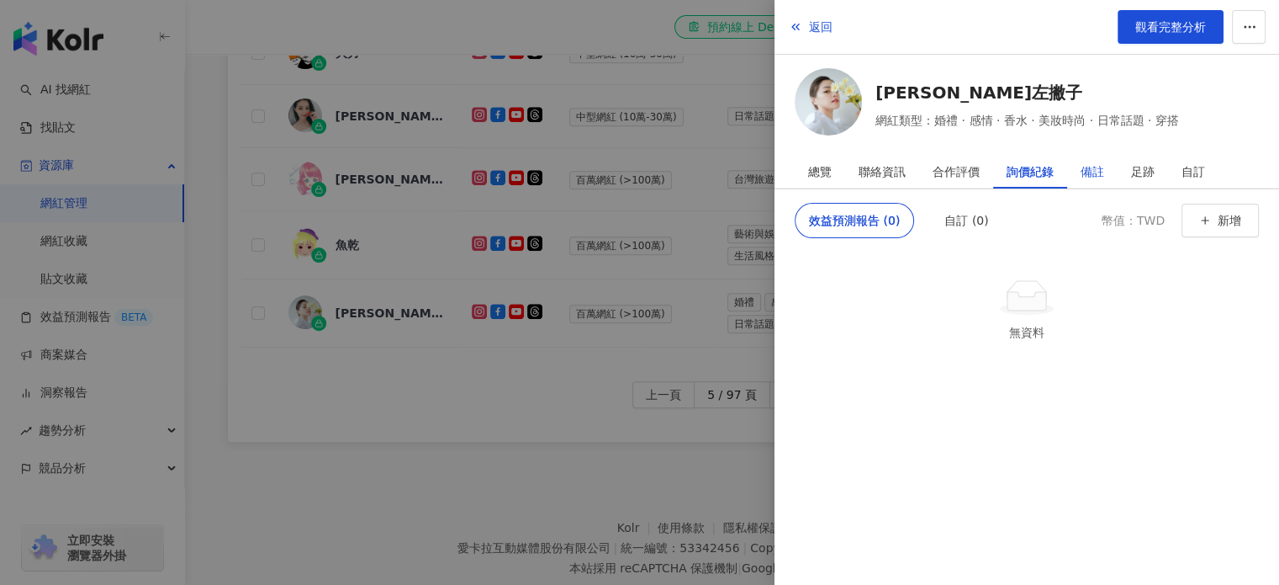
click at [1085, 169] on div "備註" at bounding box center [1093, 172] width 24 height 34
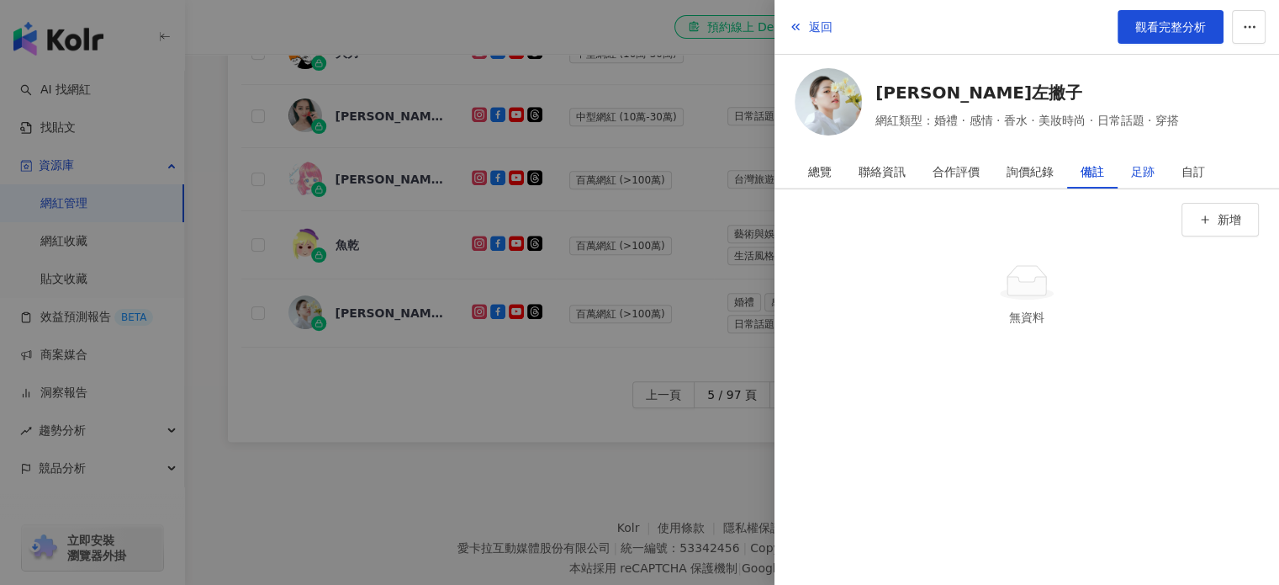
click at [1147, 170] on div "足跡" at bounding box center [1143, 172] width 24 height 34
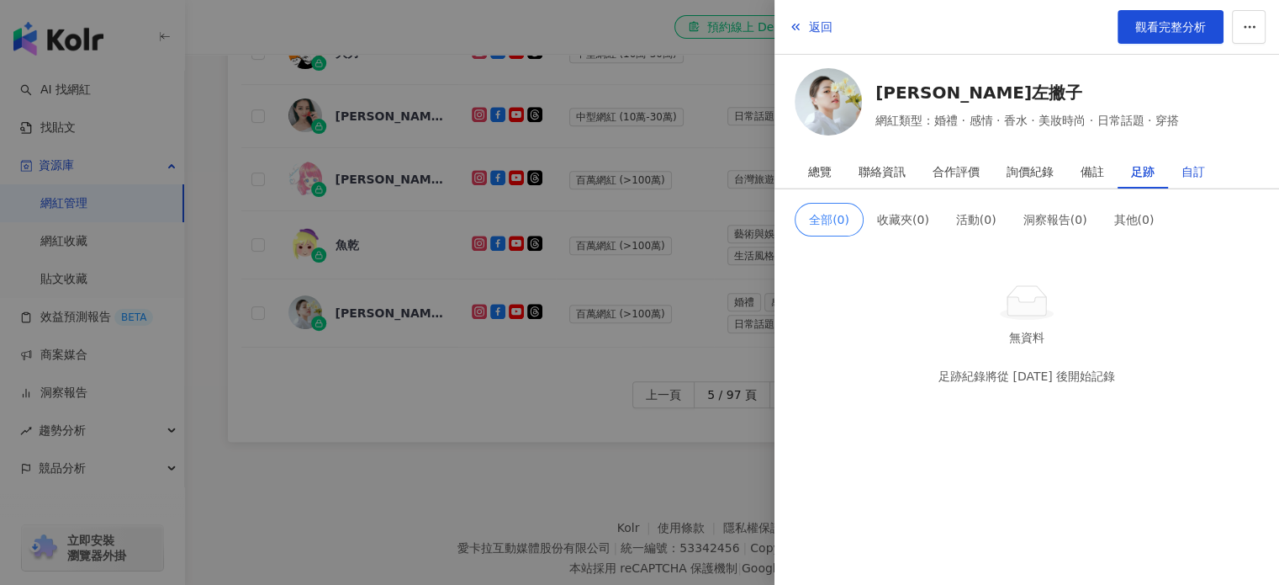
click at [1195, 164] on div "自訂" at bounding box center [1194, 172] width 24 height 34
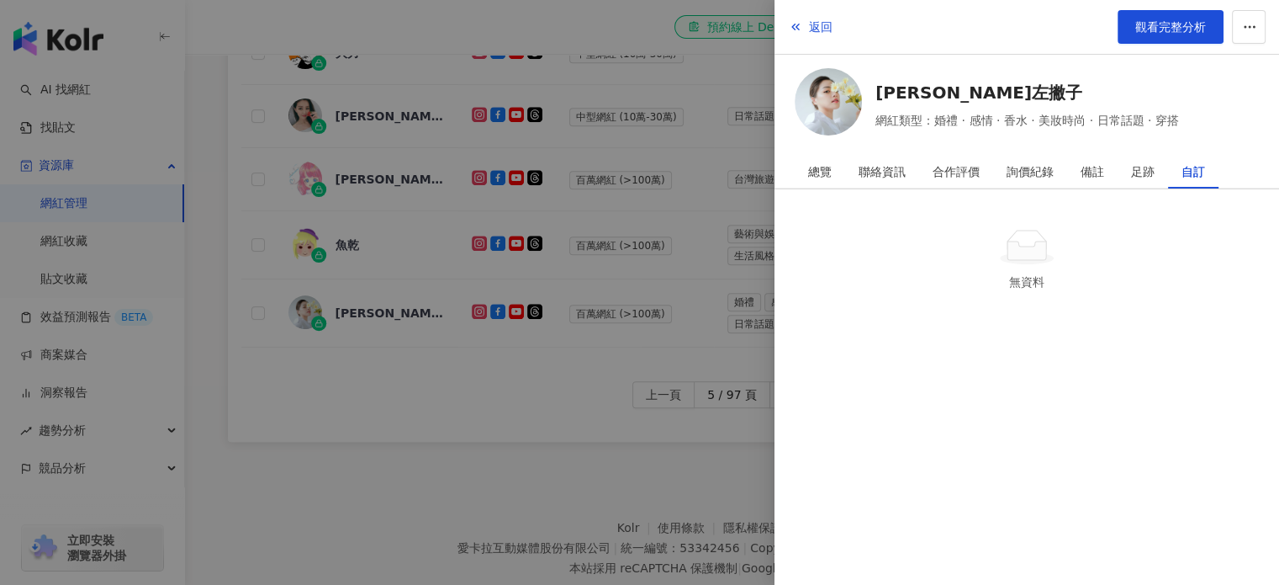
click at [465, 356] on div at bounding box center [639, 292] width 1279 height 585
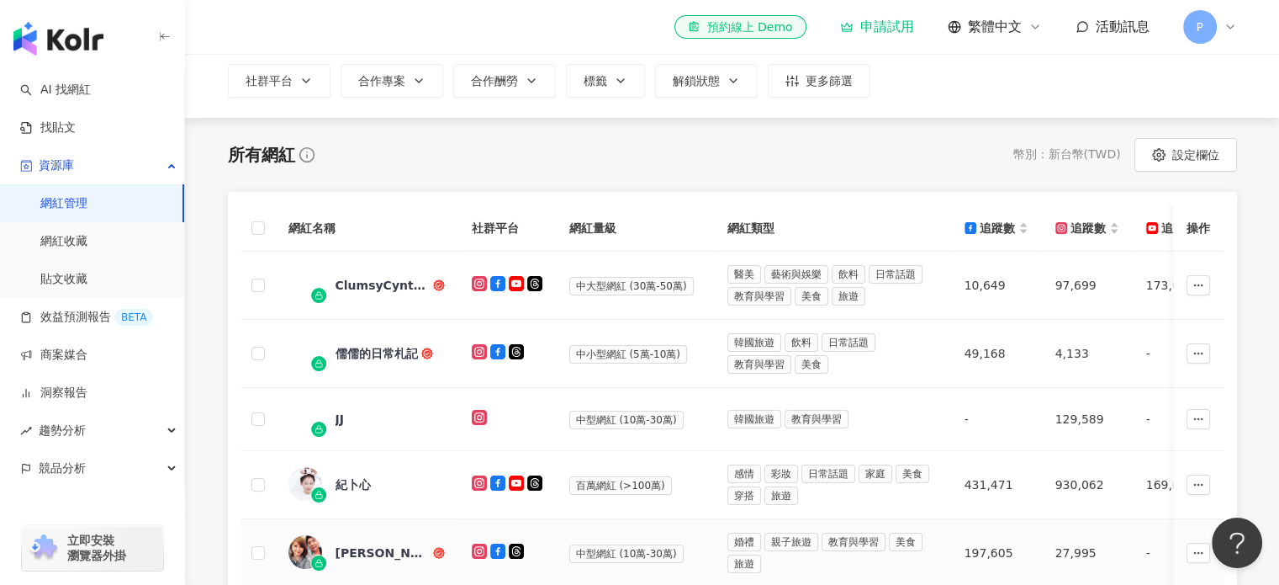
scroll to position [154, 0]
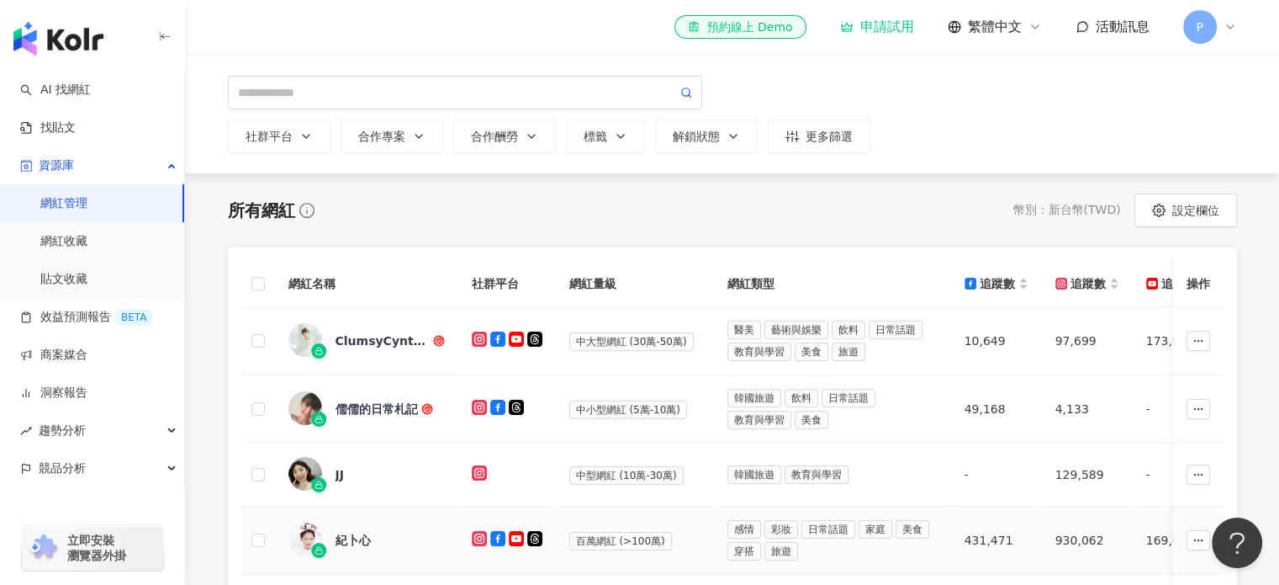
click at [398, 532] on span "紀卜心" at bounding box center [390, 540] width 109 height 17
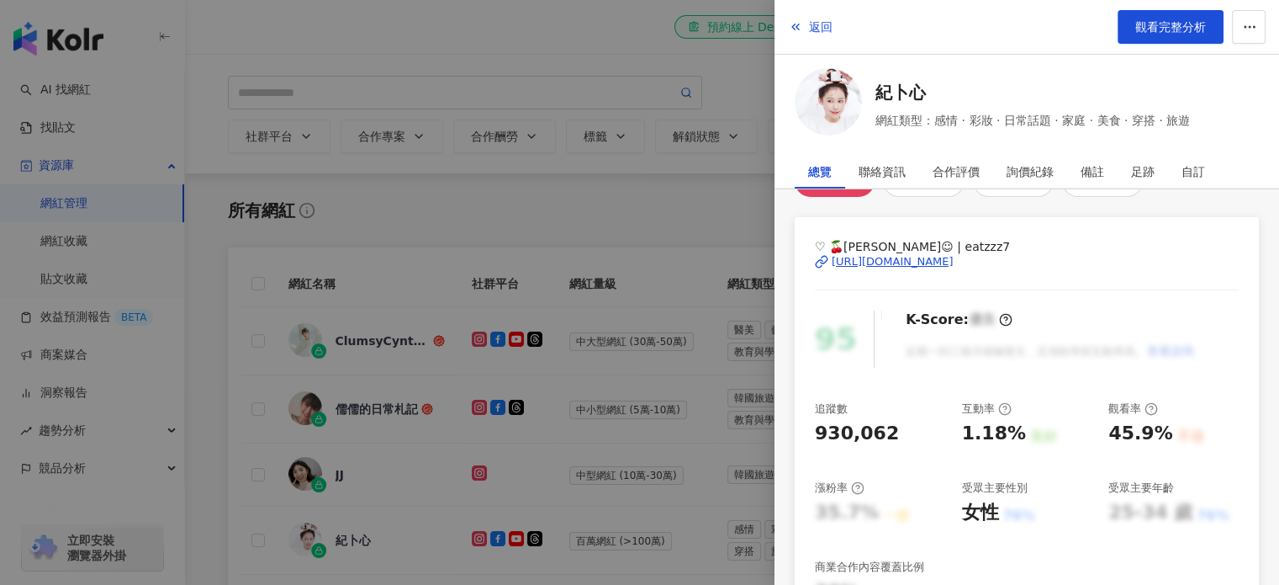
scroll to position [84, 0]
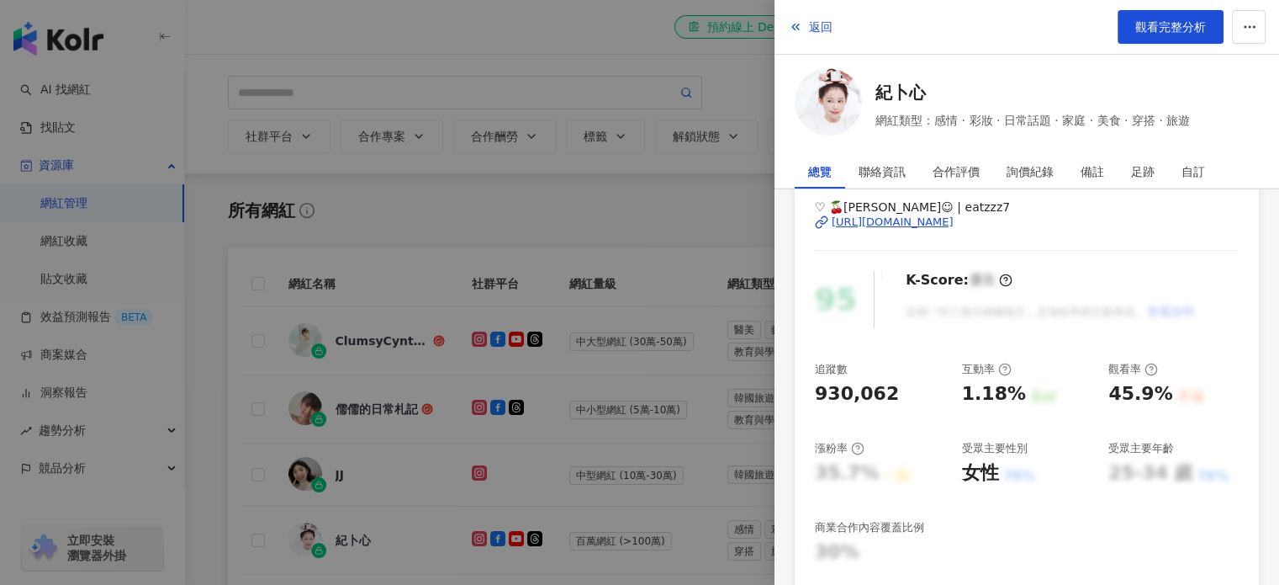
click at [535, 358] on div at bounding box center [639, 292] width 1279 height 585
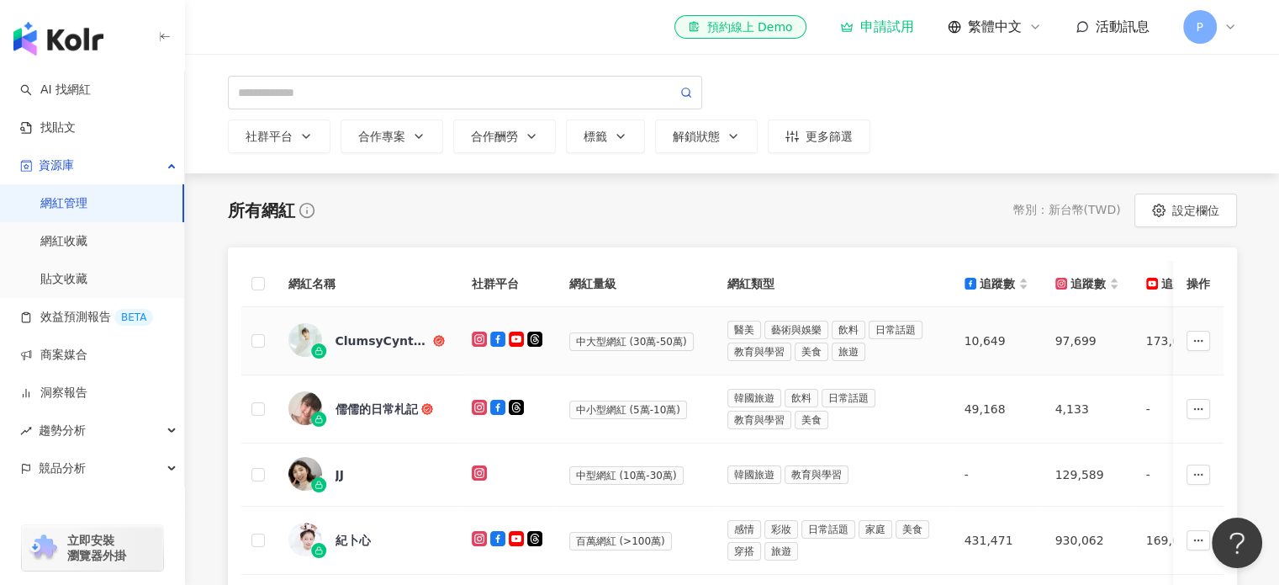
click at [424, 342] on div "ClumsyCynthia 黃可樂" at bounding box center [383, 340] width 94 height 17
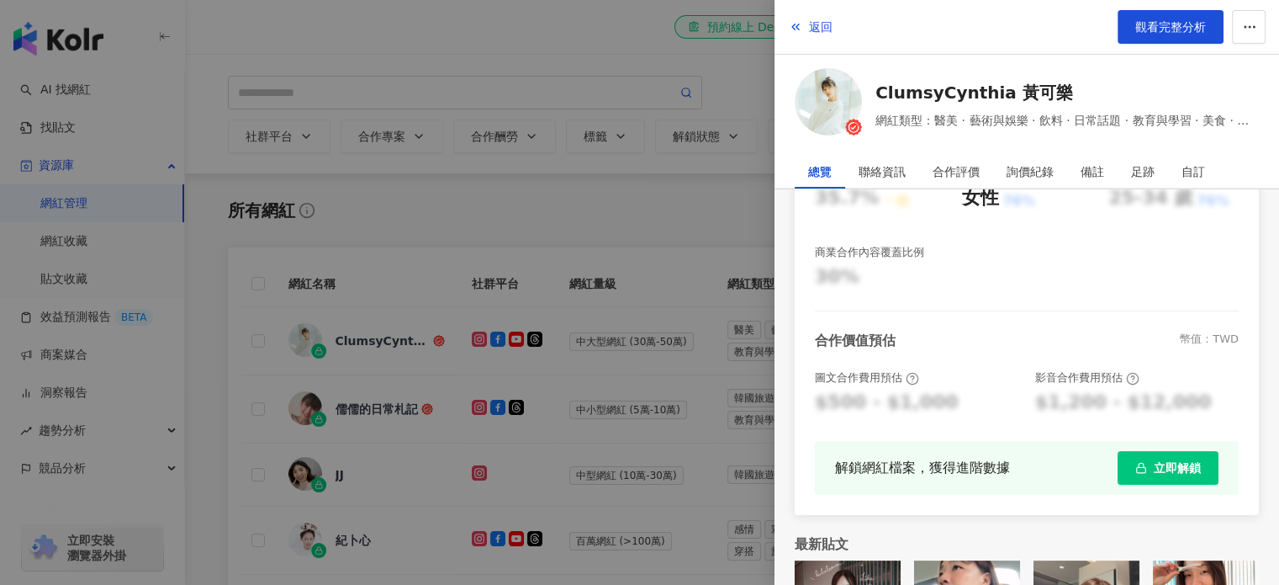
scroll to position [461, 0]
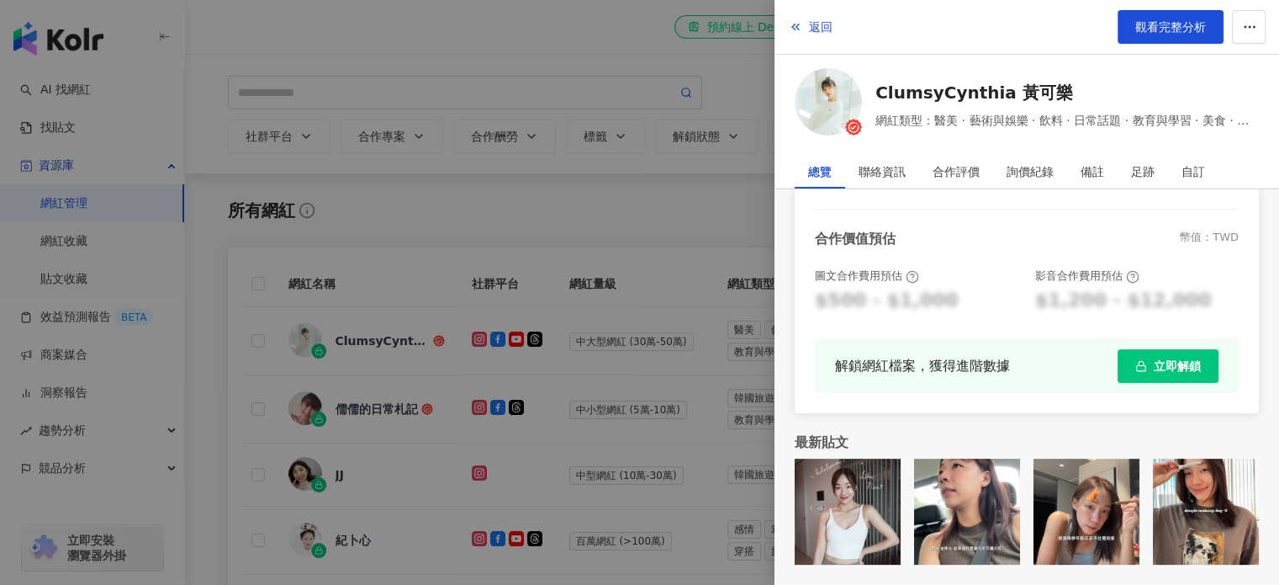
click at [621, 316] on div at bounding box center [639, 292] width 1279 height 585
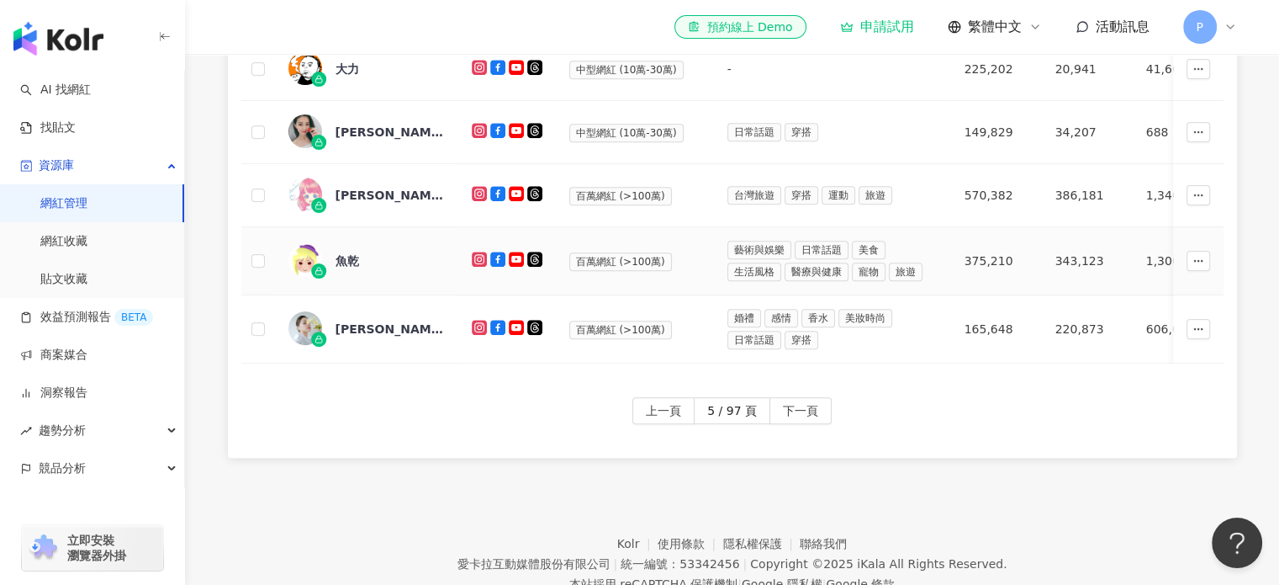
scroll to position [956, 0]
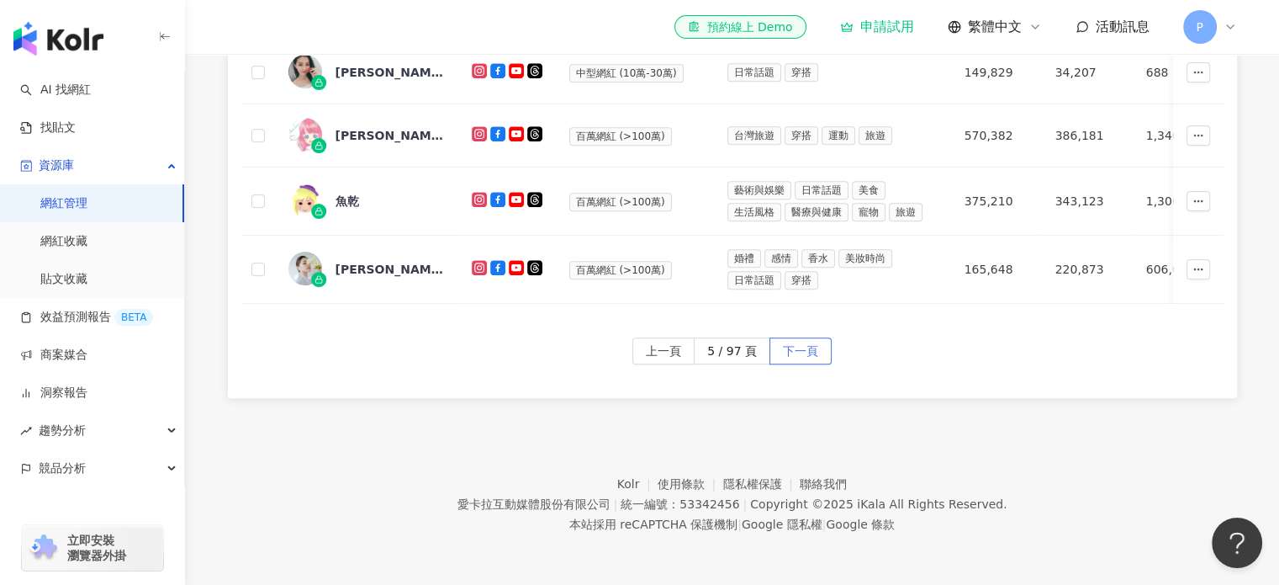
click at [798, 339] on span "下一頁" at bounding box center [800, 351] width 35 height 27
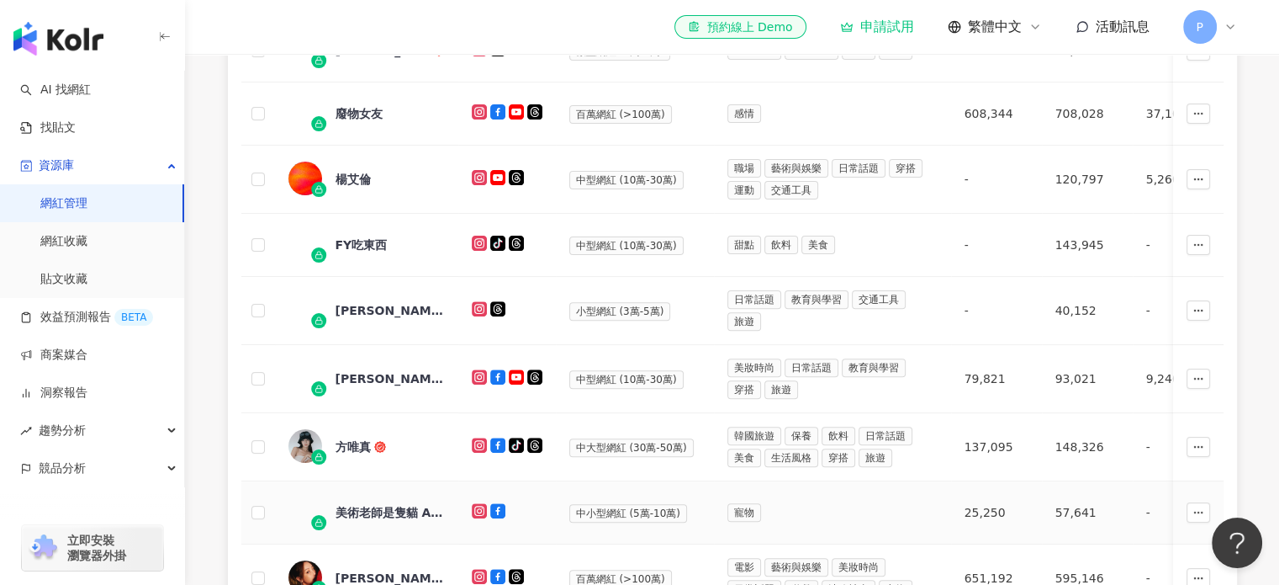
scroll to position [452, 0]
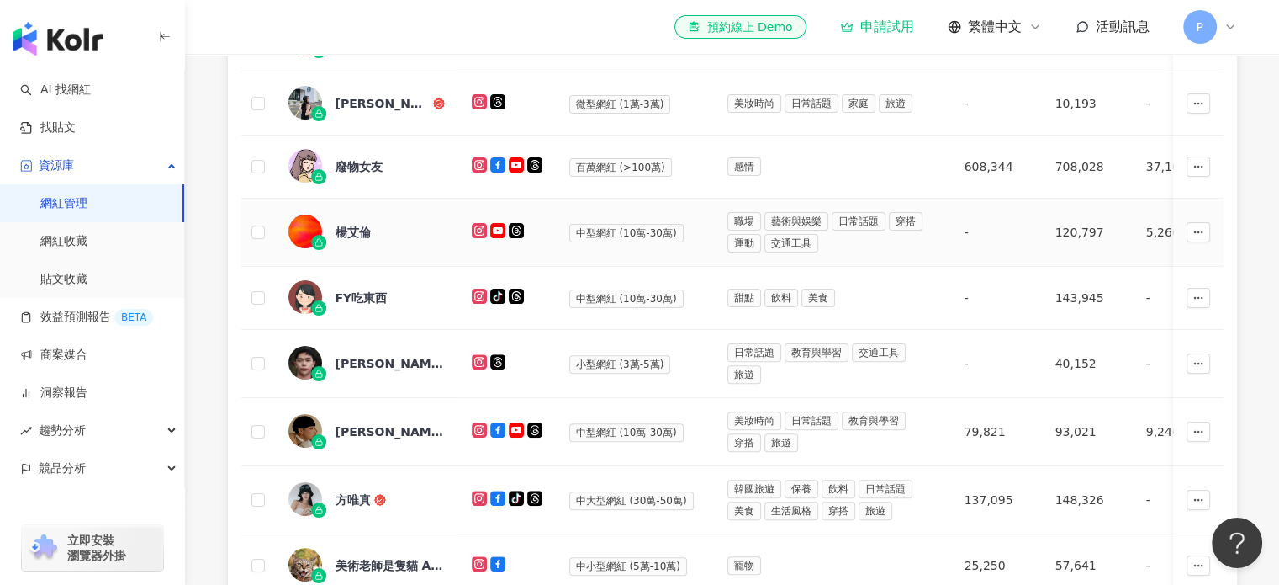
click at [396, 238] on div "楊艾倫" at bounding box center [367, 232] width 156 height 35
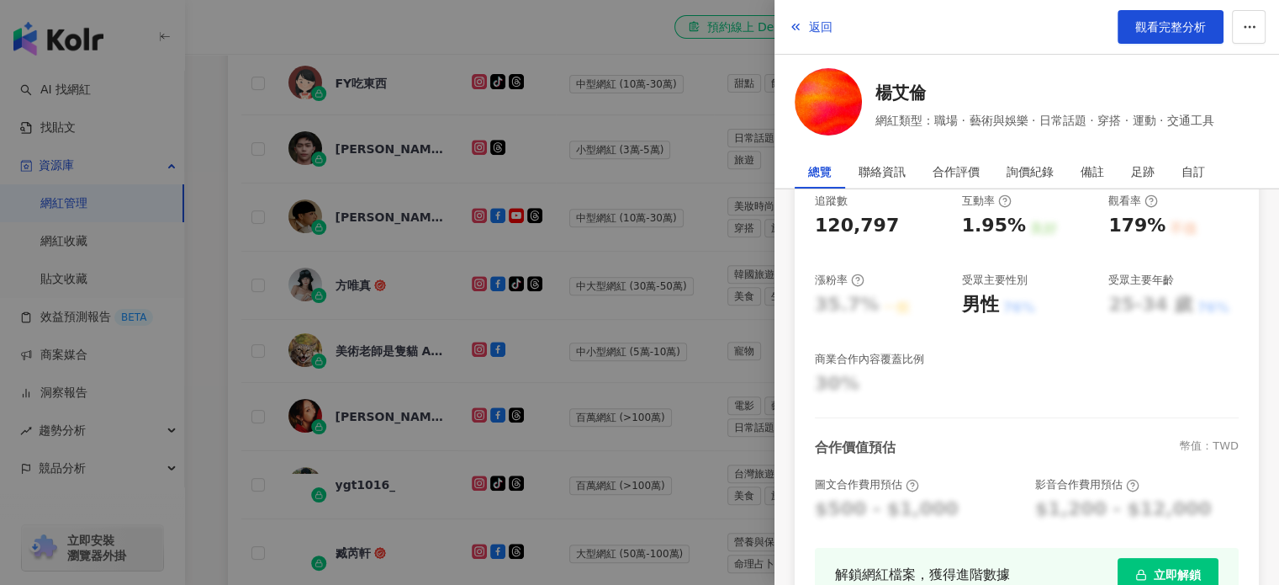
scroll to position [704, 0]
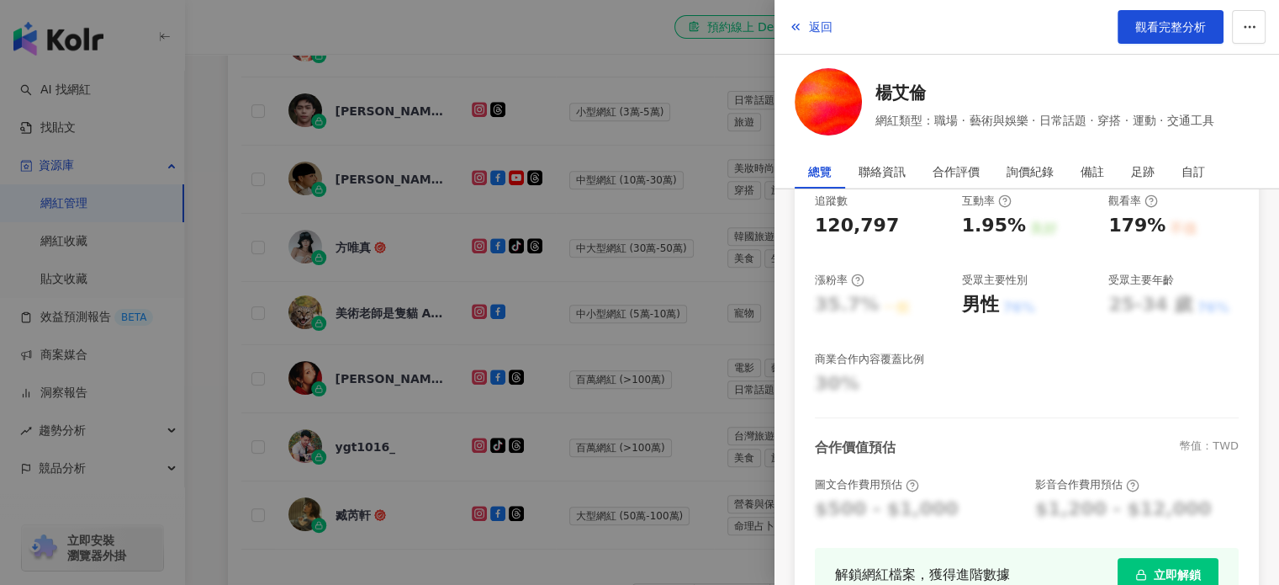
click at [357, 369] on div at bounding box center [639, 292] width 1279 height 585
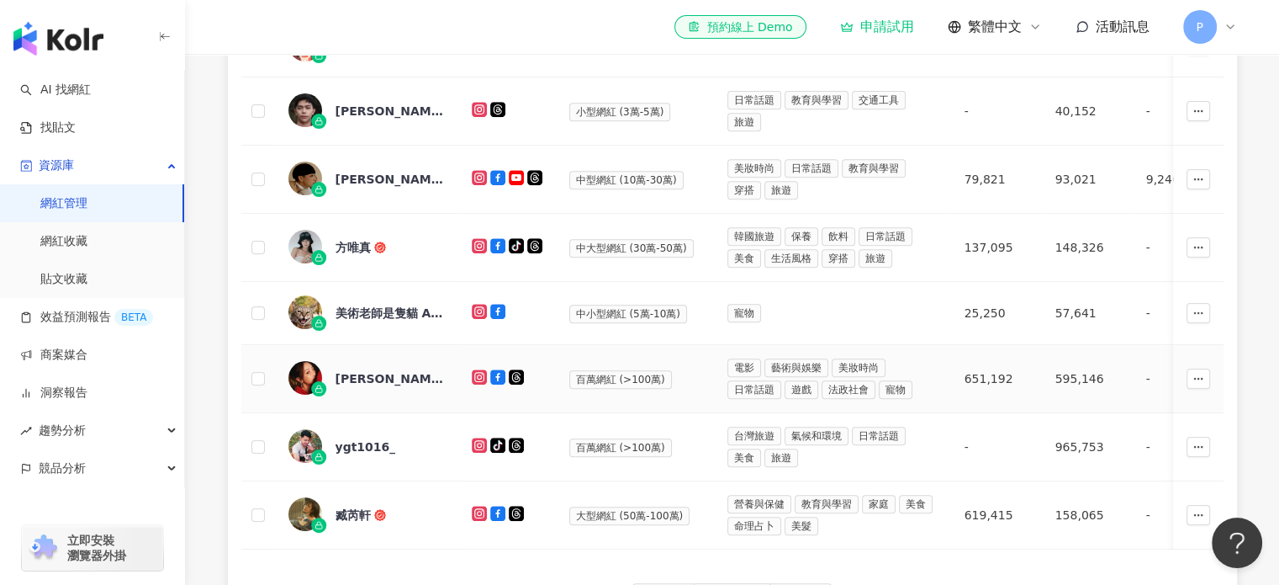
click at [380, 370] on span "[PERSON_NAME]" at bounding box center [390, 378] width 109 height 17
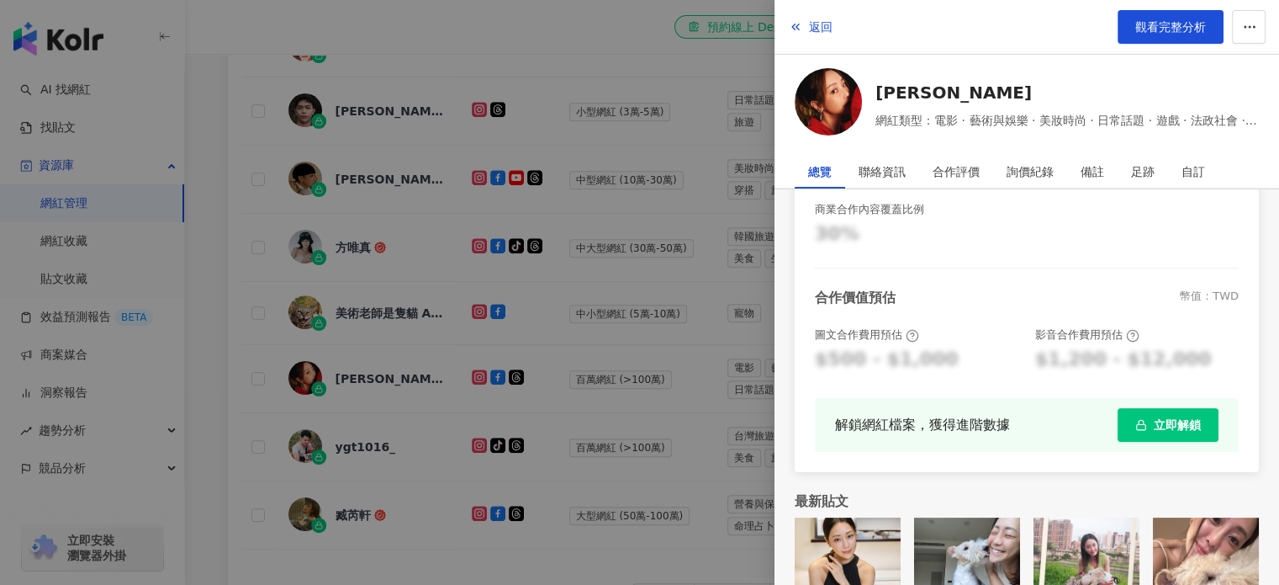
scroll to position [461, 0]
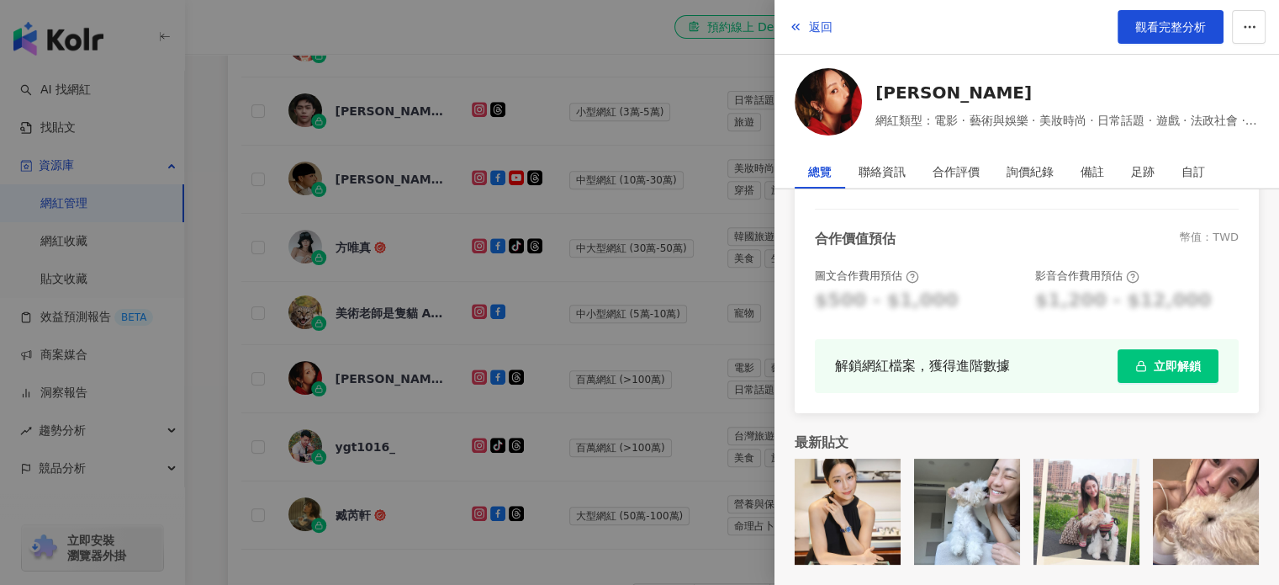
click at [323, 314] on div at bounding box center [639, 292] width 1279 height 585
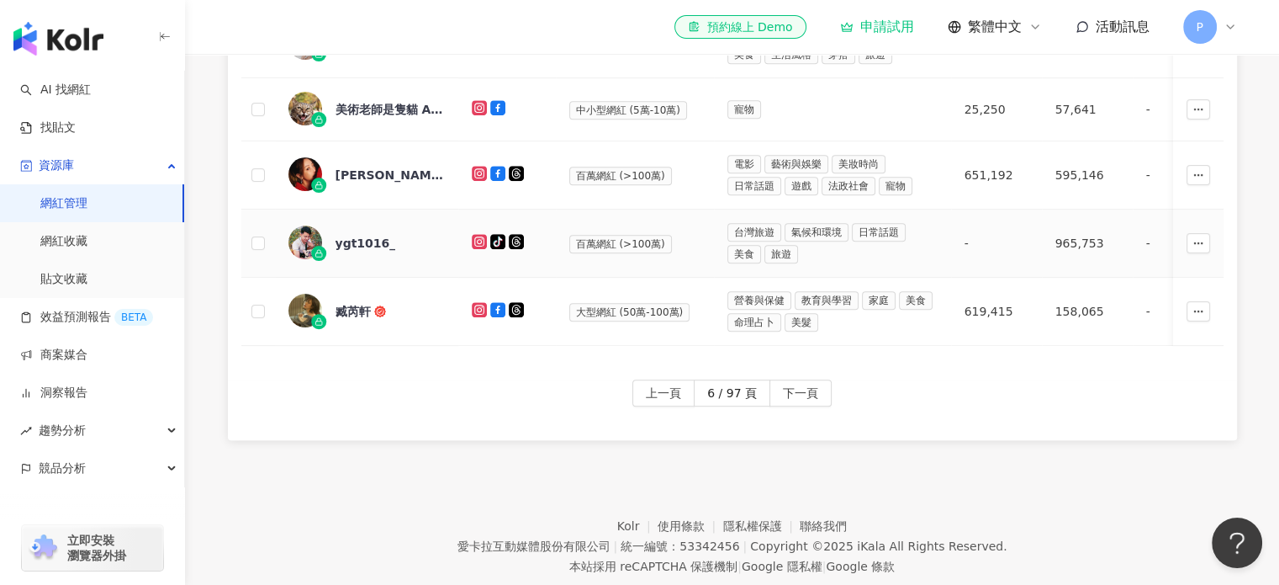
scroll to position [952, 0]
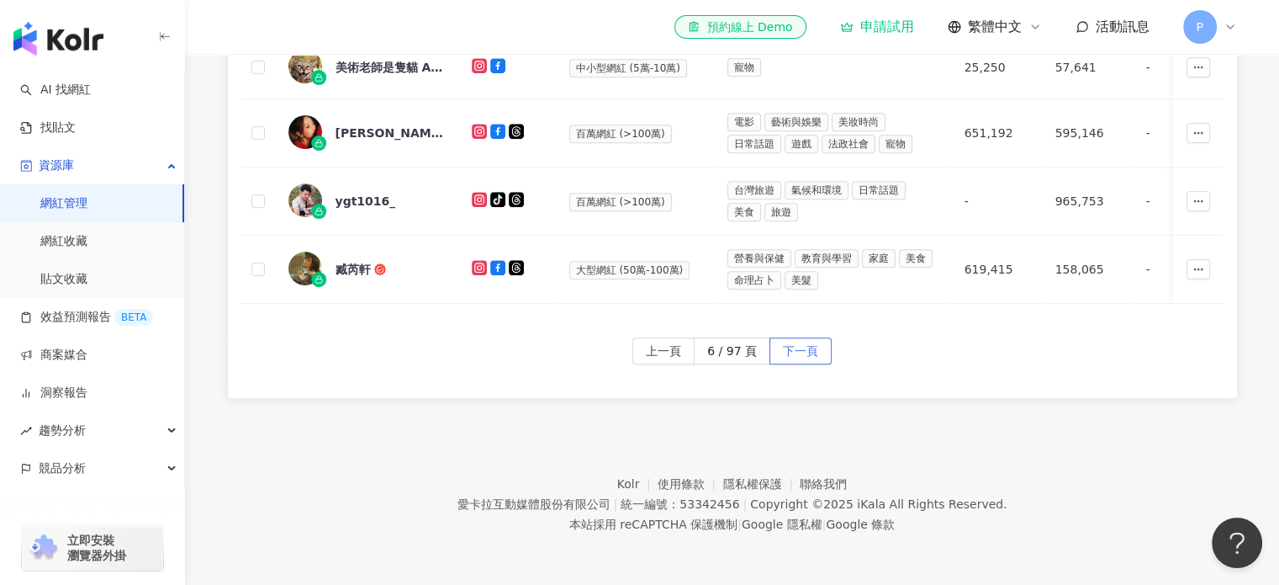
click at [804, 356] on span "下一頁" at bounding box center [800, 351] width 35 height 27
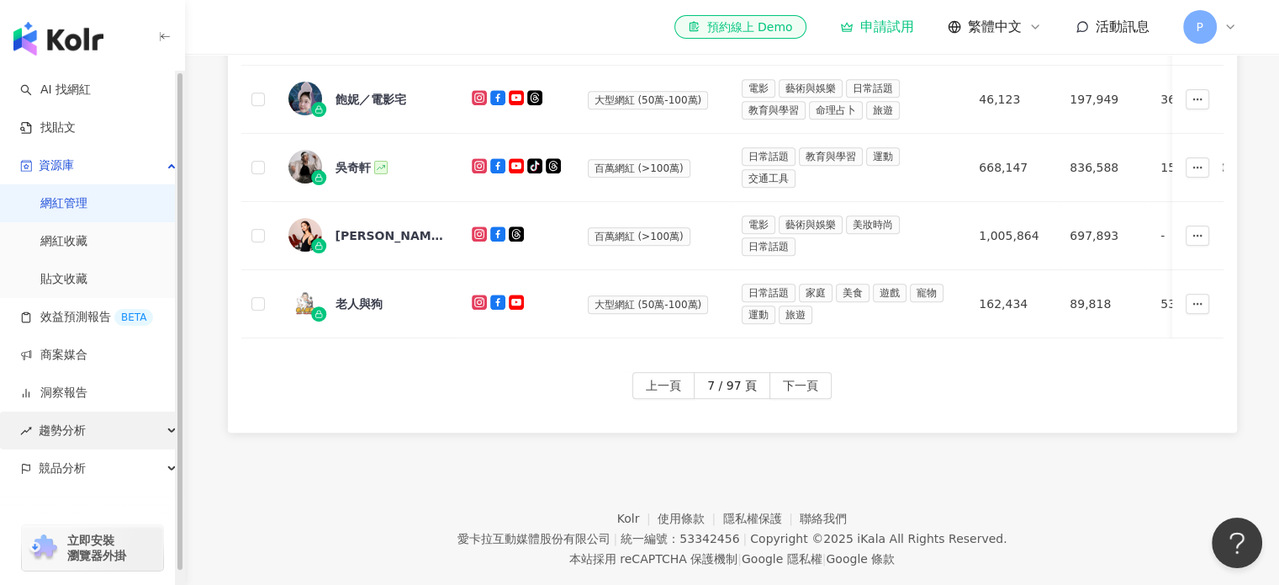
click at [102, 439] on div "趨勢分析" at bounding box center [92, 430] width 184 height 38
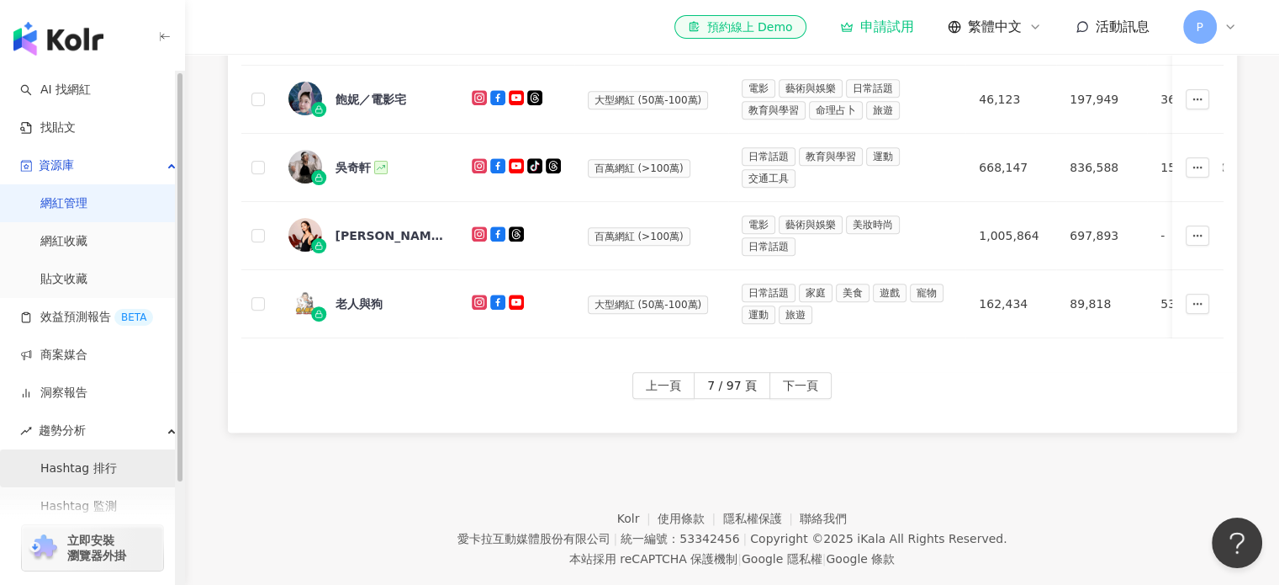
click at [108, 460] on link "Hashtag 排行" at bounding box center [78, 468] width 77 height 17
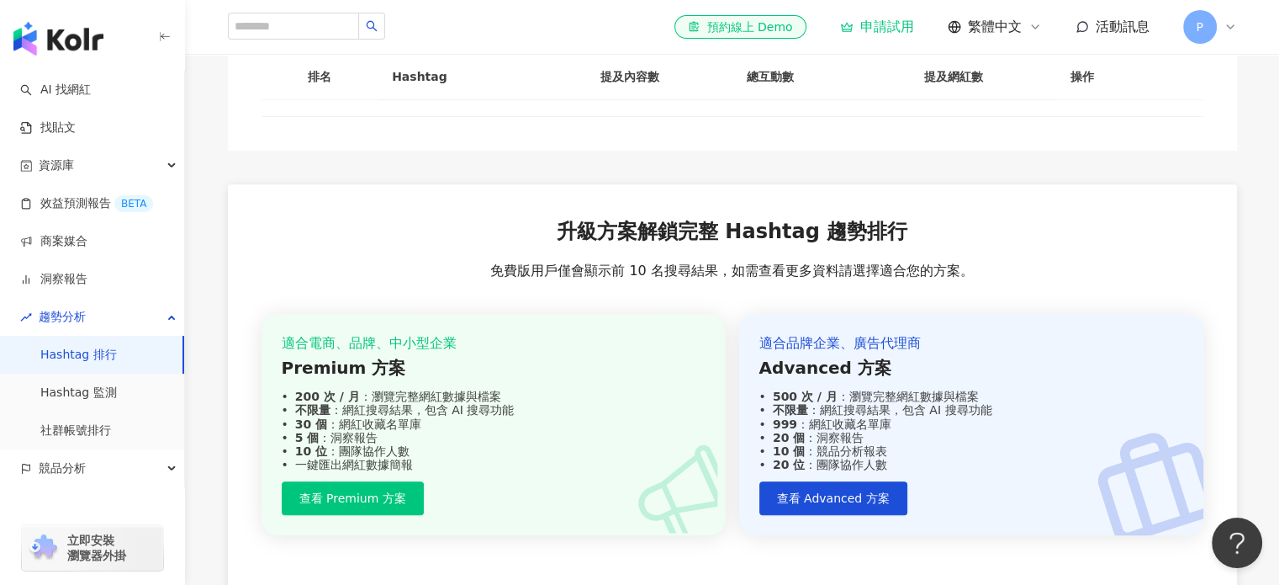
scroll to position [841, 0]
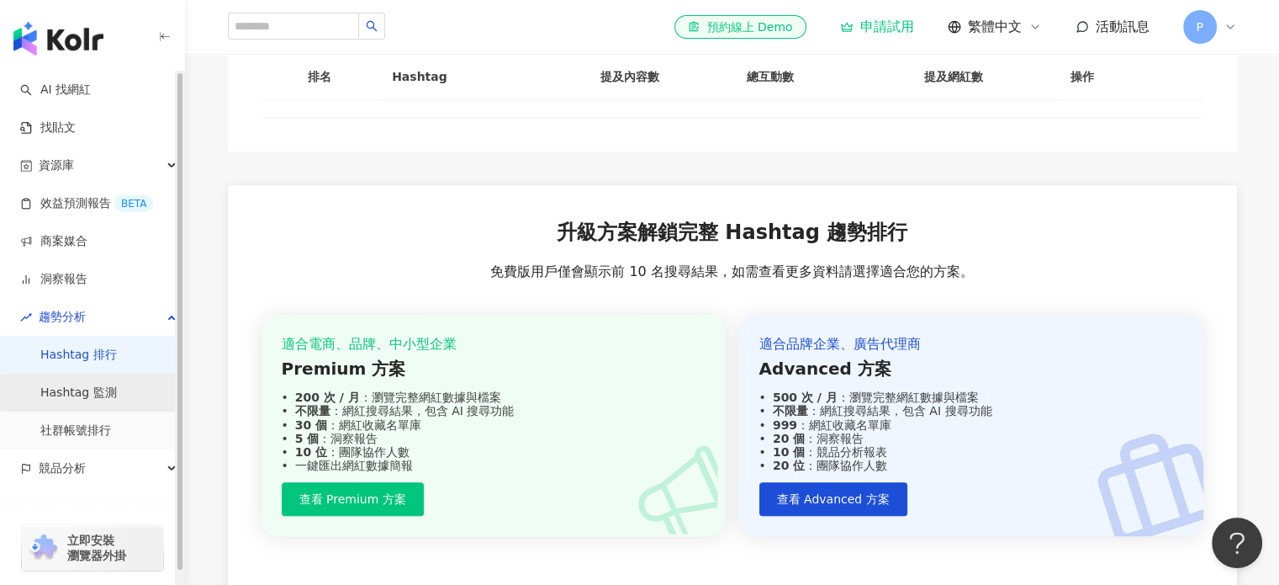
click at [76, 396] on link "Hashtag 監測" at bounding box center [78, 392] width 77 height 17
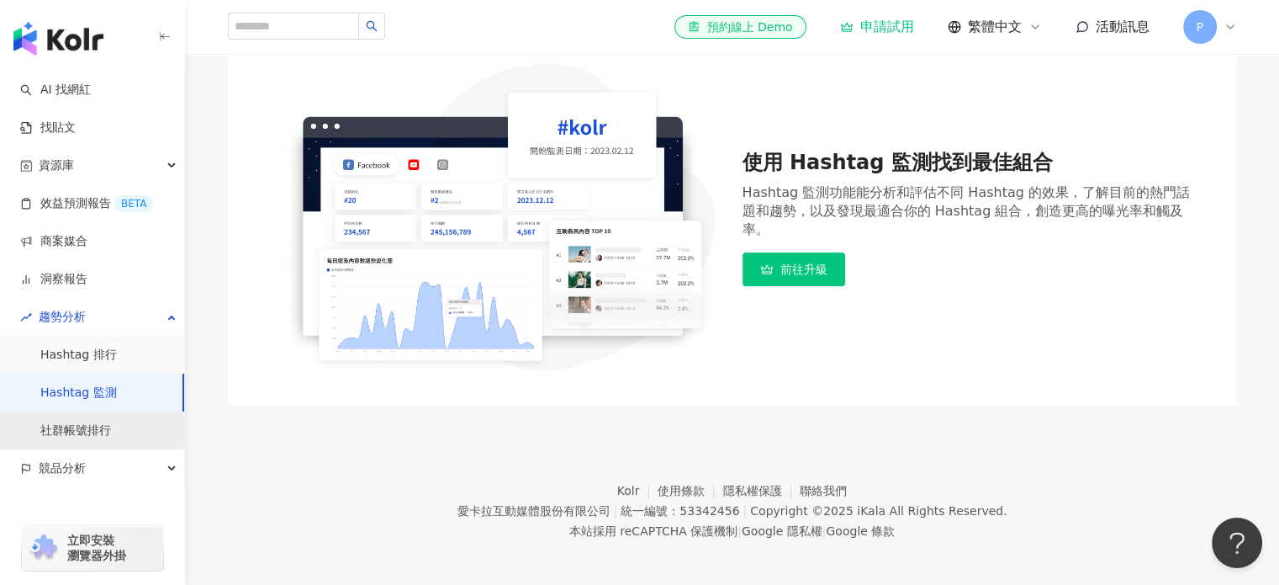
scroll to position [167, 0]
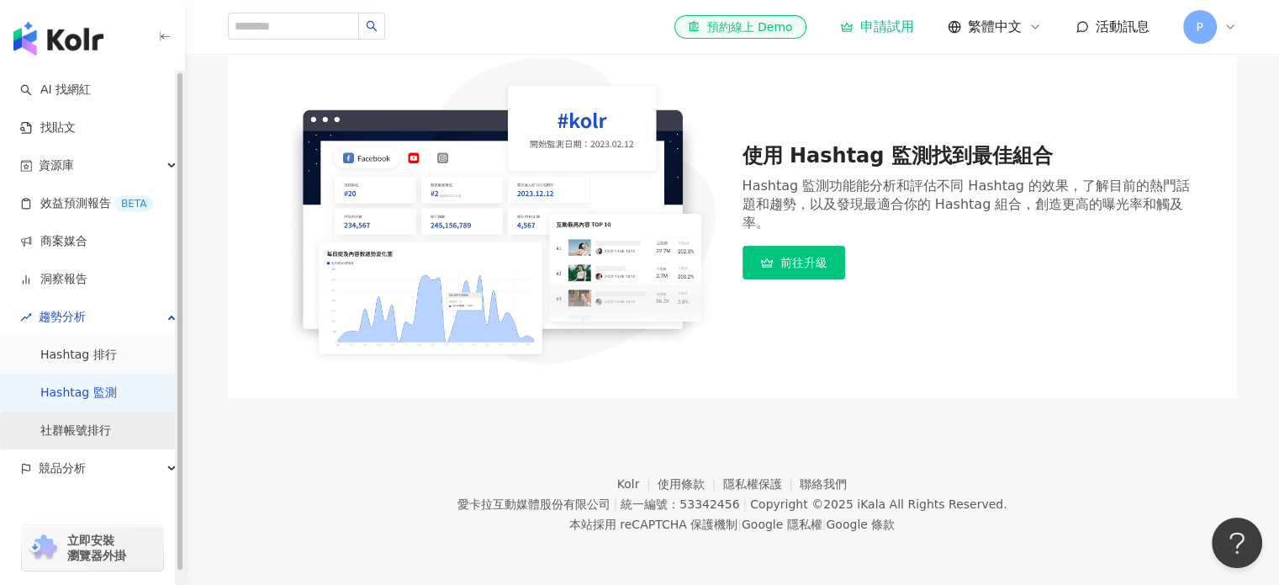
click at [87, 430] on link "社群帳號排行" at bounding box center [75, 430] width 71 height 17
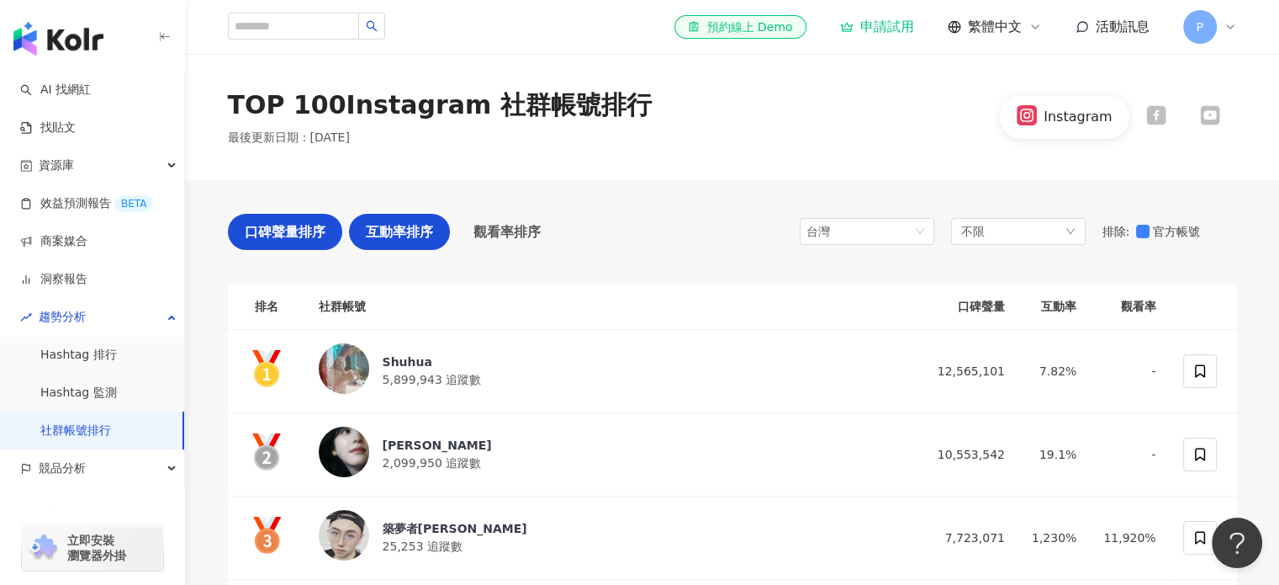
click at [390, 234] on span "互動率排序" at bounding box center [399, 231] width 67 height 21
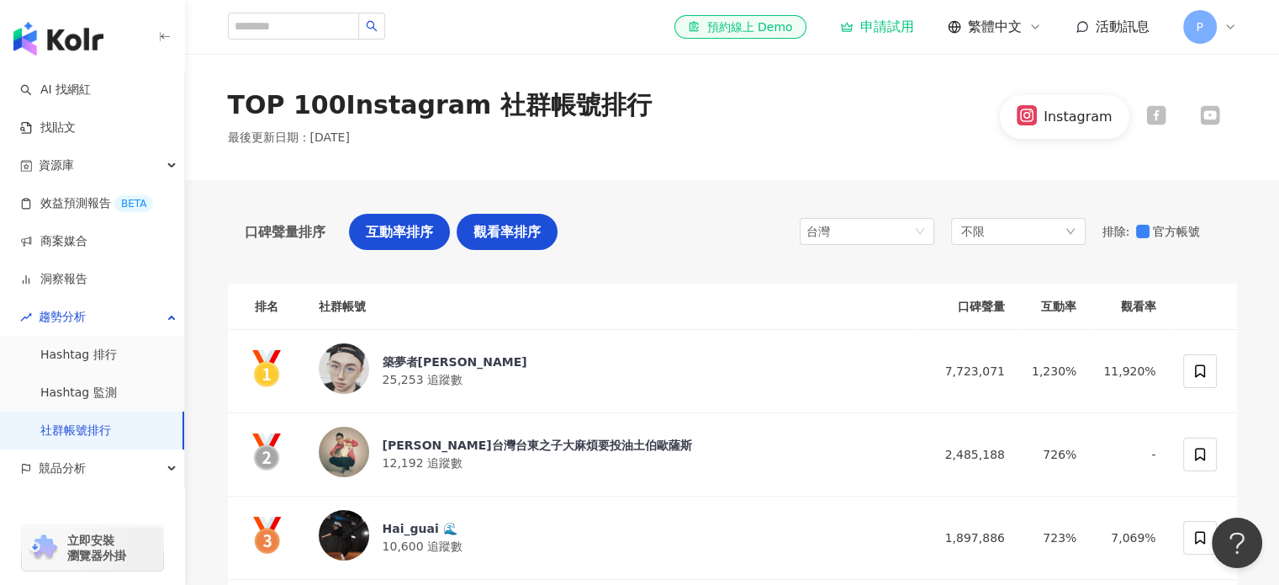
click at [501, 236] on span "觀看率排序" at bounding box center [507, 231] width 67 height 21
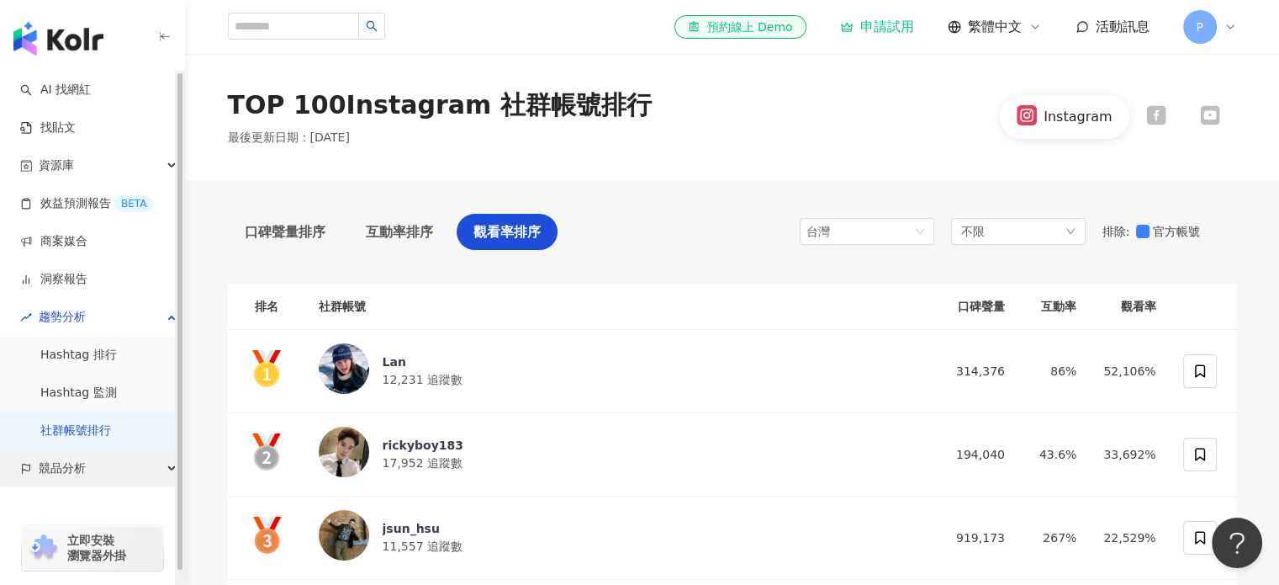
click at [100, 469] on div "競品分析" at bounding box center [92, 468] width 184 height 38
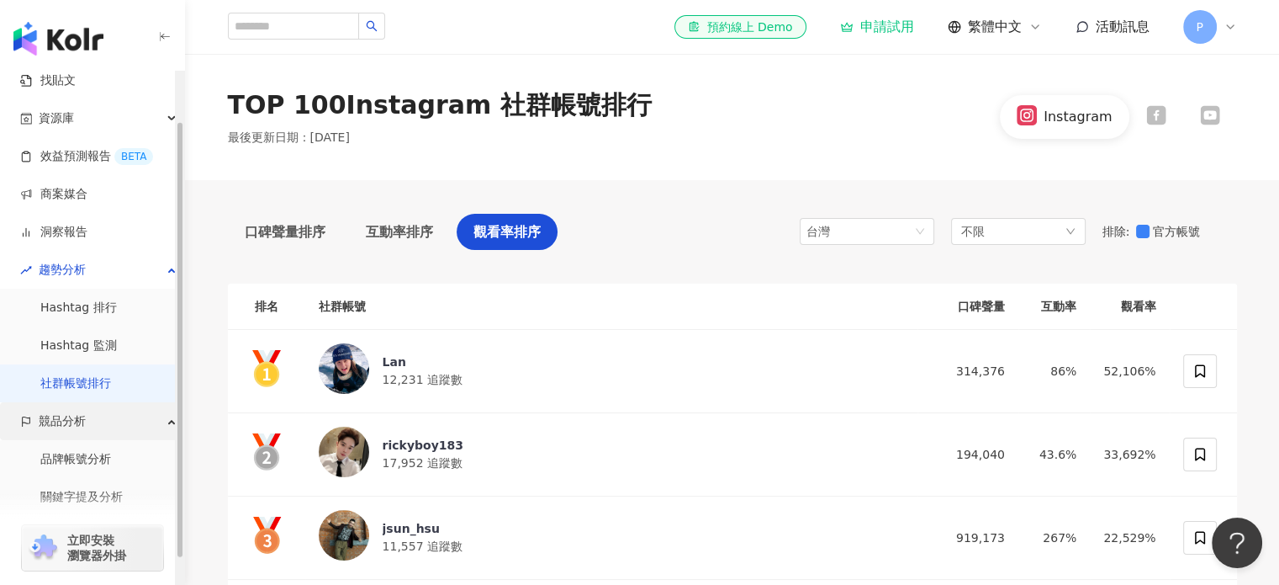
scroll to position [88, 0]
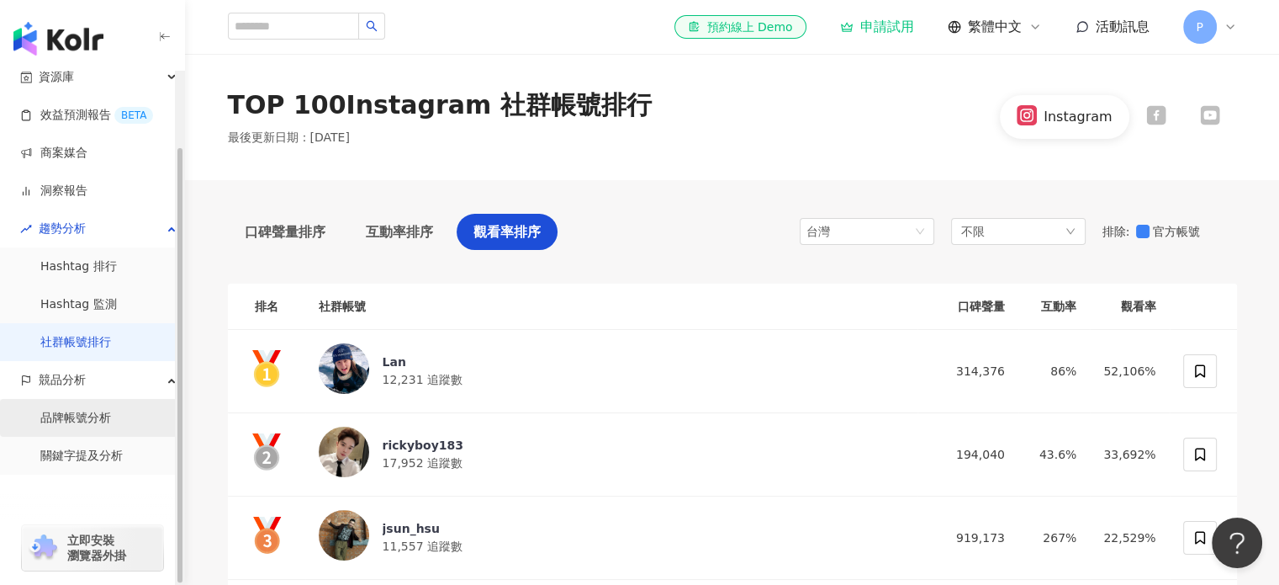
click at [88, 416] on link "品牌帳號分析" at bounding box center [75, 418] width 71 height 17
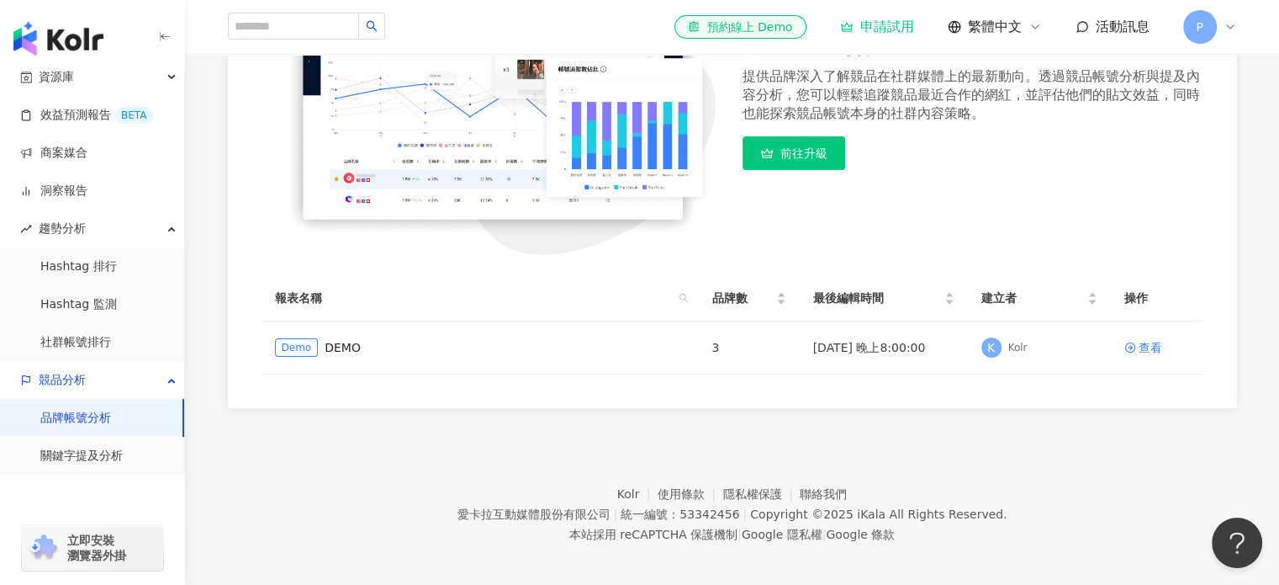
scroll to position [286, 0]
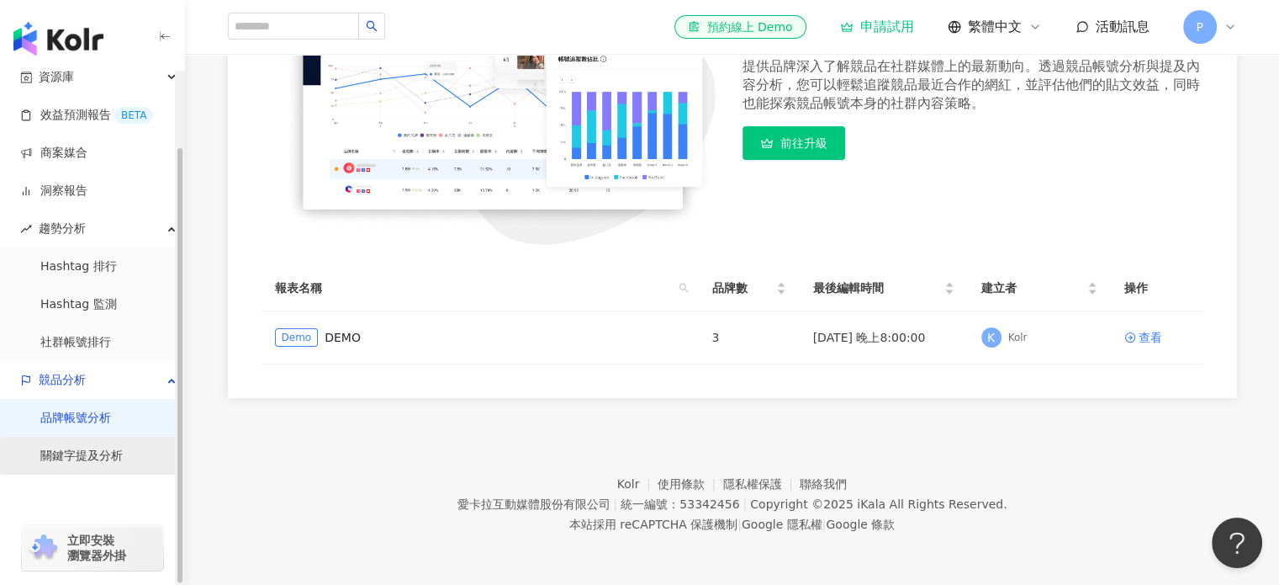
click at [77, 464] on link "關鍵字提及分析" at bounding box center [81, 456] width 82 height 17
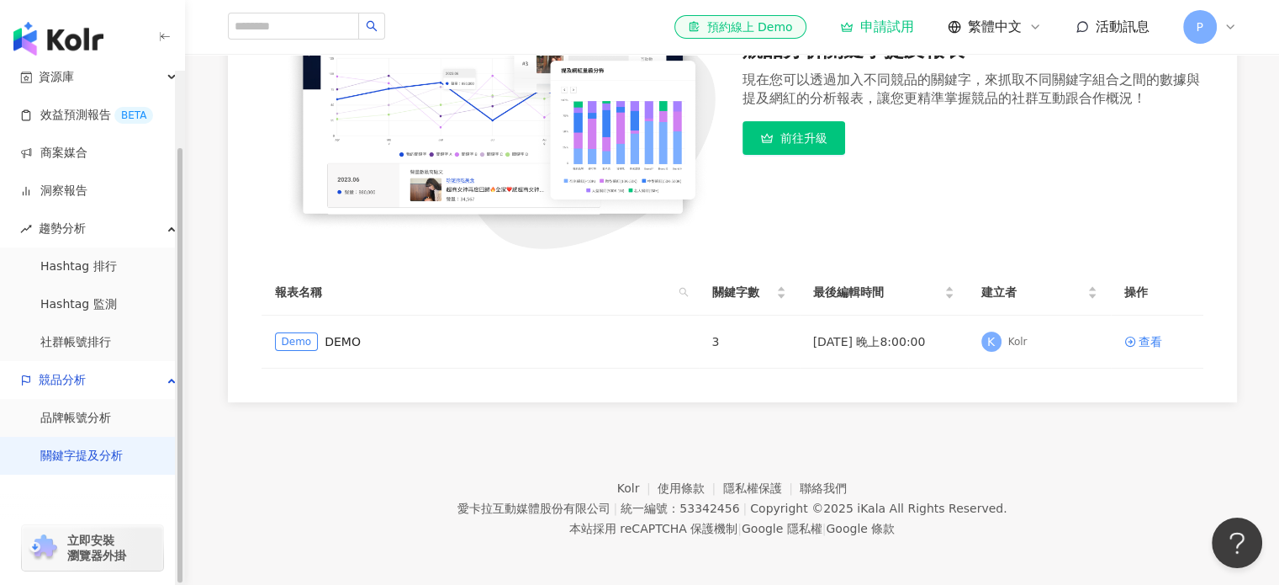
scroll to position [320, 0]
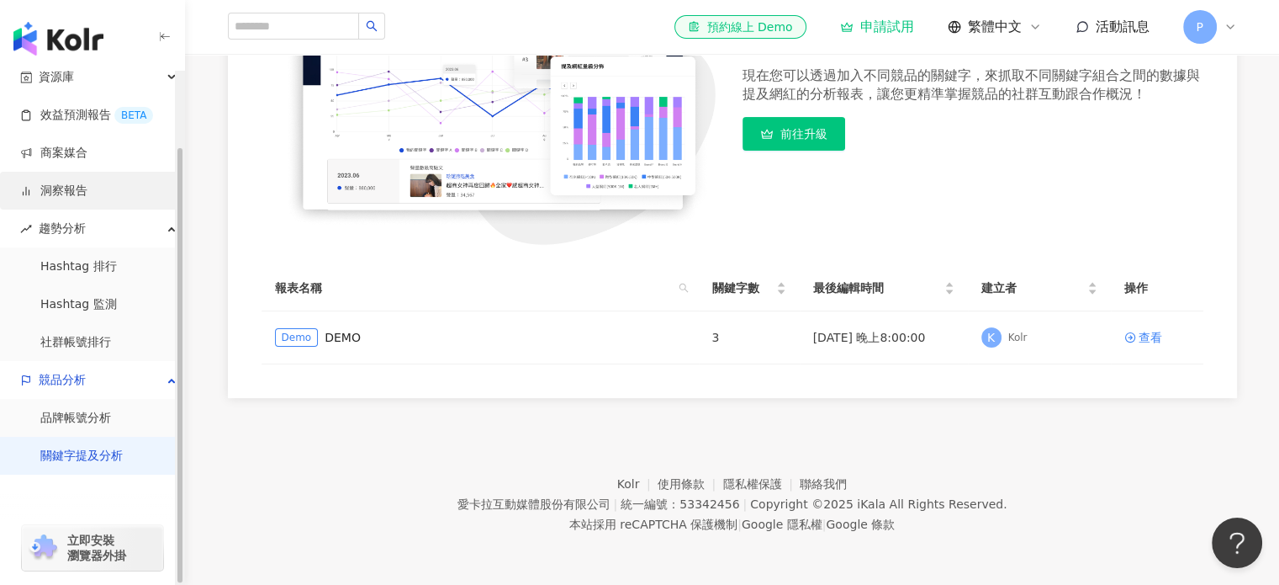
click at [87, 196] on link "洞察報告" at bounding box center [53, 191] width 67 height 17
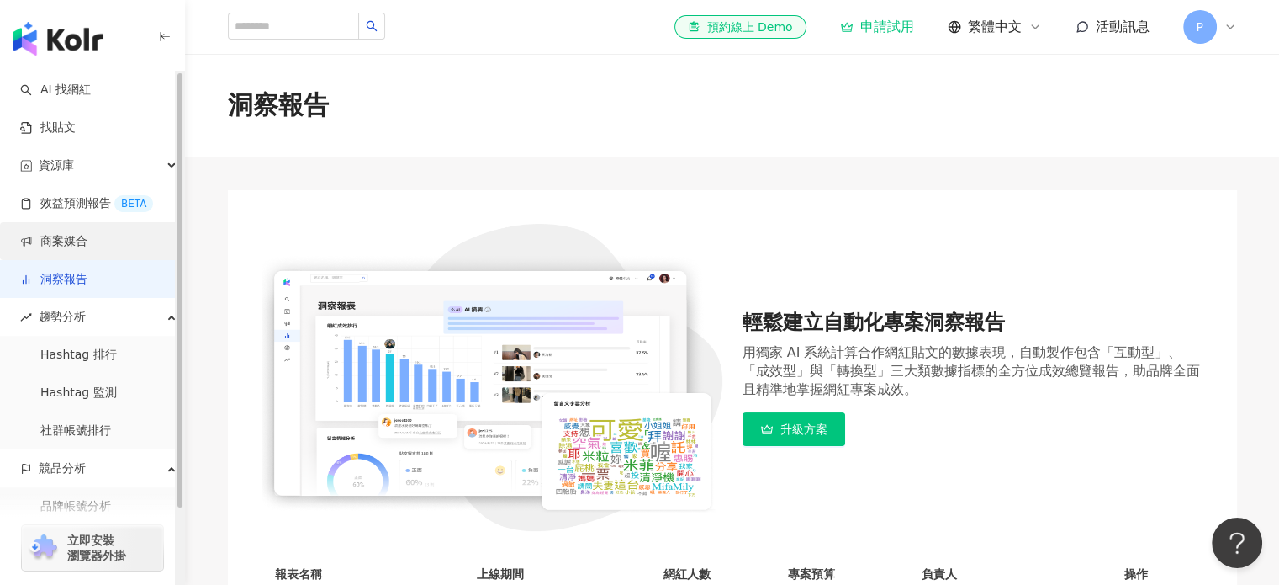
click at [87, 237] on link "商案媒合" at bounding box center [53, 241] width 67 height 17
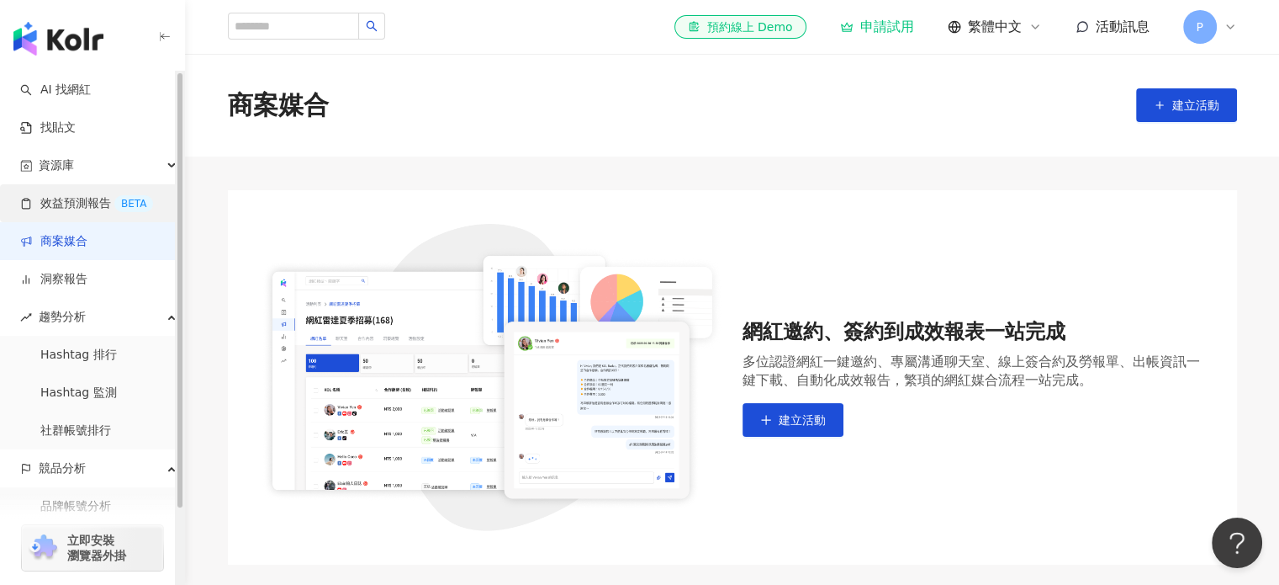
click at [81, 199] on link "效益預測報告 BETA" at bounding box center [86, 203] width 133 height 17
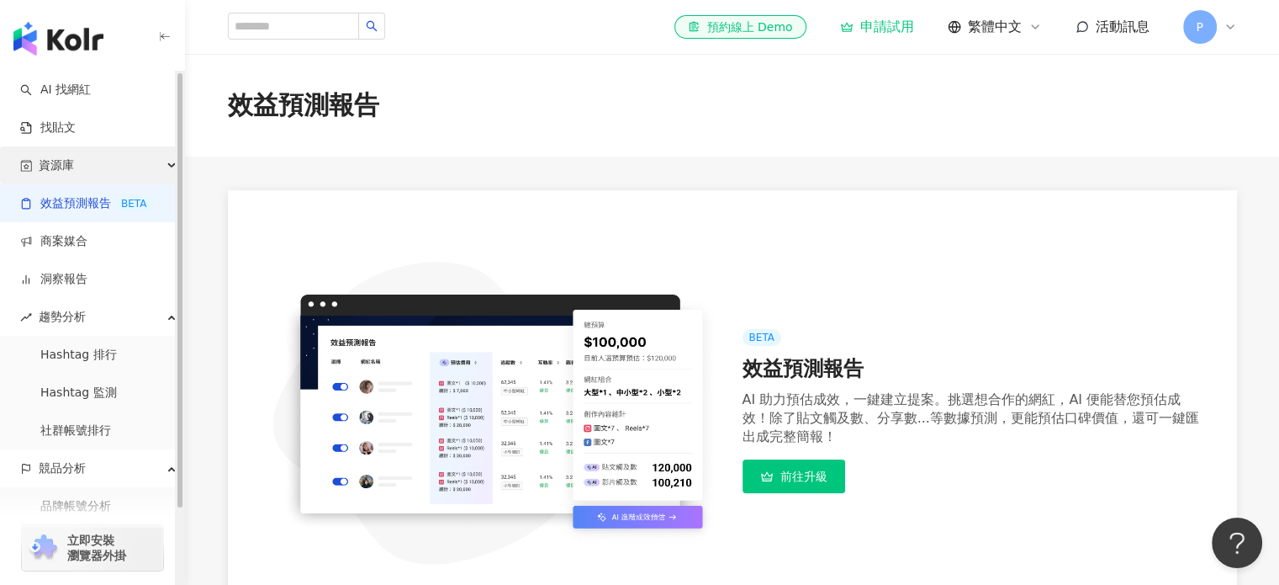
click at [92, 162] on div "資源庫" at bounding box center [92, 165] width 184 height 38
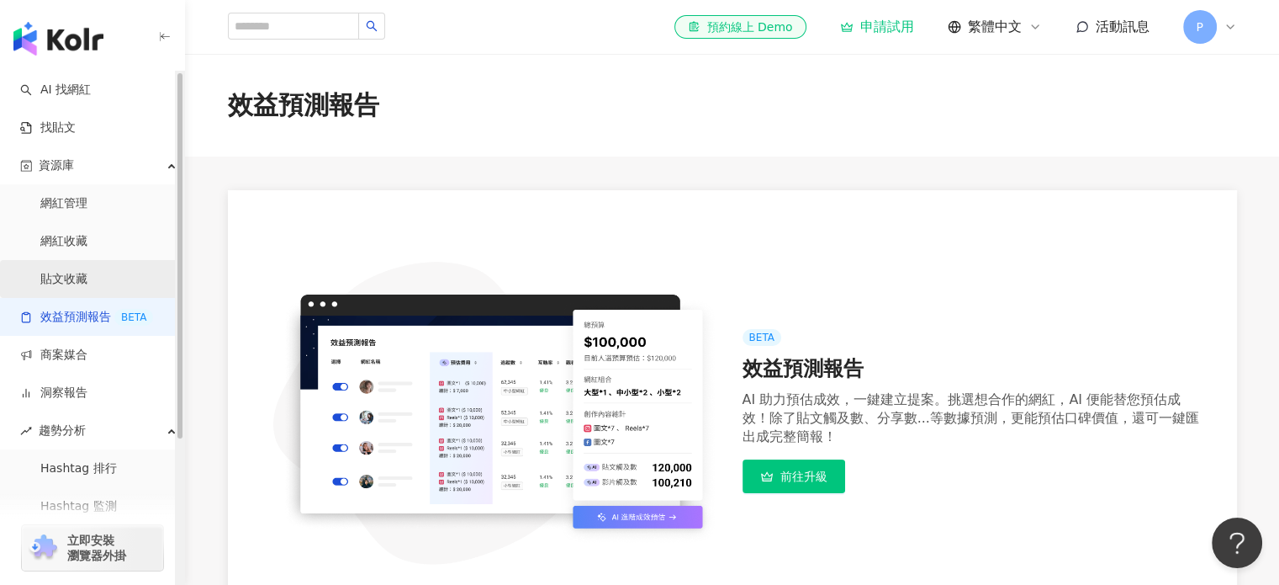
click at [87, 278] on link "貼文收藏" at bounding box center [63, 279] width 47 height 17
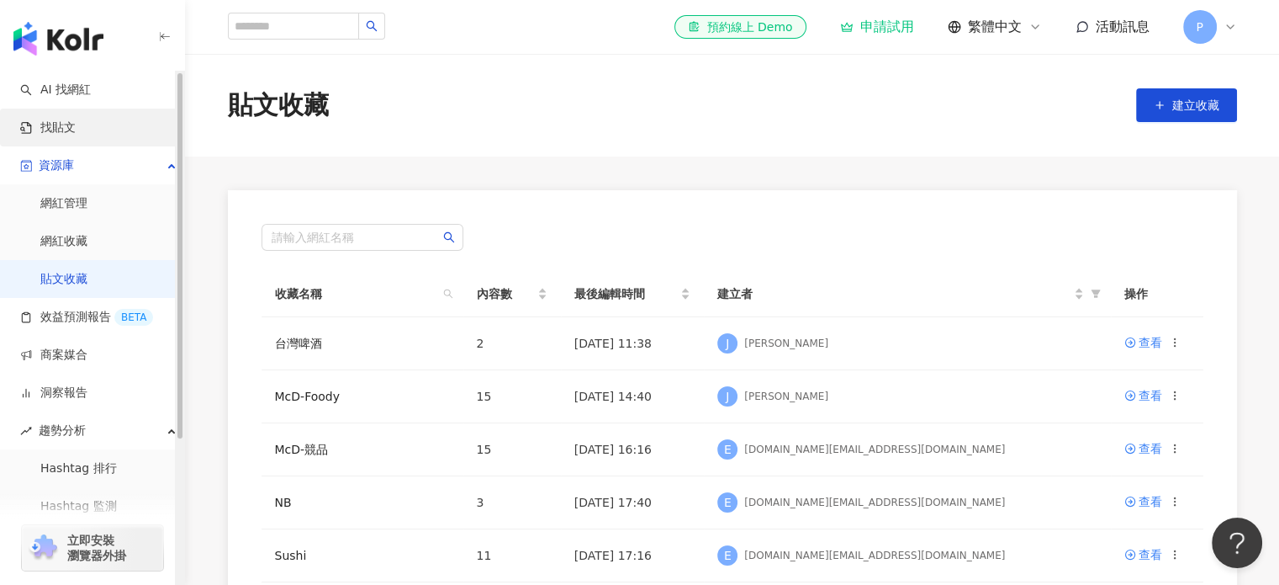
click at [76, 134] on link "找貼文" at bounding box center [48, 127] width 56 height 17
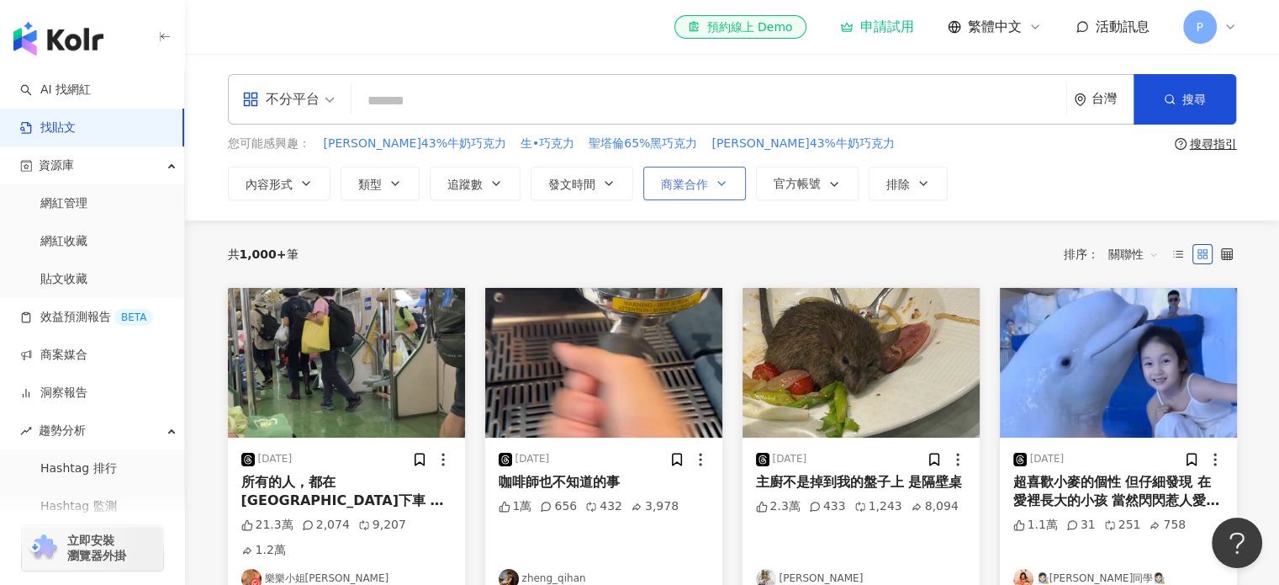
click at [688, 184] on span "商業合作" at bounding box center [684, 183] width 47 height 13
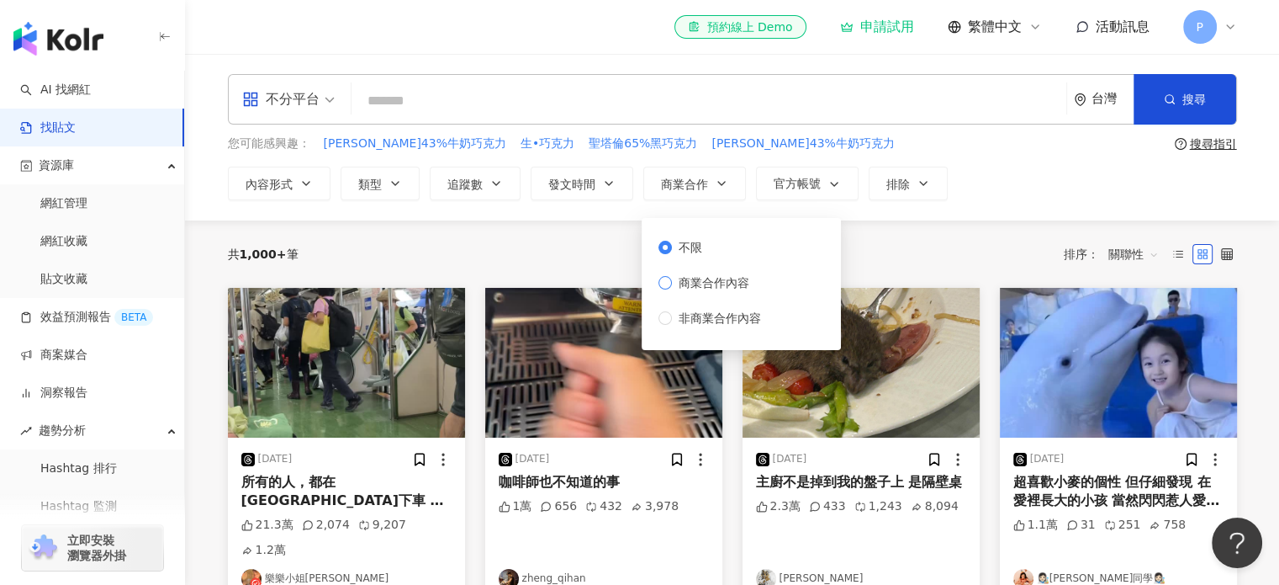
click at [703, 285] on span "商業合作內容" at bounding box center [714, 282] width 84 height 19
click at [597, 241] on div "共 1,000+ 筆 排序： 關聯性" at bounding box center [732, 254] width 1009 height 27
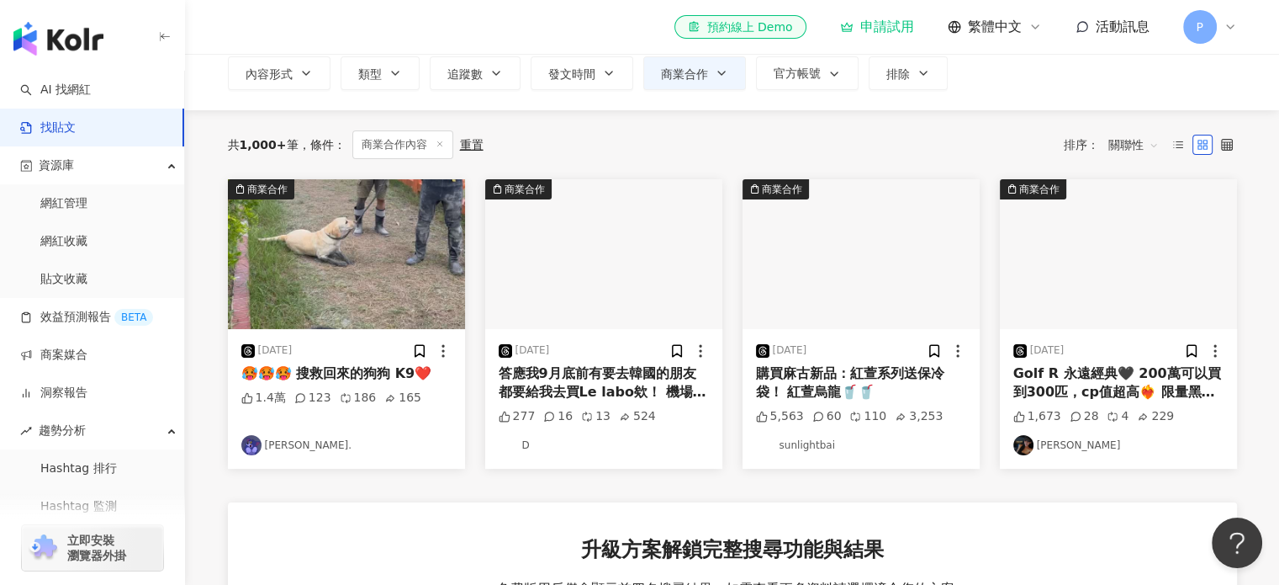
scroll to position [84, 0]
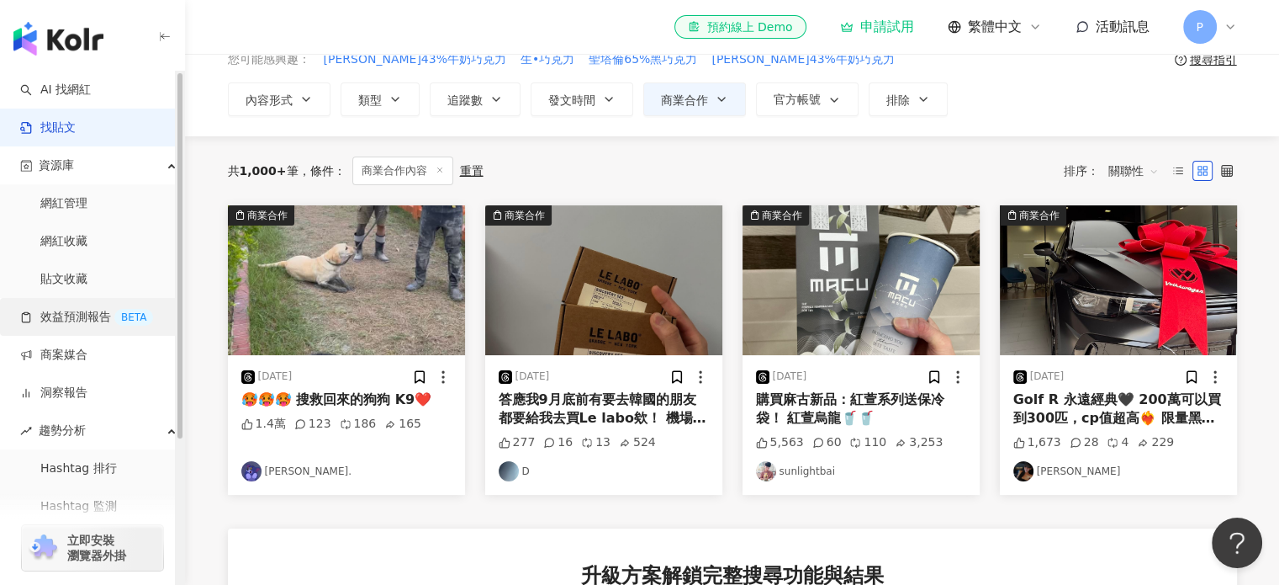
click at [71, 326] on link "效益預測報告 BETA" at bounding box center [86, 317] width 133 height 17
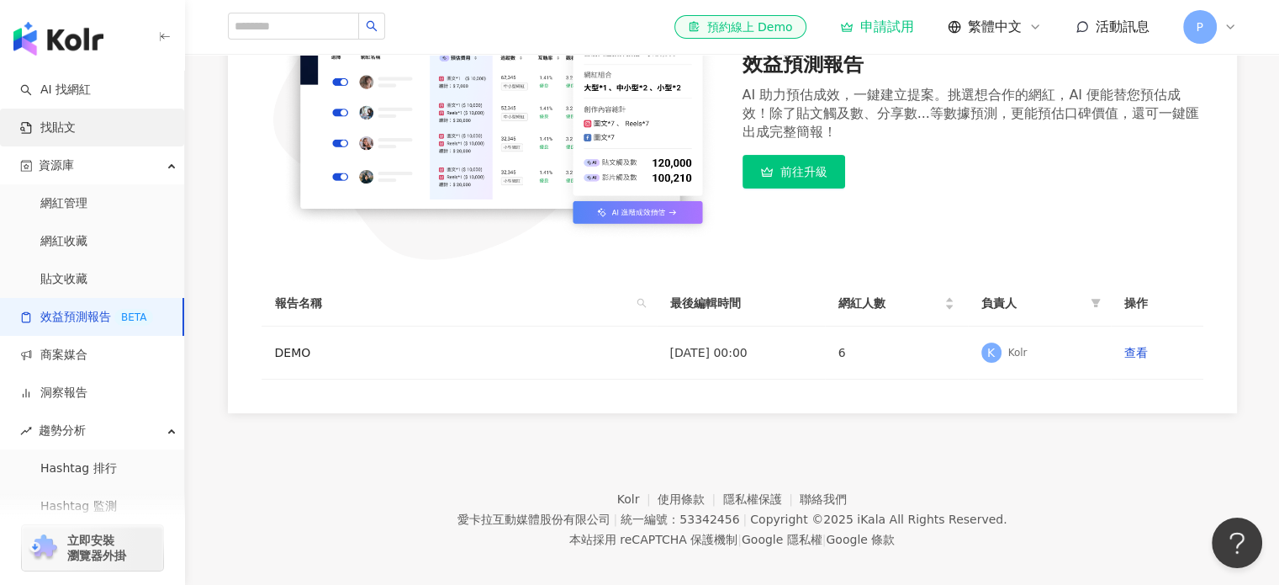
scroll to position [320, 0]
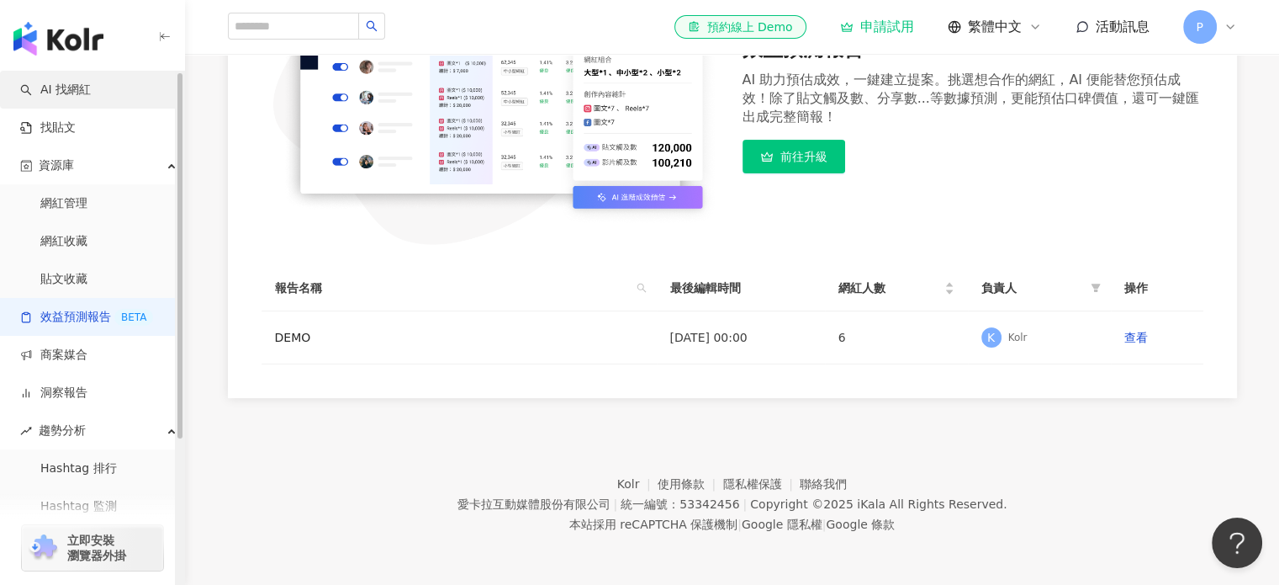
click at [81, 82] on link "AI 找網紅" at bounding box center [55, 90] width 71 height 17
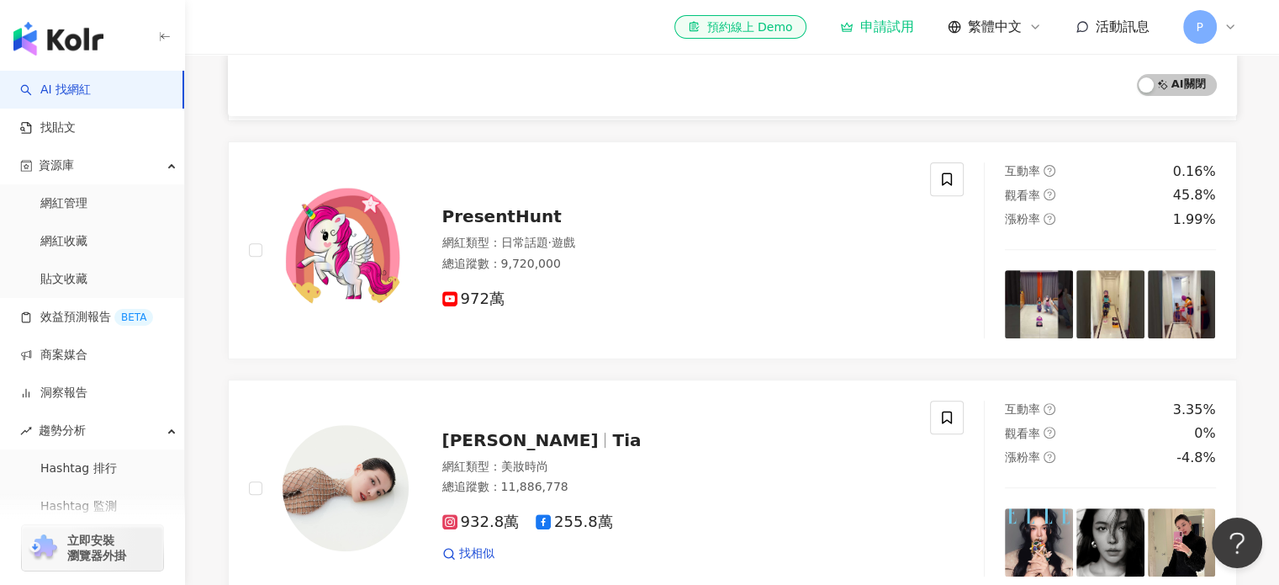
scroll to position [925, 0]
